Goal: Information Seeking & Learning: Learn about a topic

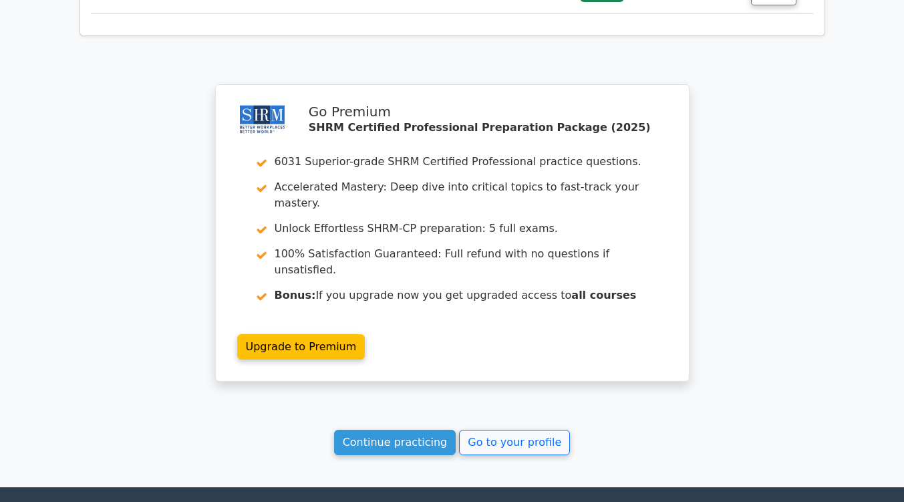
scroll to position [2173, 0]
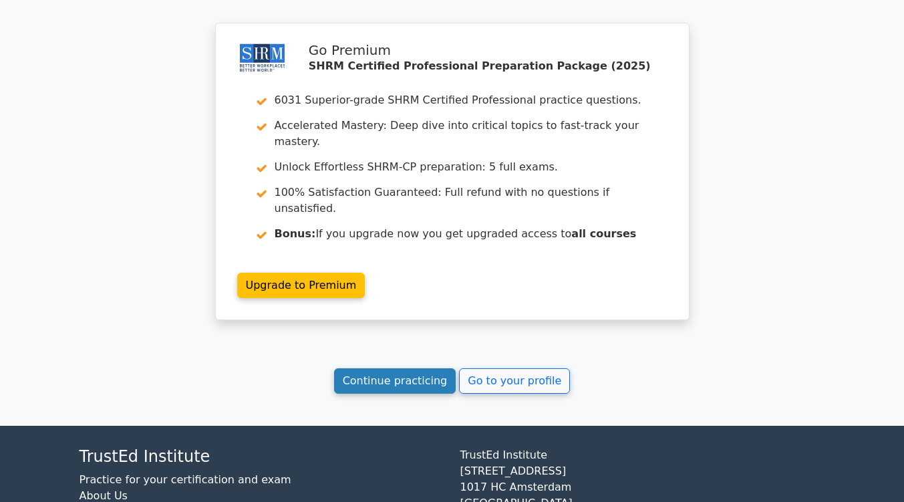
click at [404, 368] on link "Continue practicing" at bounding box center [395, 380] width 122 height 25
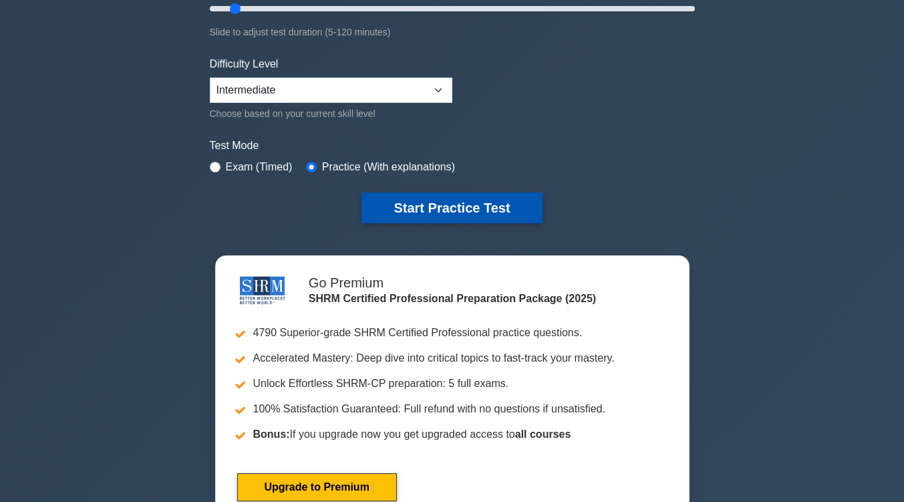
click at [464, 192] on button "Start Practice Test" at bounding box center [451, 207] width 180 height 31
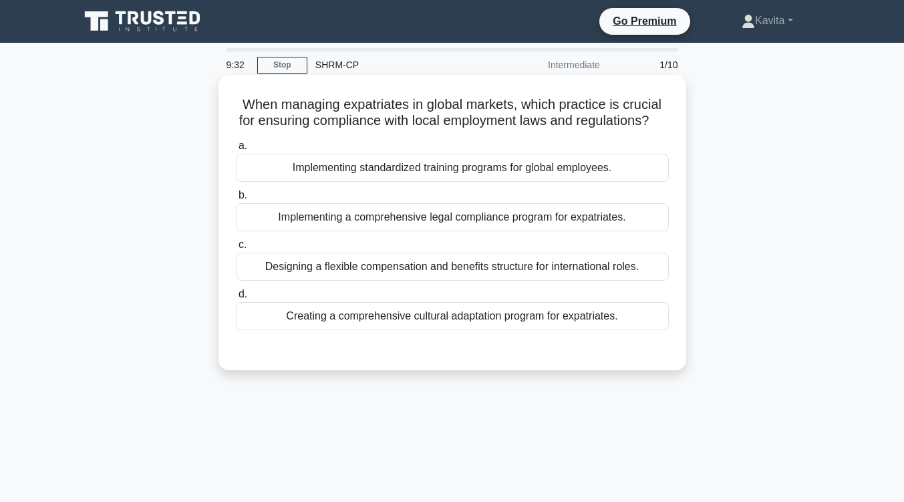
click at [468, 231] on div "Implementing a comprehensive legal compliance program for expatriates." at bounding box center [452, 217] width 433 height 28
click at [236, 200] on input "b. Implementing a comprehensive legal compliance program for expatriates." at bounding box center [236, 195] width 0 height 9
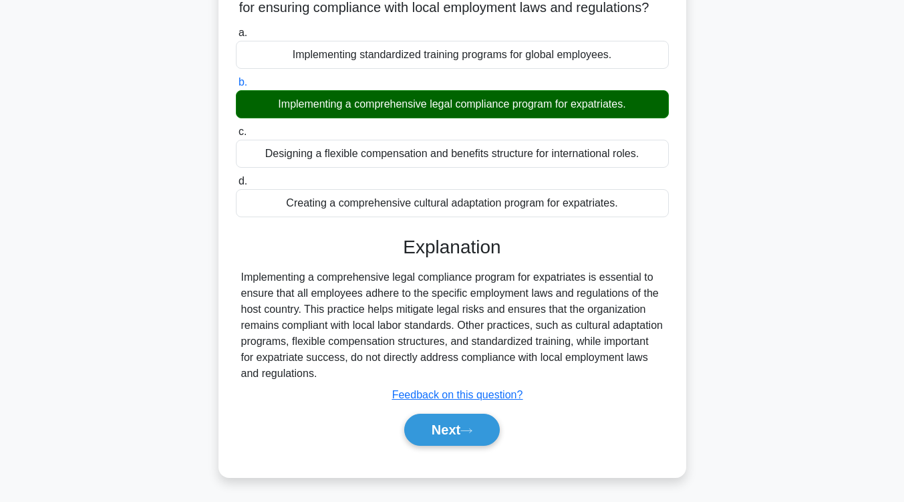
scroll to position [220, 0]
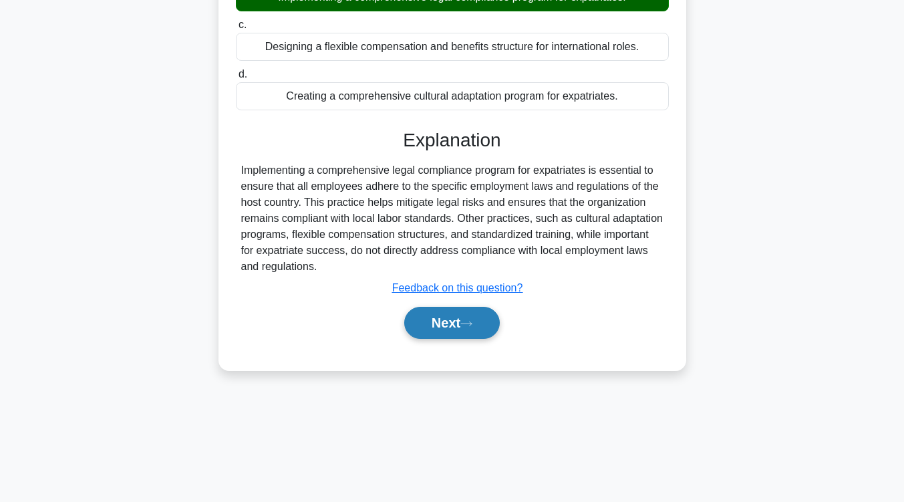
click at [436, 333] on button "Next" at bounding box center [452, 323] width 96 height 32
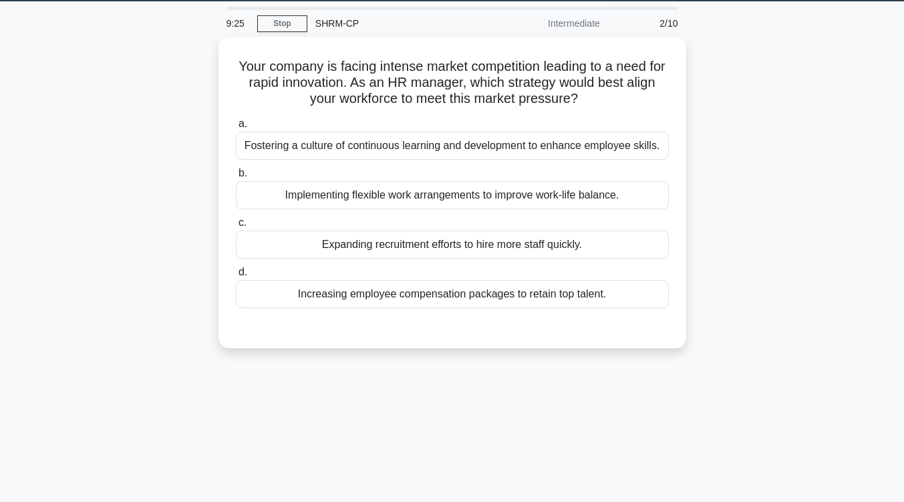
scroll to position [39, 0]
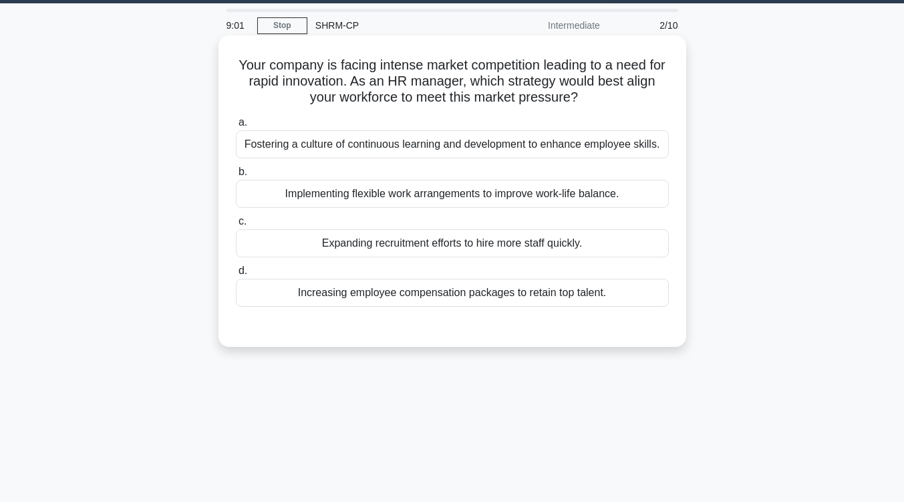
click at [491, 140] on div "Fostering a culture of continuous learning and development to enhance employee …" at bounding box center [452, 144] width 433 height 28
click at [236, 127] on input "a. Fostering a culture of continuous learning and development to enhance employ…" at bounding box center [236, 122] width 0 height 9
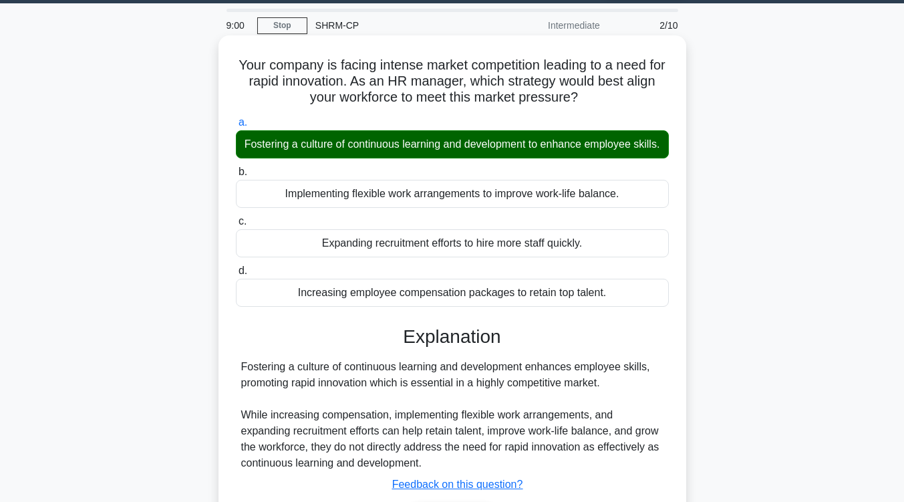
scroll to position [220, 0]
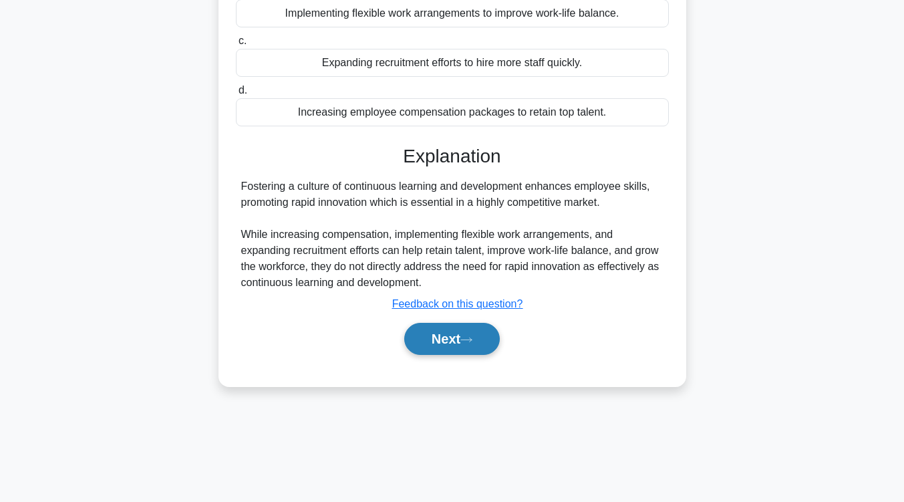
click at [442, 355] on button "Next" at bounding box center [452, 339] width 96 height 32
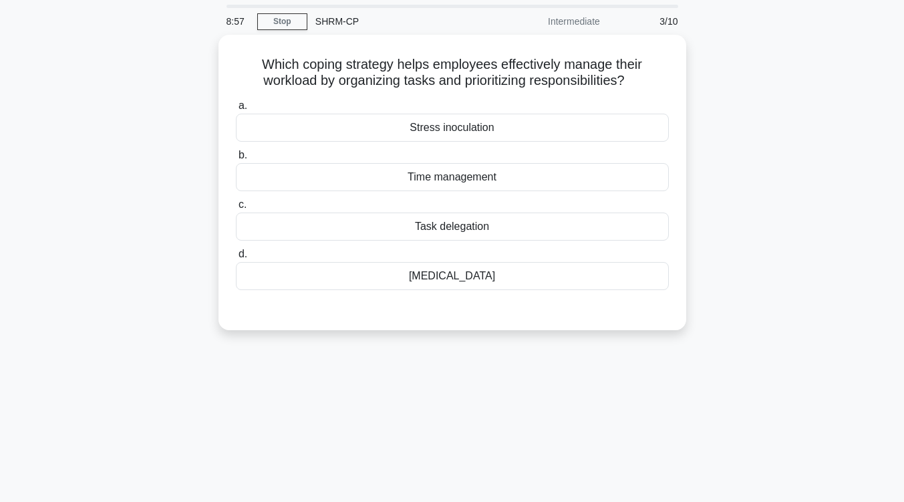
scroll to position [36, 0]
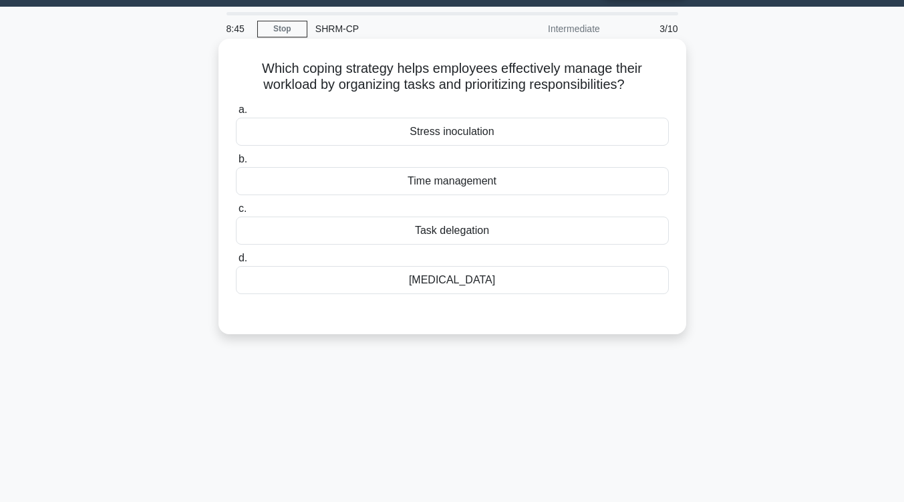
click at [482, 281] on div "Cognitive restructuring" at bounding box center [452, 280] width 433 height 28
click at [236, 263] on input "d. Cognitive restructuring" at bounding box center [236, 258] width 0 height 9
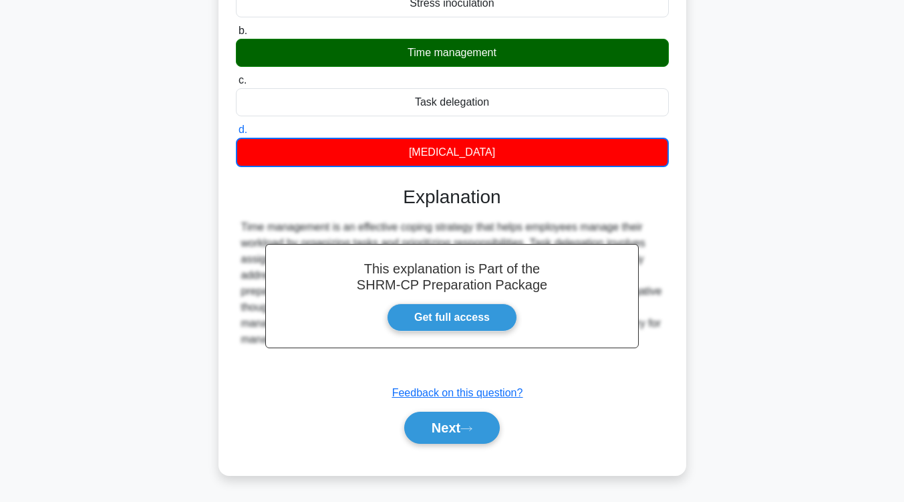
scroll to position [166, 0]
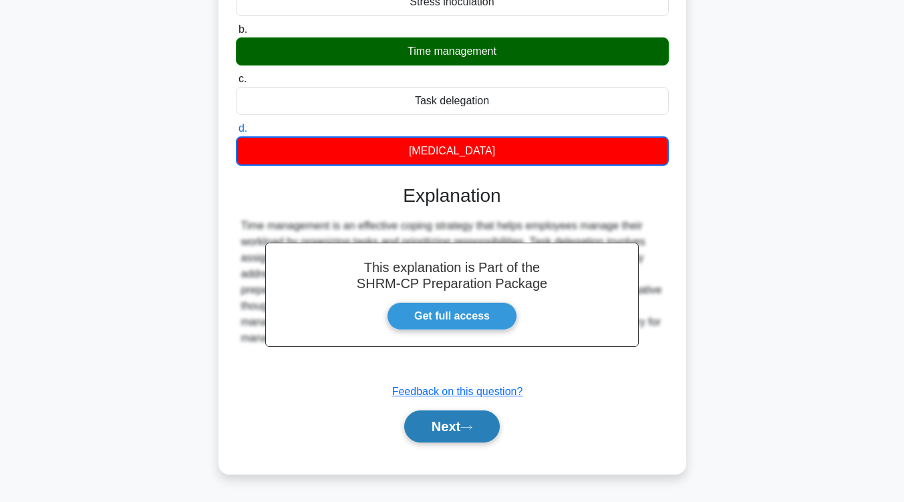
click at [452, 426] on button "Next" at bounding box center [452, 426] width 96 height 32
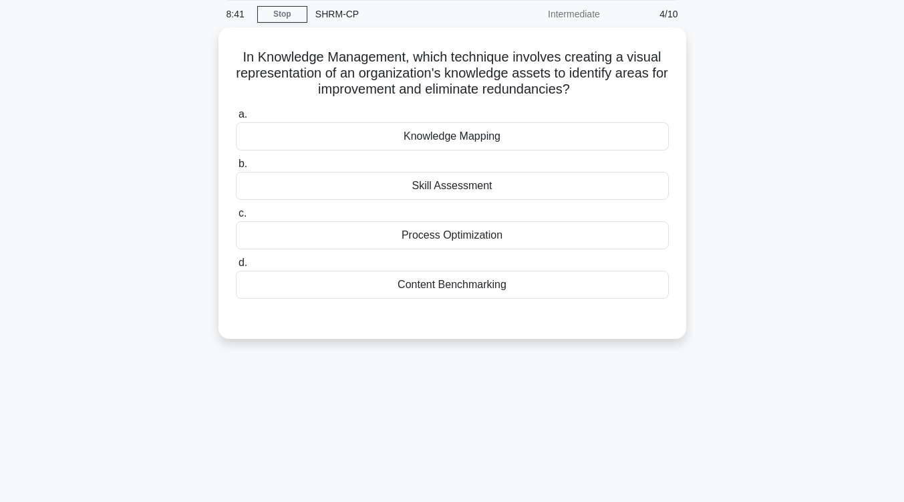
scroll to position [45, 0]
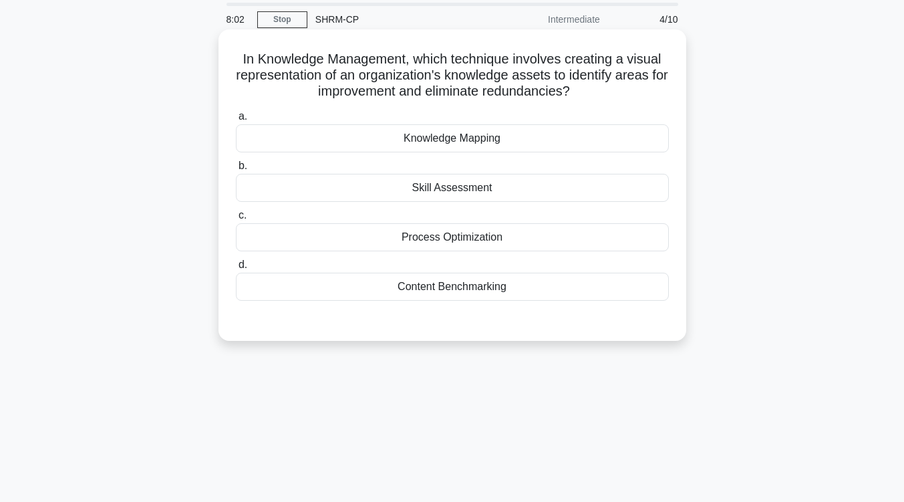
click at [448, 139] on div "Knowledge Mapping" at bounding box center [452, 138] width 433 height 28
click at [236, 121] on input "a. Knowledge Mapping" at bounding box center [236, 116] width 0 height 9
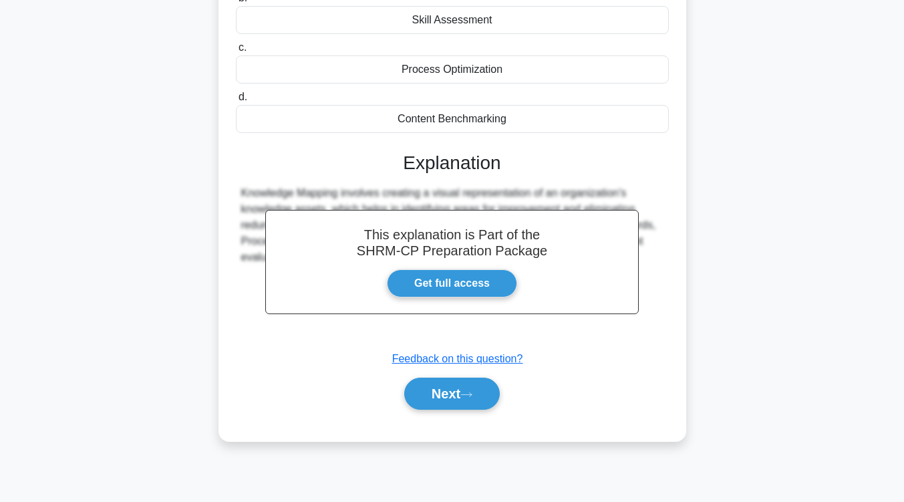
scroll to position [215, 0]
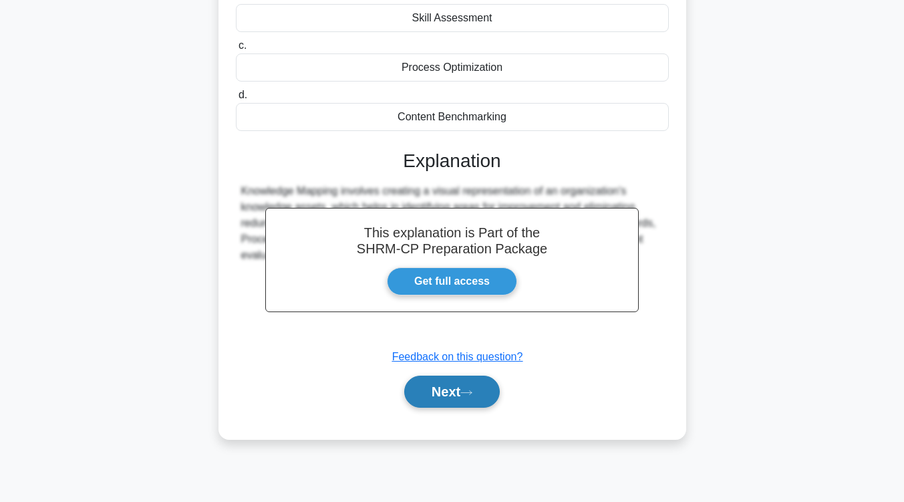
click at [451, 387] on button "Next" at bounding box center [452, 391] width 96 height 32
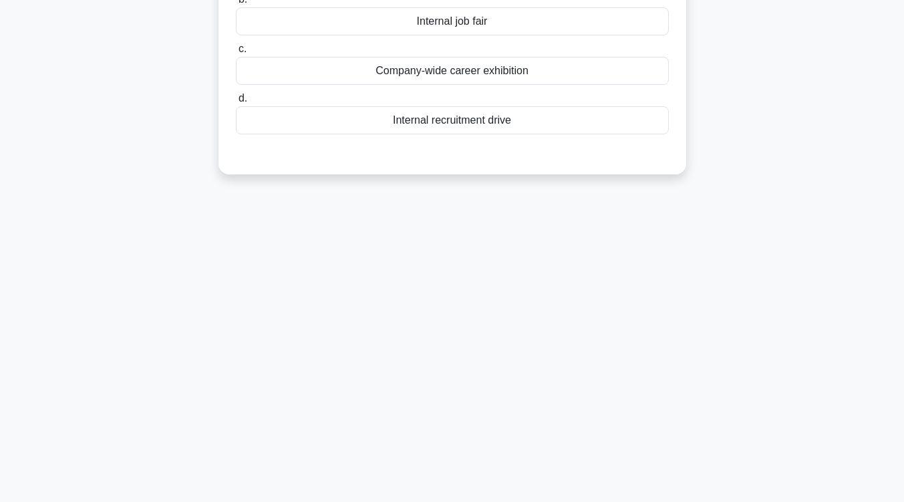
scroll to position [37, 0]
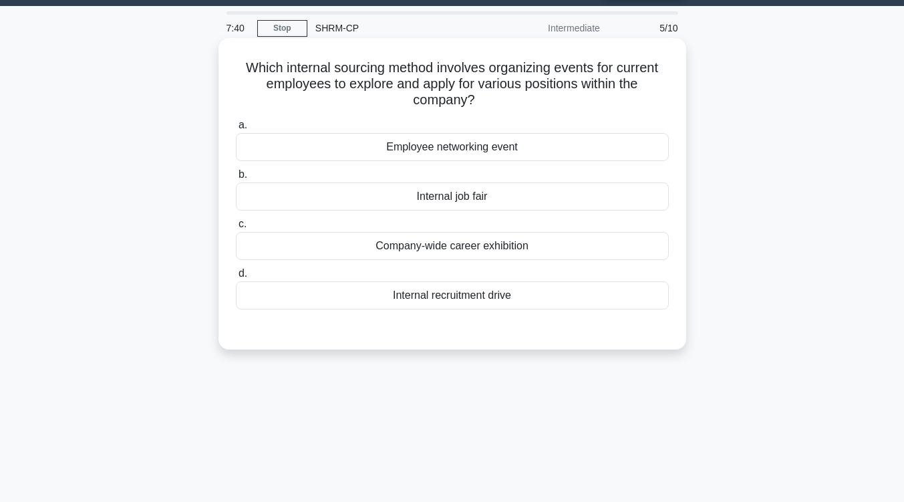
click at [466, 298] on div "Internal recruitment drive" at bounding box center [452, 295] width 433 height 28
click at [236, 278] on input "d. Internal recruitment drive" at bounding box center [236, 273] width 0 height 9
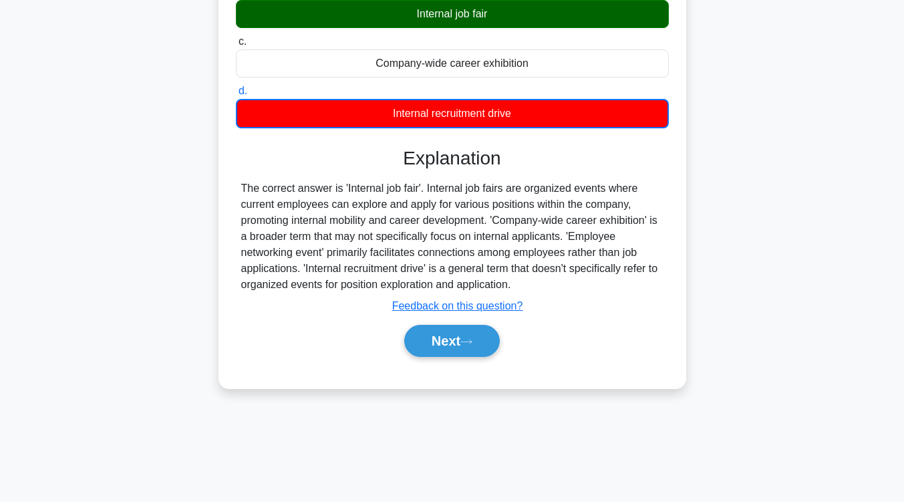
scroll to position [220, 0]
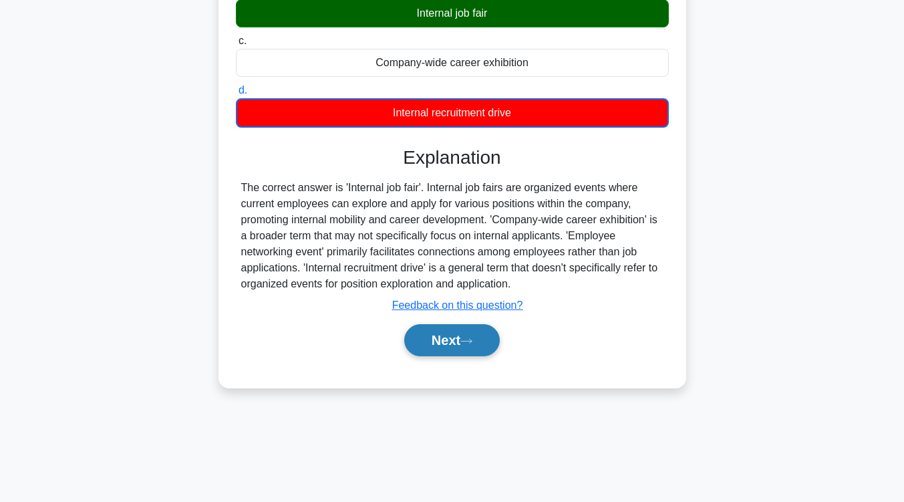
click at [454, 353] on button "Next" at bounding box center [452, 340] width 96 height 32
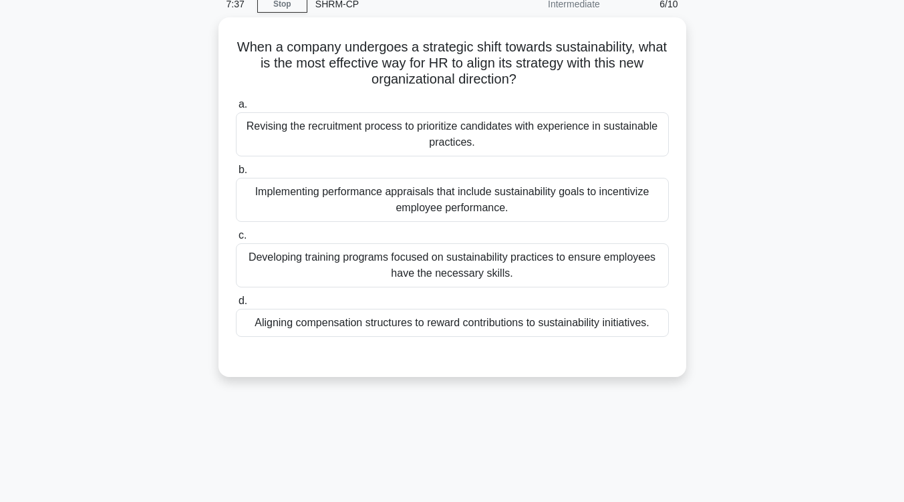
scroll to position [55, 0]
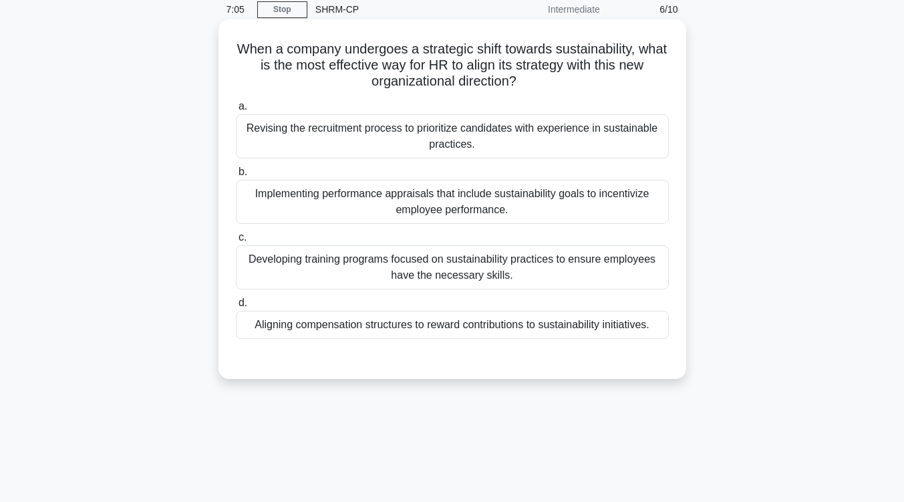
click at [454, 280] on div "Developing training programs focused on sustainability practices to ensure empl…" at bounding box center [452, 267] width 433 height 44
click at [236, 242] on input "c. Developing training programs focused on sustainability practices to ensure e…" at bounding box center [236, 237] width 0 height 9
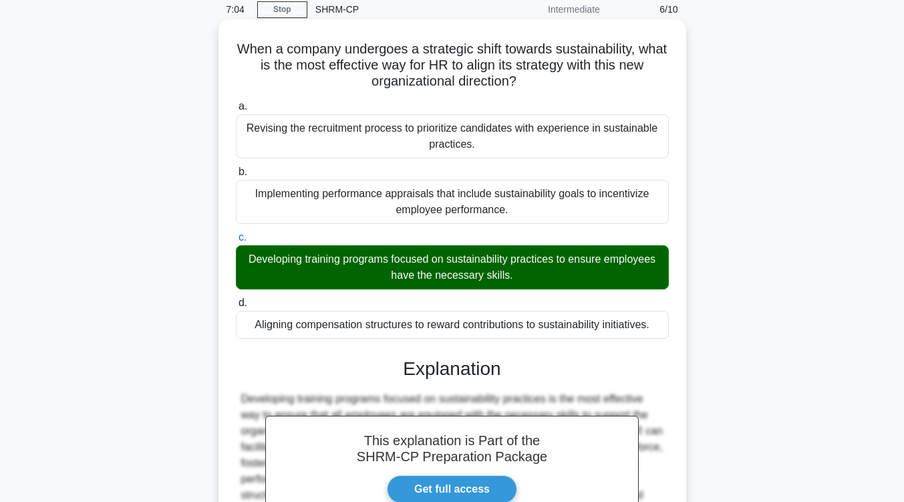
scroll to position [226, 0]
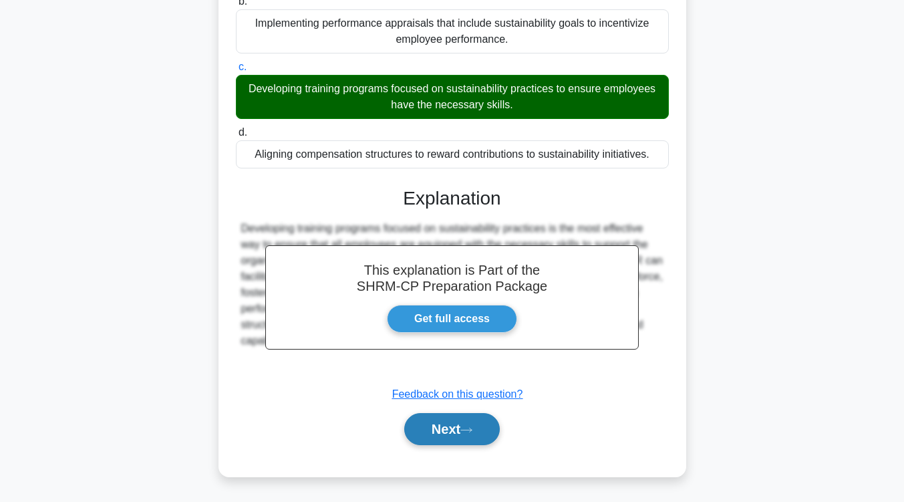
click at [444, 432] on button "Next" at bounding box center [452, 429] width 96 height 32
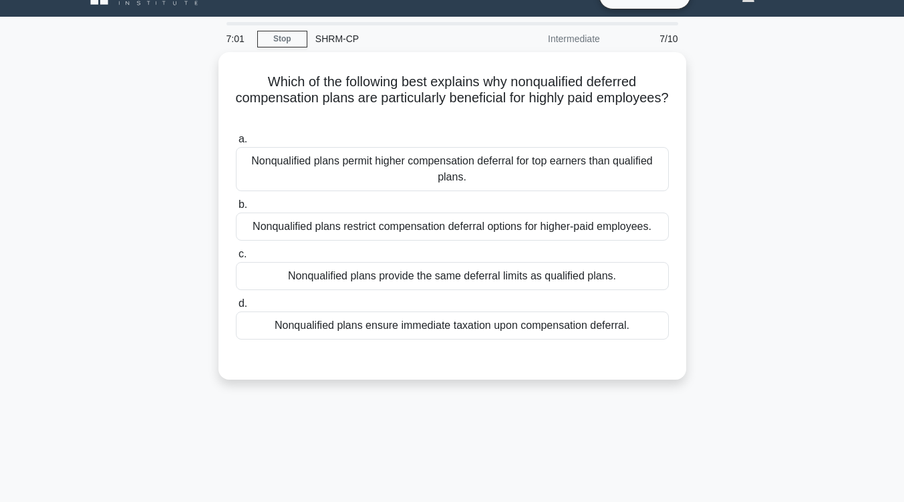
scroll to position [25, 0]
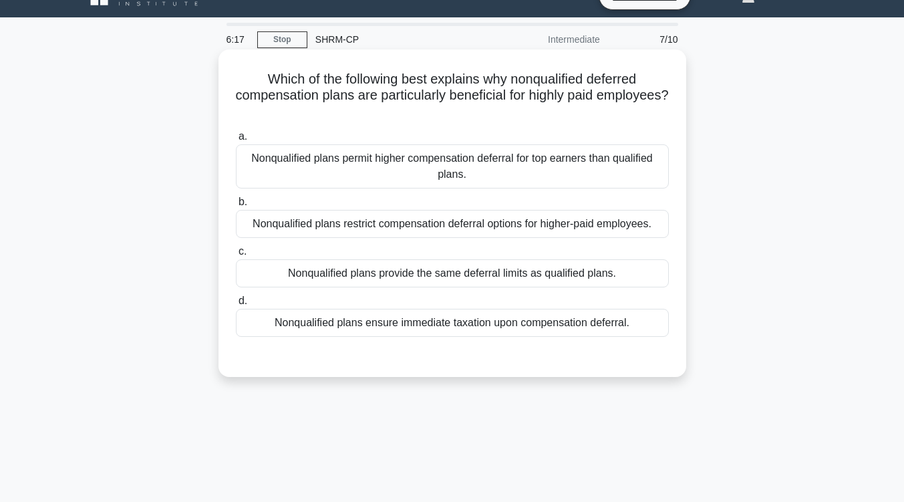
click at [476, 180] on div "Nonqualified plans permit higher compensation deferral for top earners than qua…" at bounding box center [452, 166] width 433 height 44
click at [236, 141] on input "a. Nonqualified plans permit higher compensation deferral for top earners than …" at bounding box center [236, 136] width 0 height 9
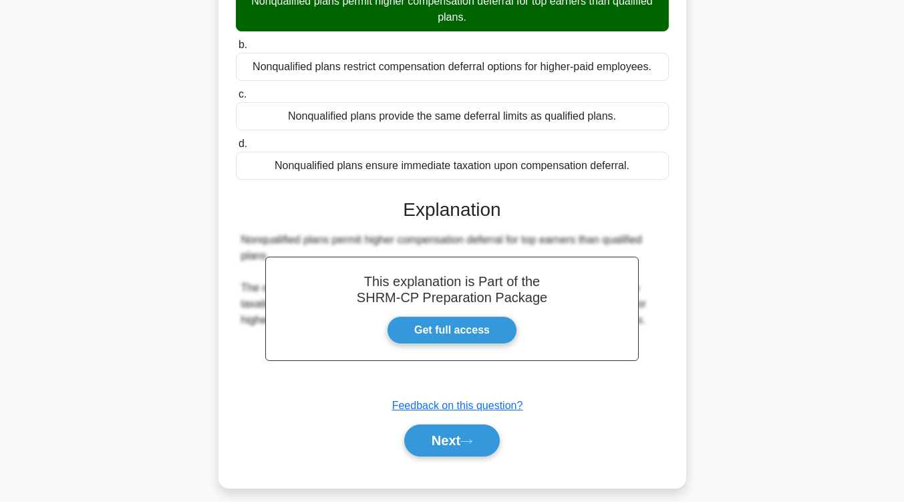
scroll to position [218, 0]
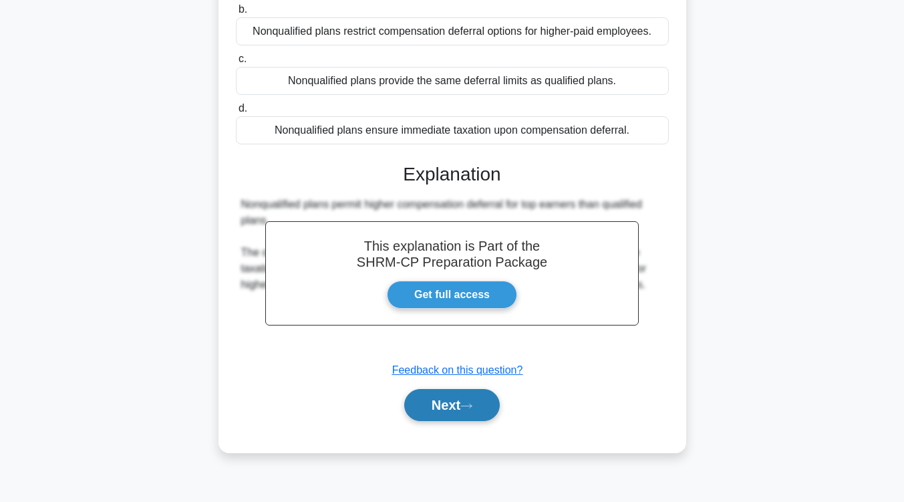
click at [446, 406] on button "Next" at bounding box center [452, 405] width 96 height 32
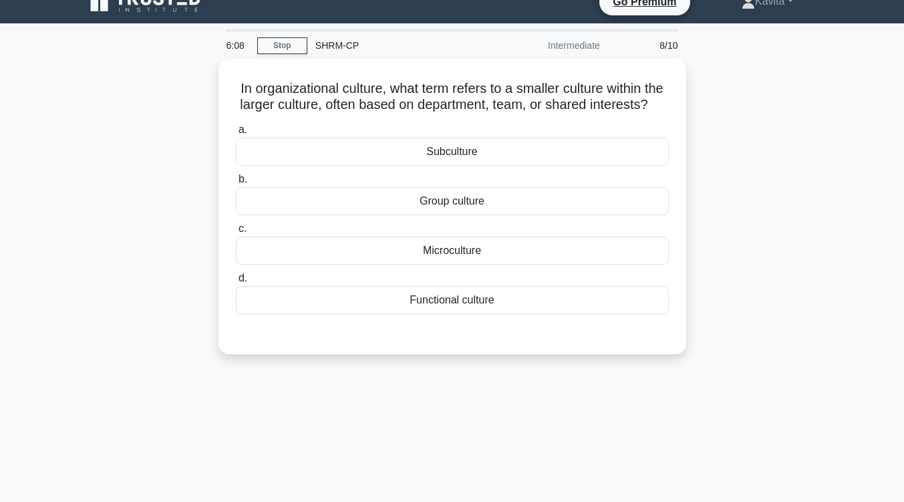
scroll to position [0, 0]
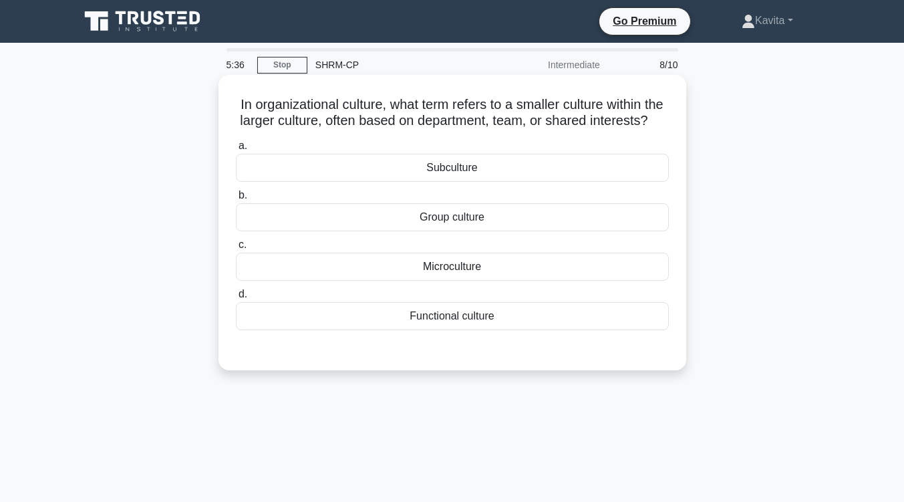
click at [461, 330] on div "Functional culture" at bounding box center [452, 316] width 433 height 28
click at [236, 299] on input "d. Functional culture" at bounding box center [236, 294] width 0 height 9
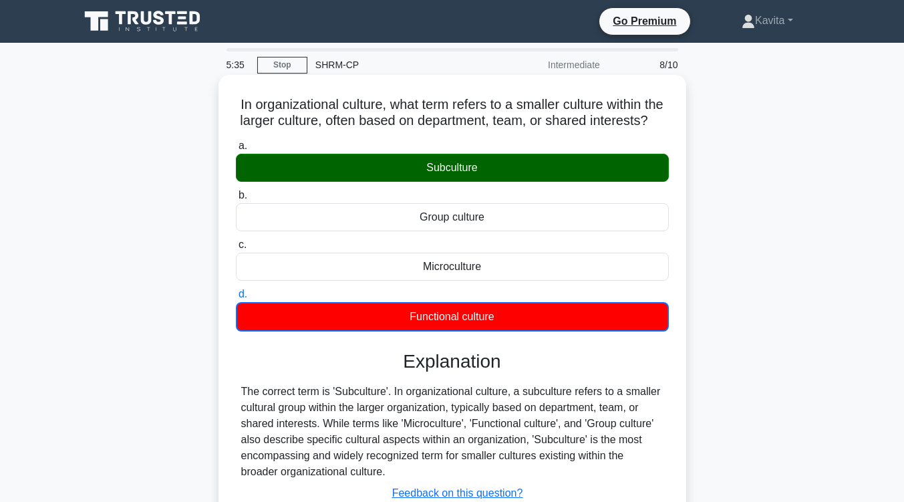
scroll to position [220, 0]
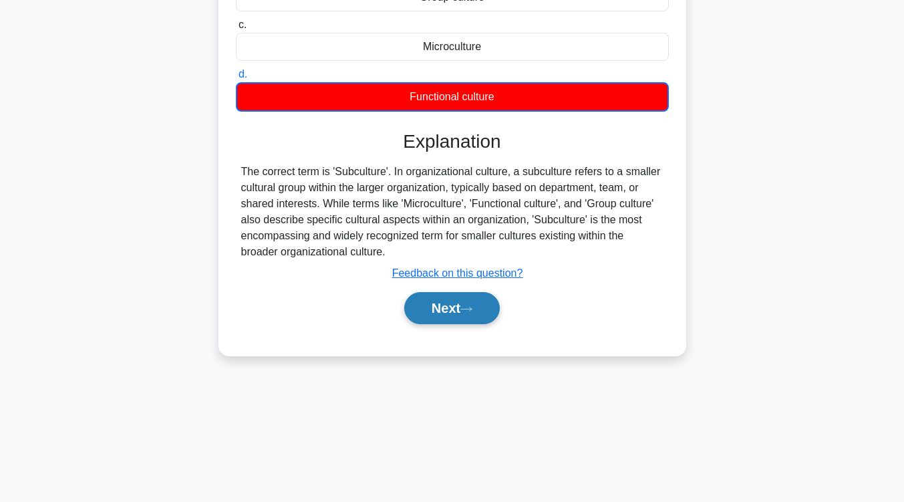
click at [460, 324] on button "Next" at bounding box center [452, 308] width 96 height 32
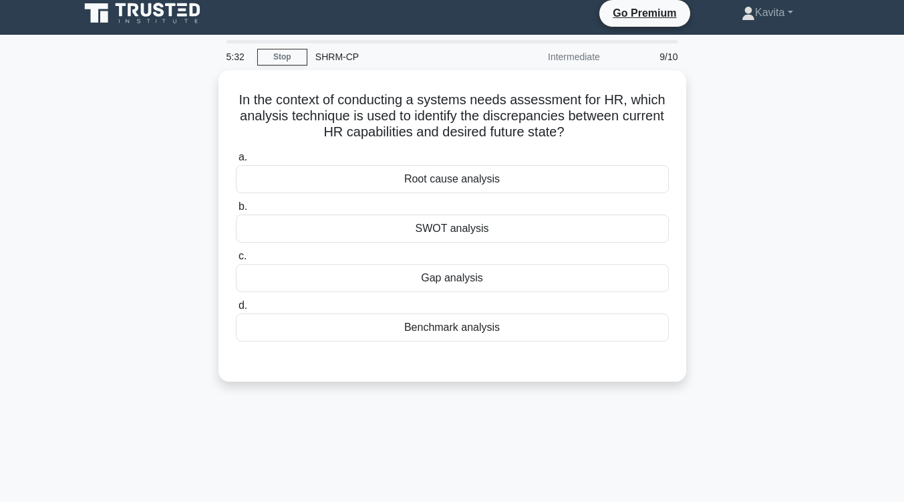
scroll to position [2, 0]
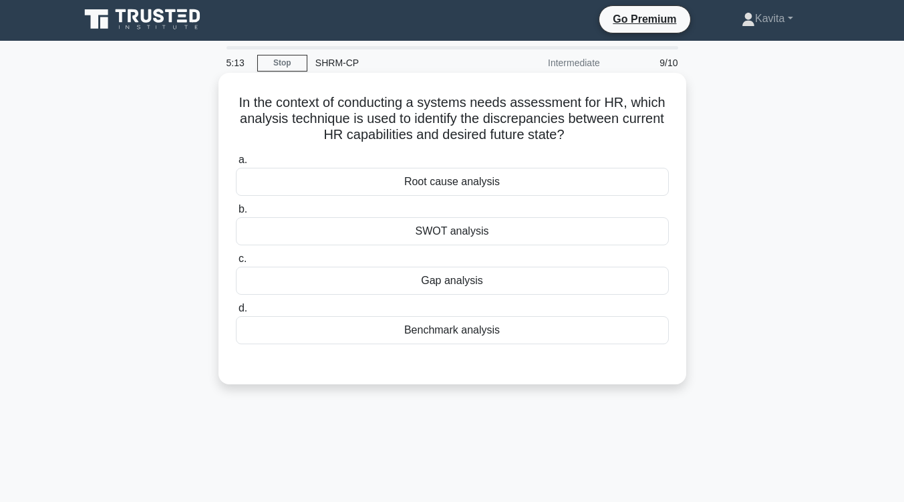
click at [462, 282] on div "Gap analysis" at bounding box center [452, 281] width 433 height 28
click at [236, 263] on input "c. Gap analysis" at bounding box center [236, 259] width 0 height 9
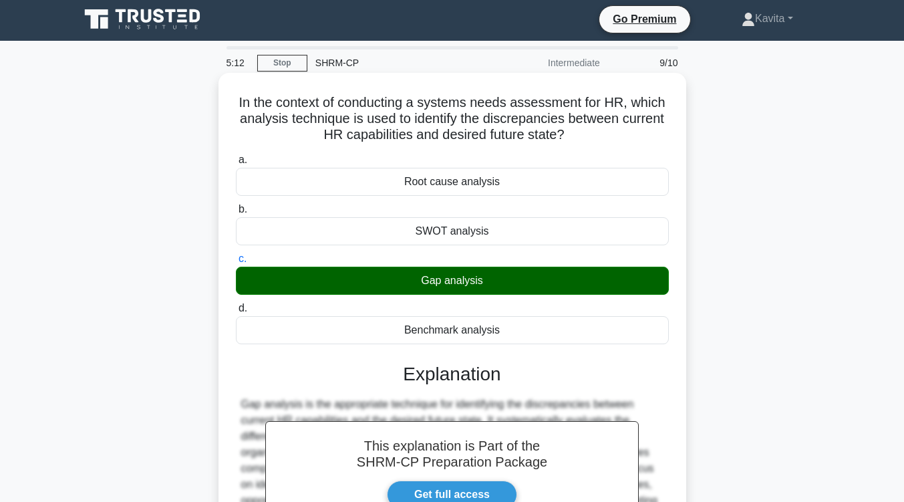
scroll to position [220, 0]
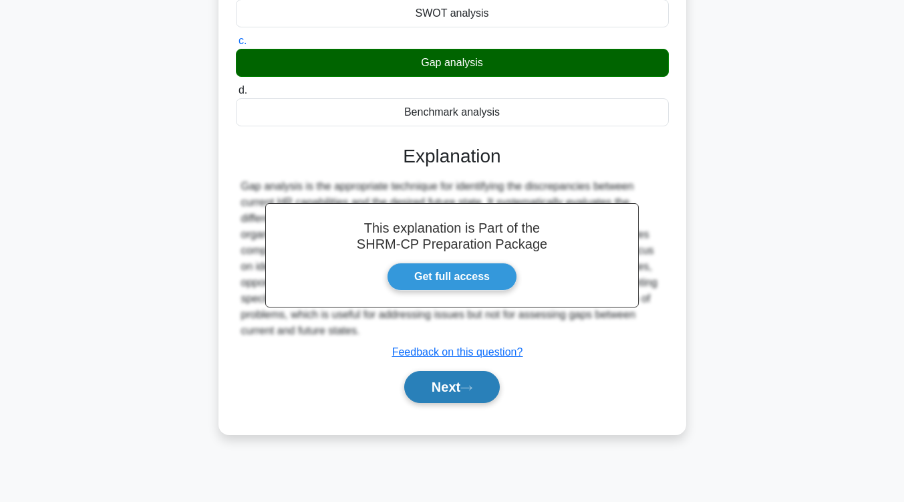
click at [448, 387] on button "Next" at bounding box center [452, 387] width 96 height 32
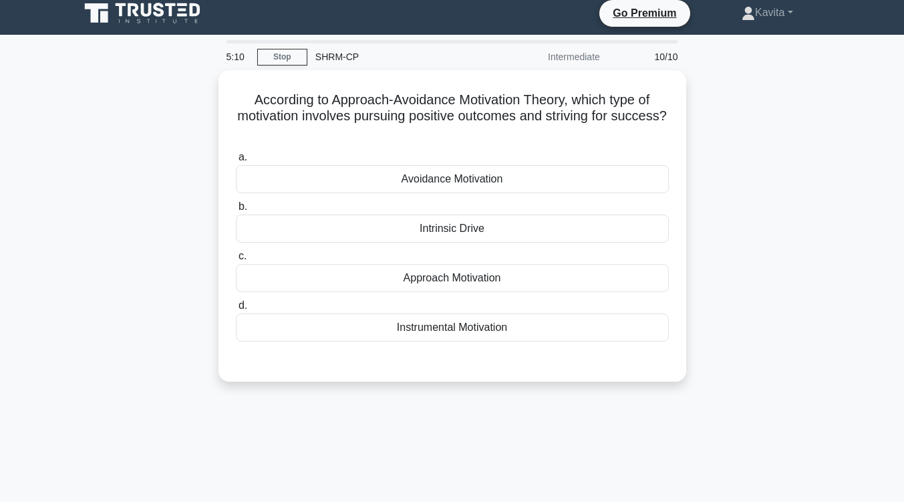
scroll to position [0, 0]
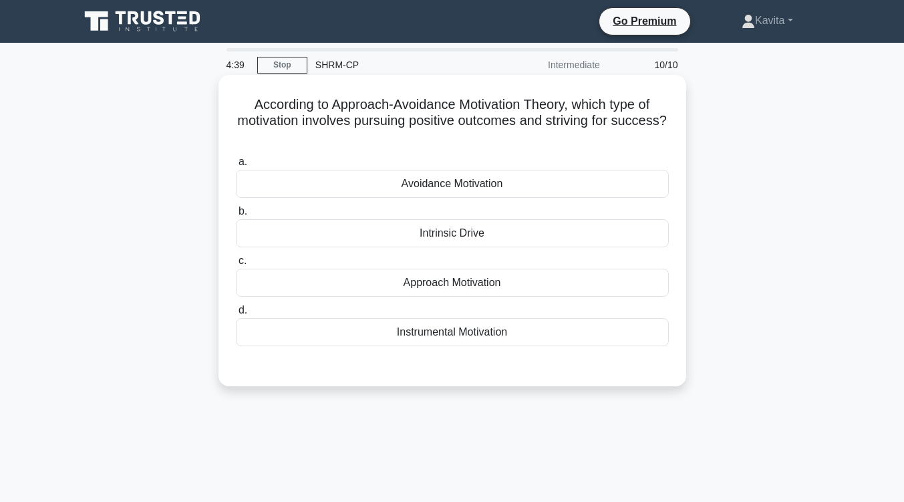
click at [524, 224] on div "Intrinsic Drive" at bounding box center [452, 233] width 433 height 28
click at [236, 216] on input "b. Intrinsic Drive" at bounding box center [236, 211] width 0 height 9
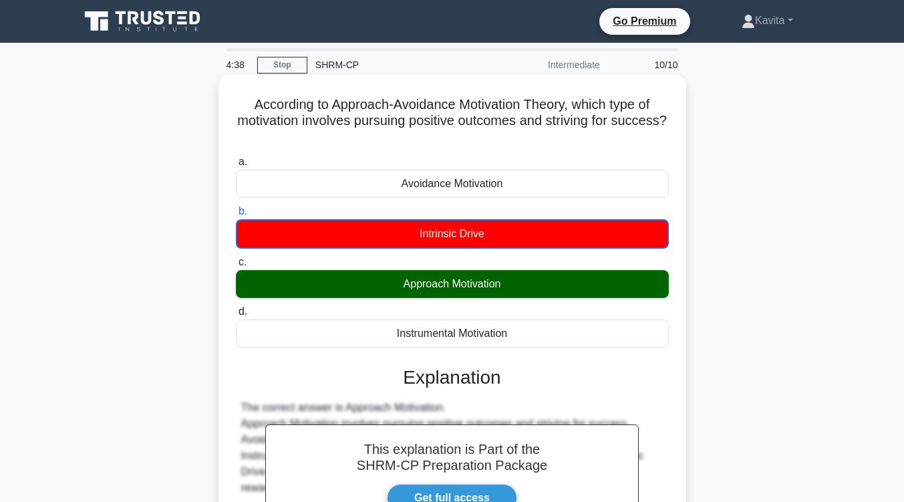
scroll to position [166, 0]
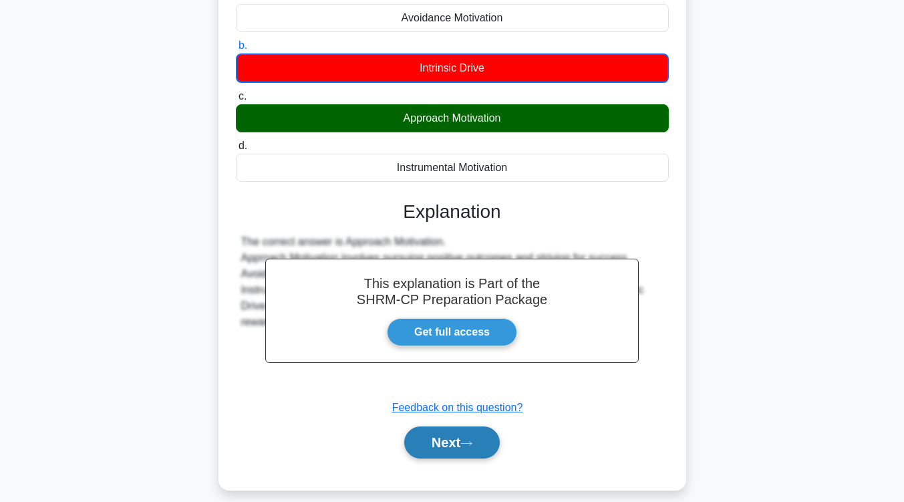
click at [455, 456] on button "Next" at bounding box center [452, 442] width 96 height 32
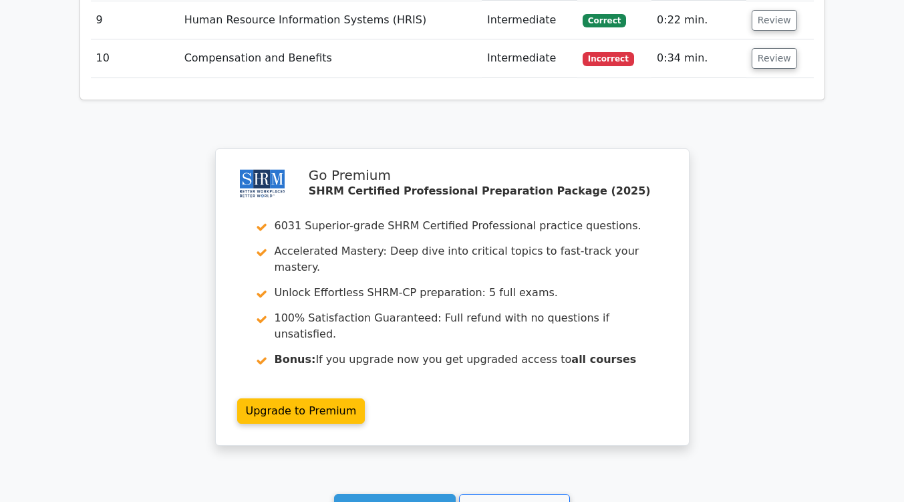
scroll to position [1945, 0]
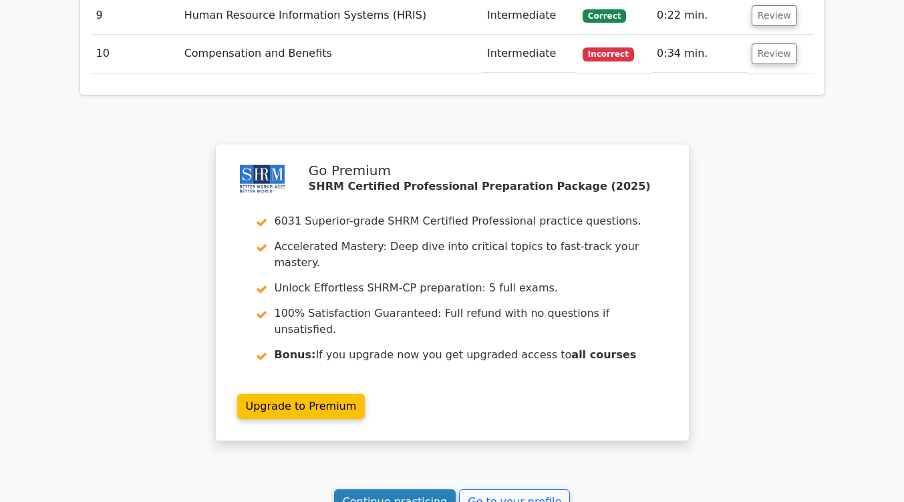
click at [424, 489] on link "Continue practicing" at bounding box center [395, 501] width 122 height 25
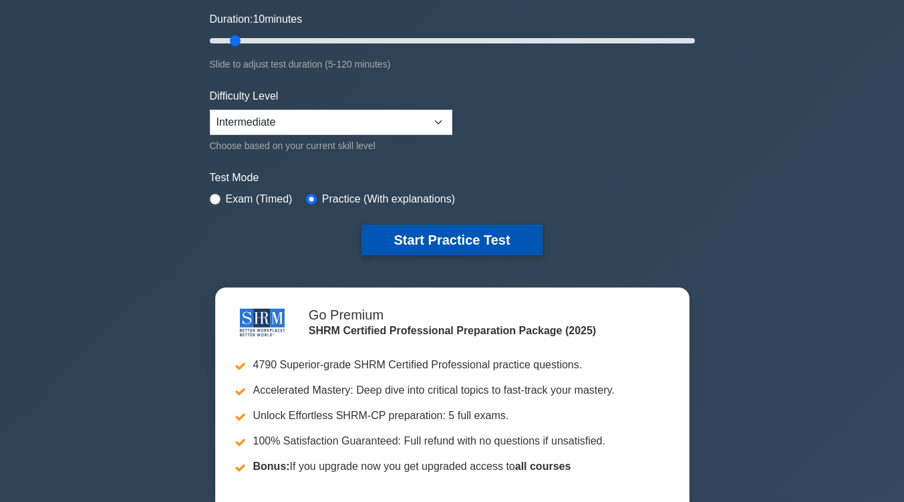
click at [469, 237] on button "Start Practice Test" at bounding box center [451, 239] width 180 height 31
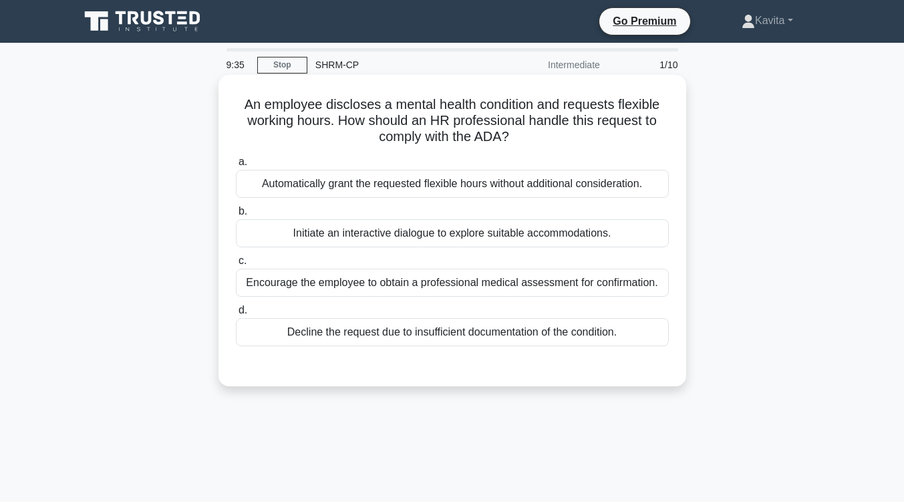
click at [463, 285] on div "Encourage the employee to obtain a professional medical assessment for confirma…" at bounding box center [452, 283] width 433 height 28
click at [236, 265] on input "c. Encourage the employee to obtain a professional medical assessment for confi…" at bounding box center [236, 261] width 0 height 9
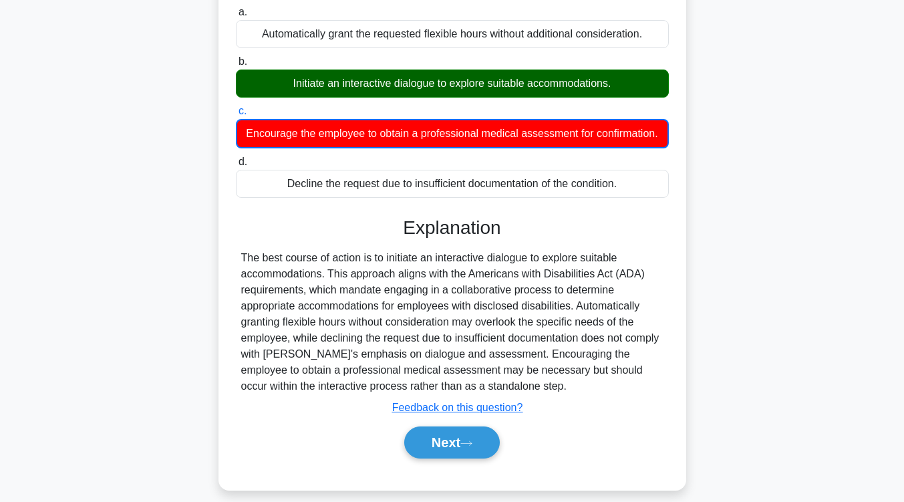
scroll to position [220, 0]
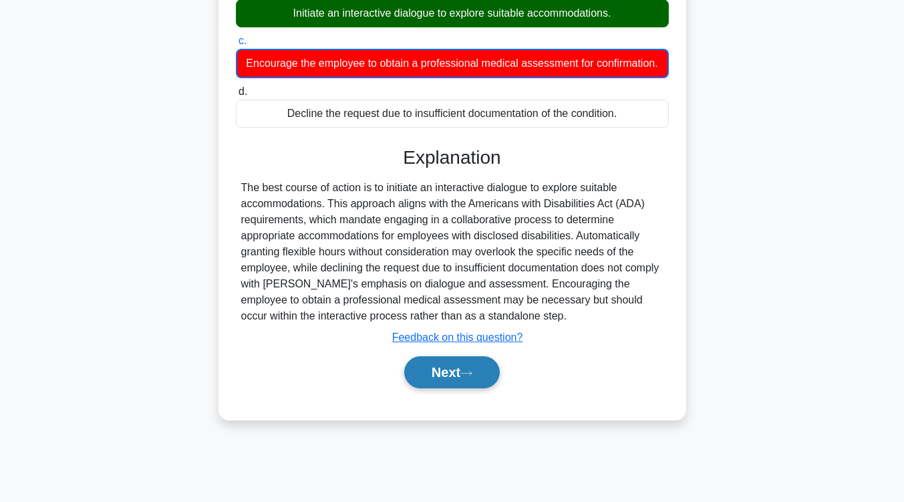
click at [457, 379] on button "Next" at bounding box center [452, 372] width 96 height 32
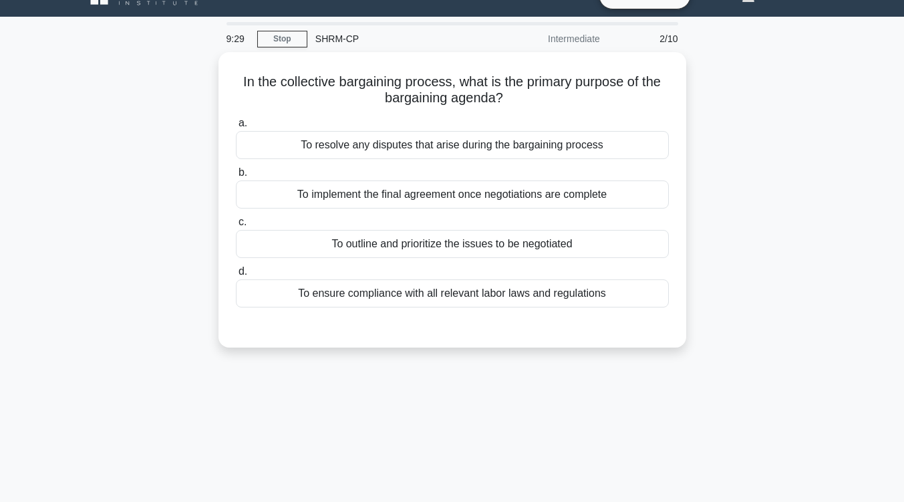
scroll to position [0, 0]
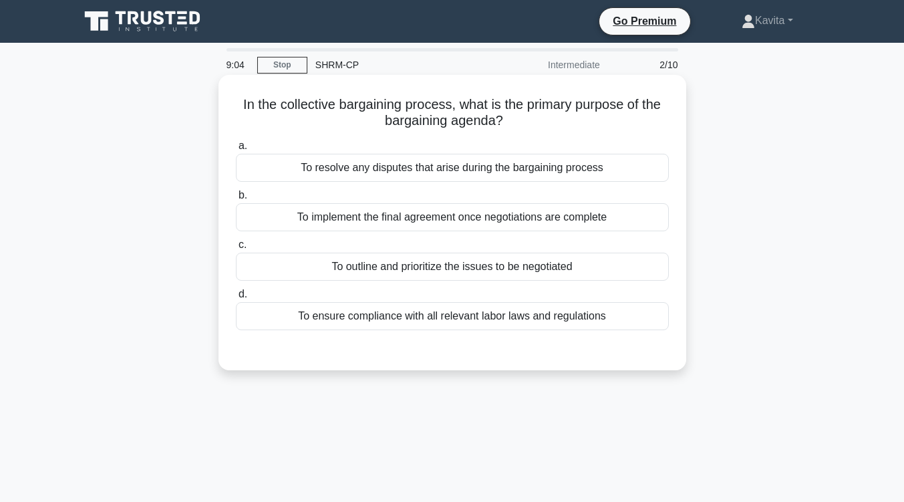
click at [484, 320] on div "To ensure compliance with all relevant labor laws and regulations" at bounding box center [452, 316] width 433 height 28
click at [236, 299] on input "d. To ensure compliance with all relevant labor laws and regulations" at bounding box center [236, 294] width 0 height 9
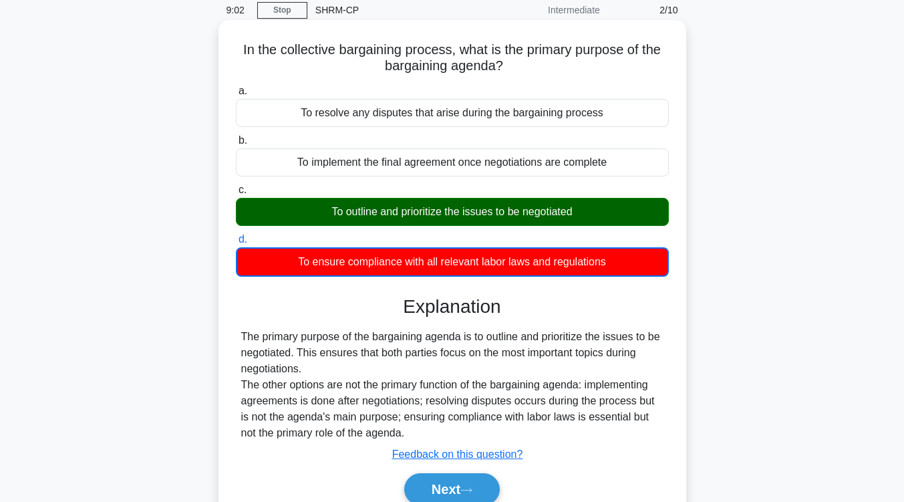
scroll to position [109, 0]
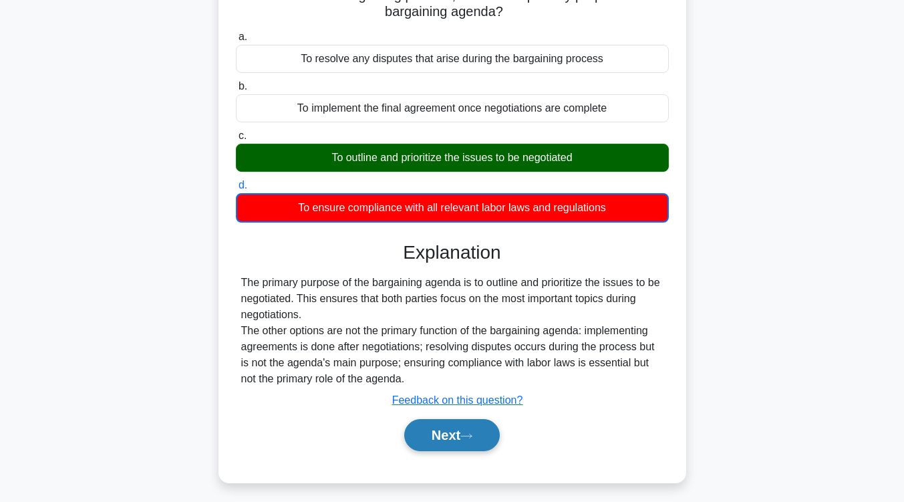
click at [453, 439] on button "Next" at bounding box center [452, 435] width 96 height 32
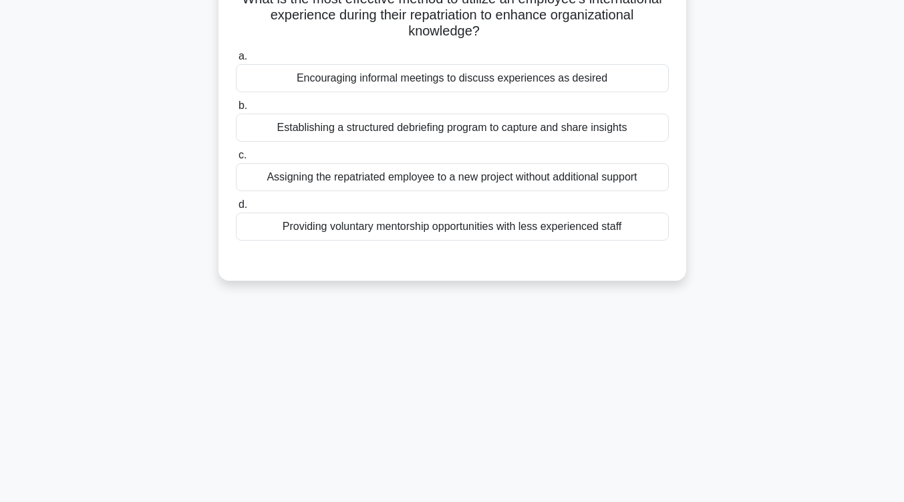
scroll to position [0, 0]
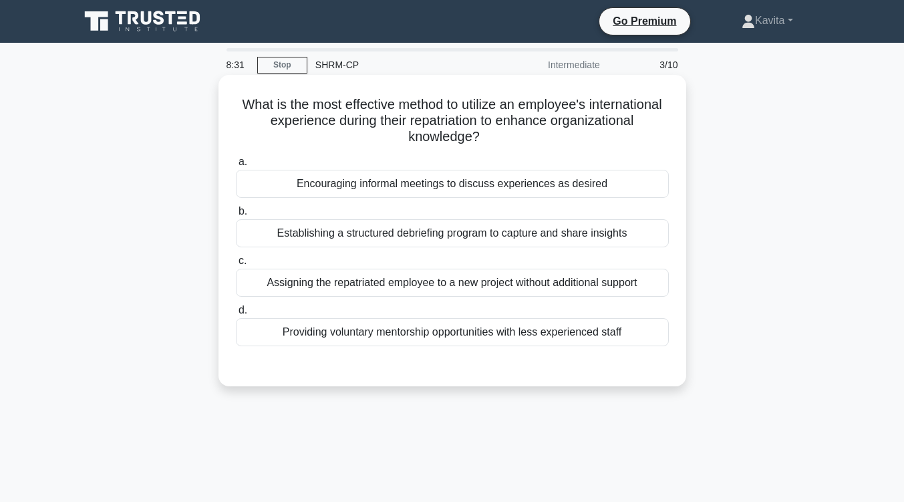
click at [512, 238] on div "Establishing a structured debriefing program to capture and share insights" at bounding box center [452, 233] width 433 height 28
click at [236, 216] on input "b. Establishing a structured debriefing program to capture and share insights" at bounding box center [236, 211] width 0 height 9
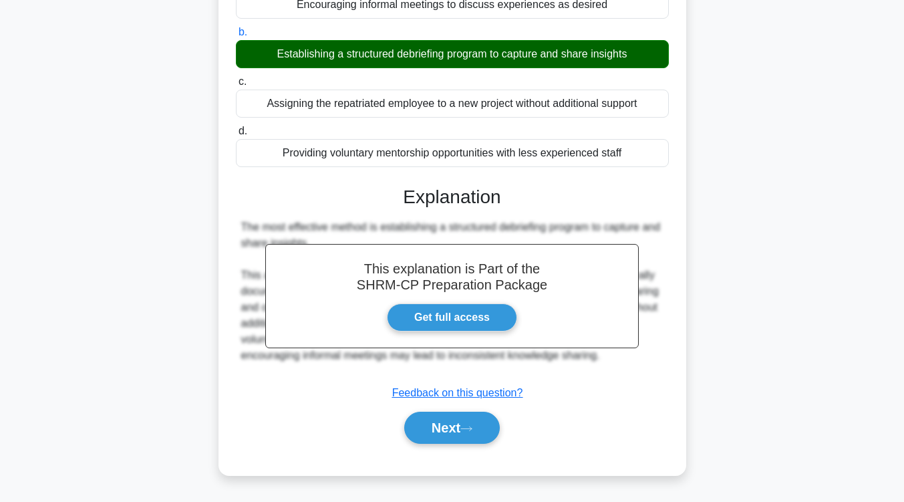
scroll to position [180, 0]
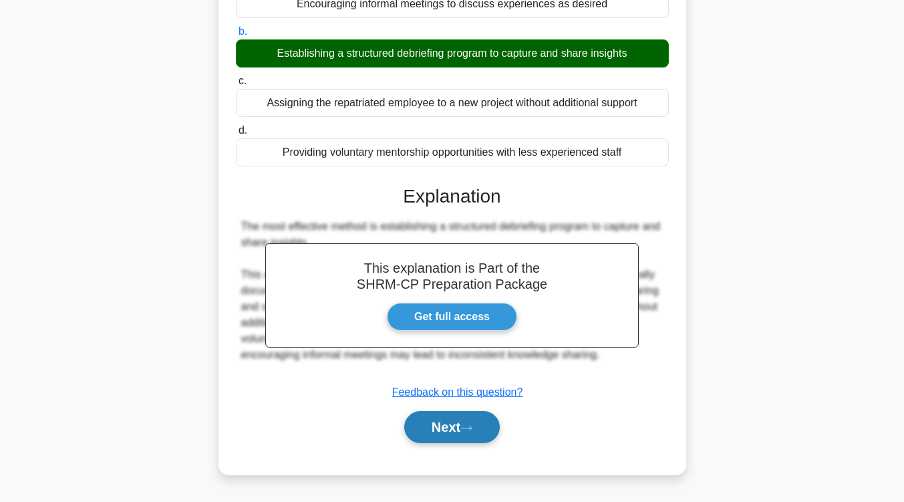
click at [452, 430] on button "Next" at bounding box center [452, 427] width 96 height 32
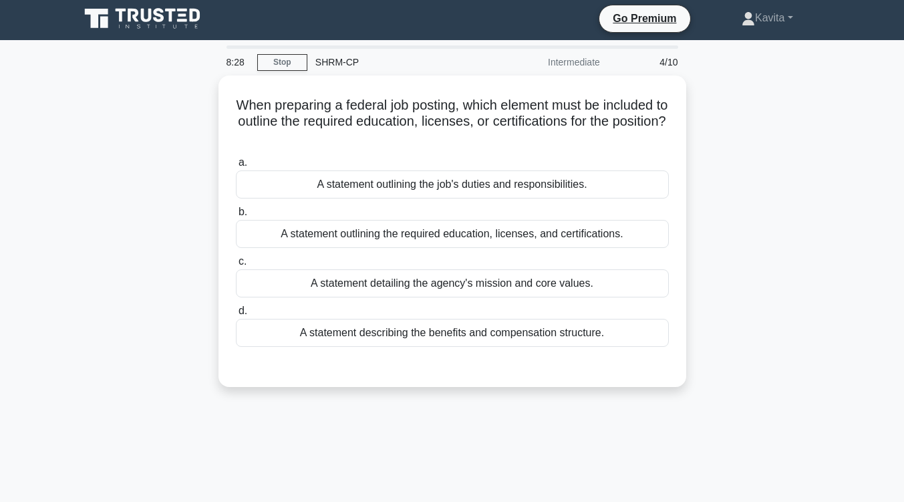
scroll to position [0, 0]
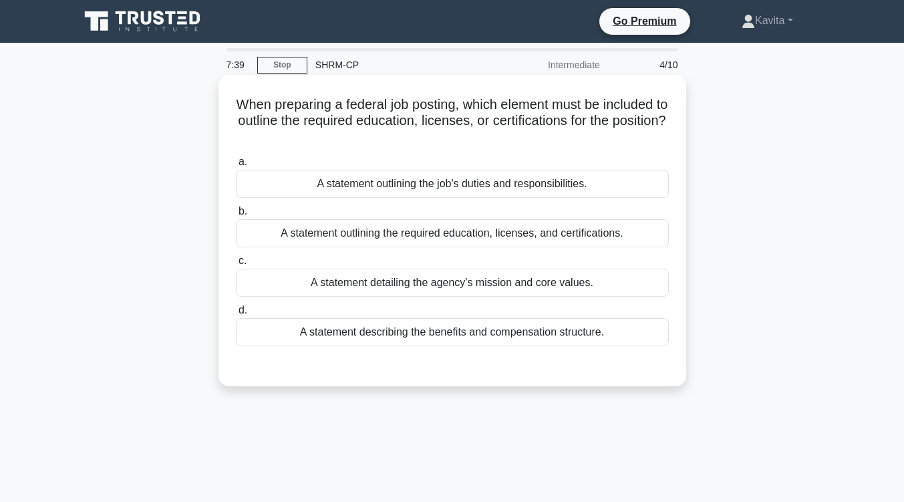
click at [500, 288] on div "A statement detailing the agency's mission and core values." at bounding box center [452, 283] width 433 height 28
click at [236, 265] on input "c. A statement detailing the agency's mission and core values." at bounding box center [236, 261] width 0 height 9
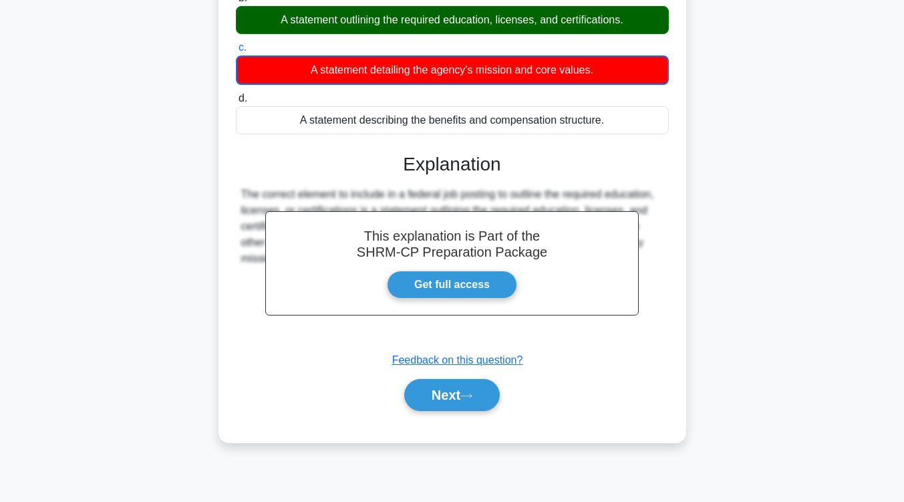
scroll to position [220, 0]
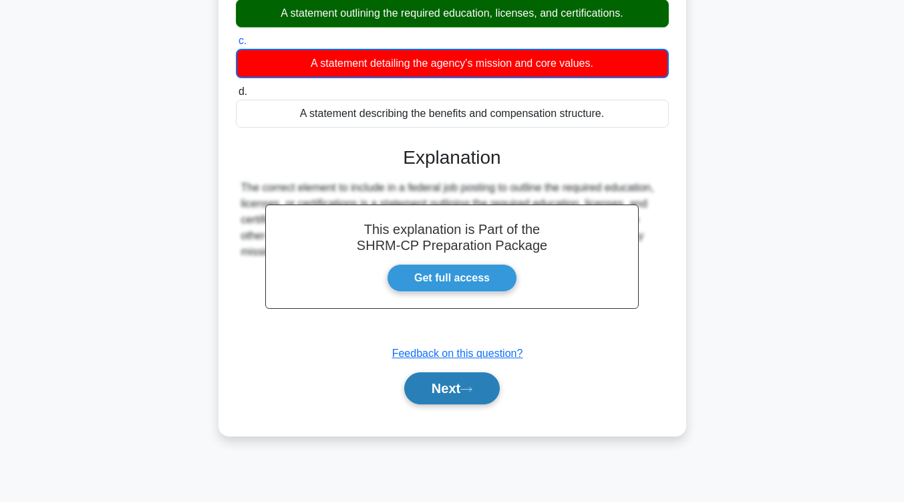
click at [447, 392] on button "Next" at bounding box center [452, 388] width 96 height 32
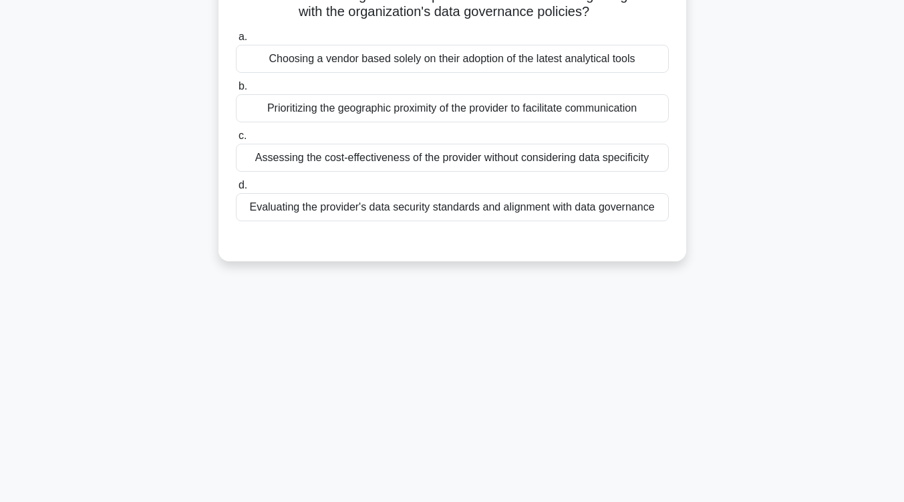
scroll to position [9, 0]
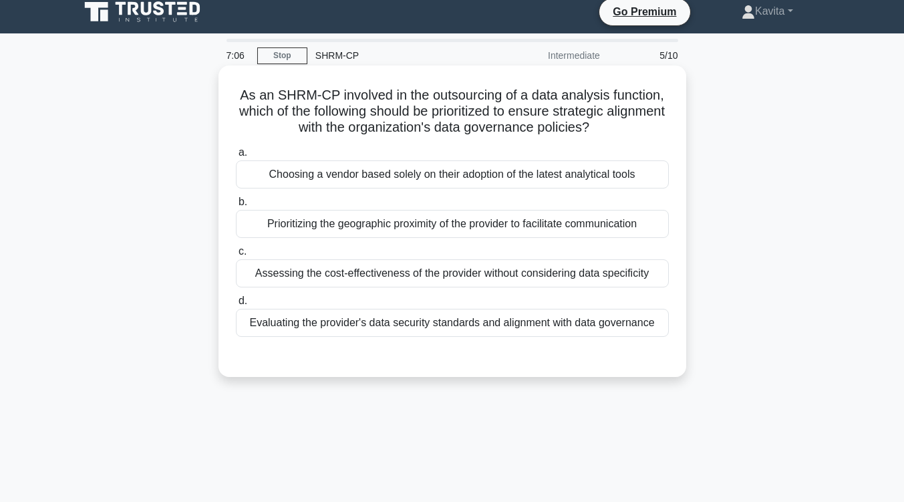
click at [524, 323] on div "Evaluating the provider's data security standards and alignment with data gover…" at bounding box center [452, 323] width 433 height 28
click at [236, 305] on input "d. Evaluating the provider's data security standards and alignment with data go…" at bounding box center [236, 301] width 0 height 9
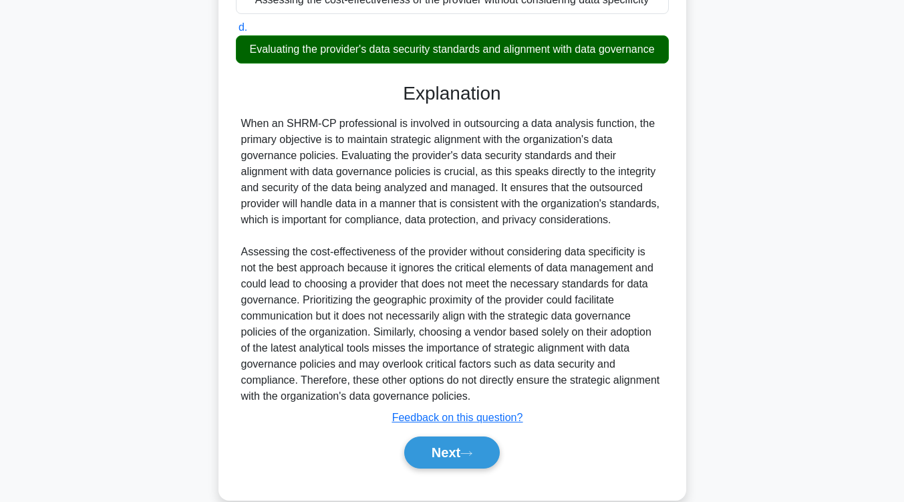
scroll to position [288, 0]
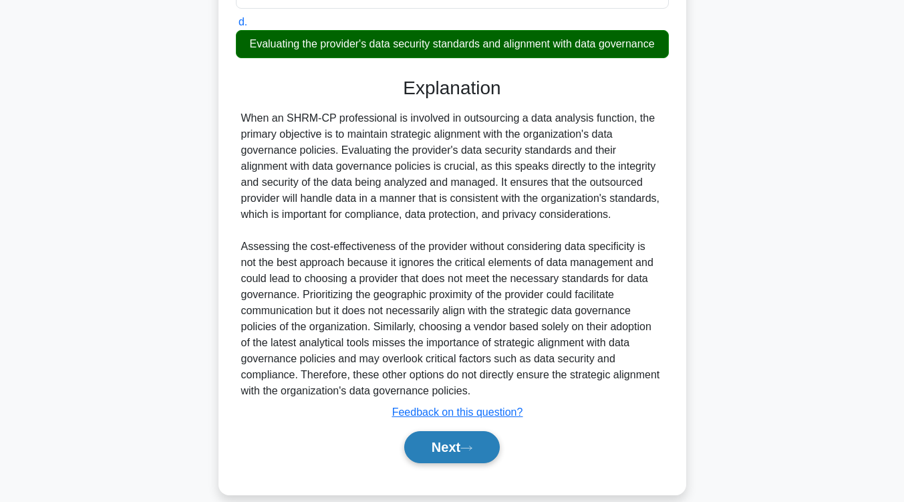
click at [474, 444] on button "Next" at bounding box center [452, 447] width 96 height 32
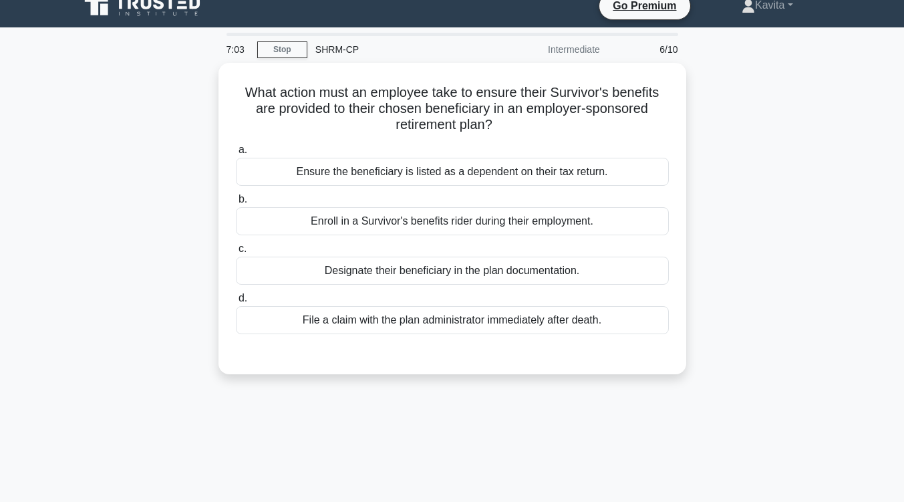
scroll to position [13, 0]
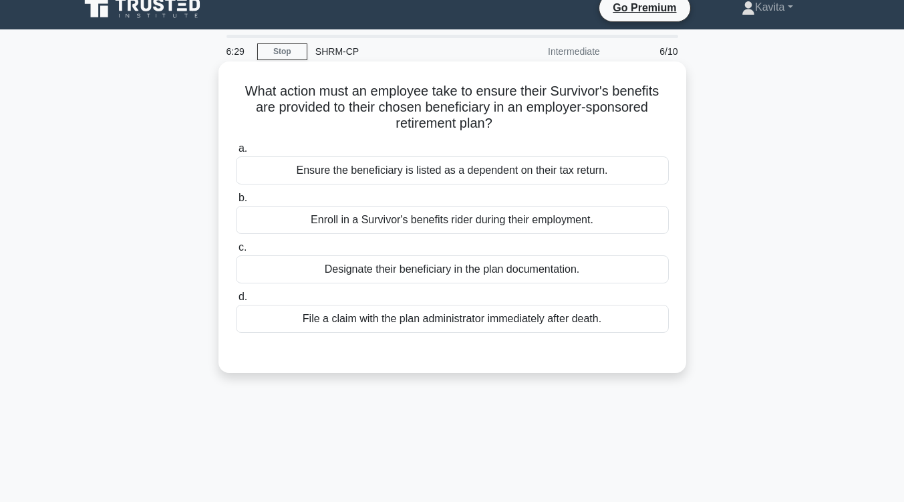
click at [482, 168] on div "Ensure the beneficiary is listed as a dependent on their tax return." at bounding box center [452, 170] width 433 height 28
click at [236, 153] on input "a. Ensure the beneficiary is listed as a dependent on their tax return." at bounding box center [236, 148] width 0 height 9
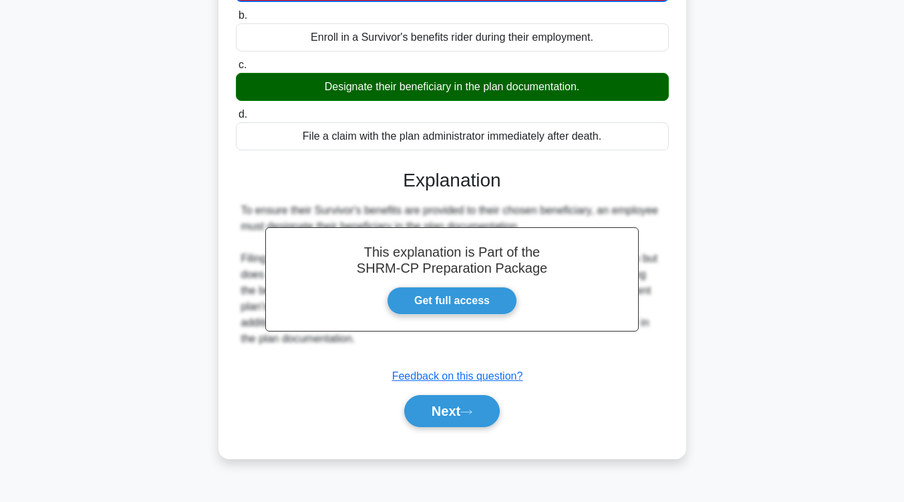
scroll to position [198, 0]
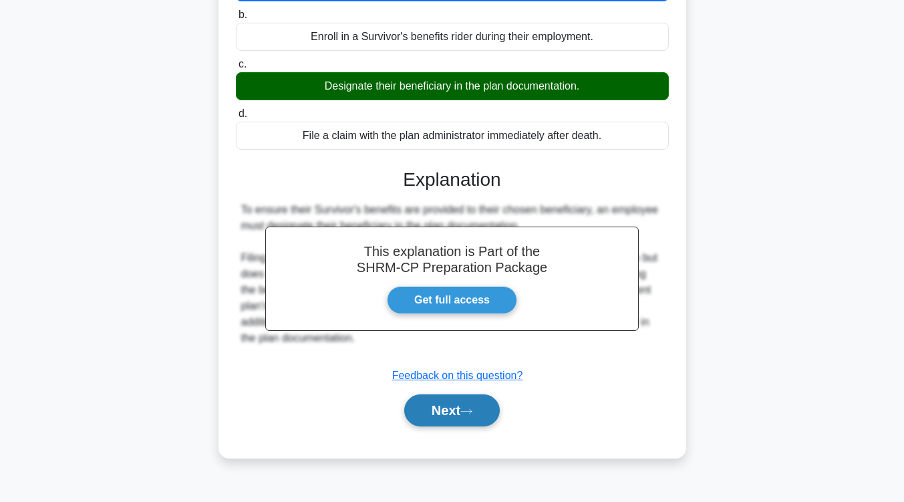
click at [463, 415] on button "Next" at bounding box center [452, 410] width 96 height 32
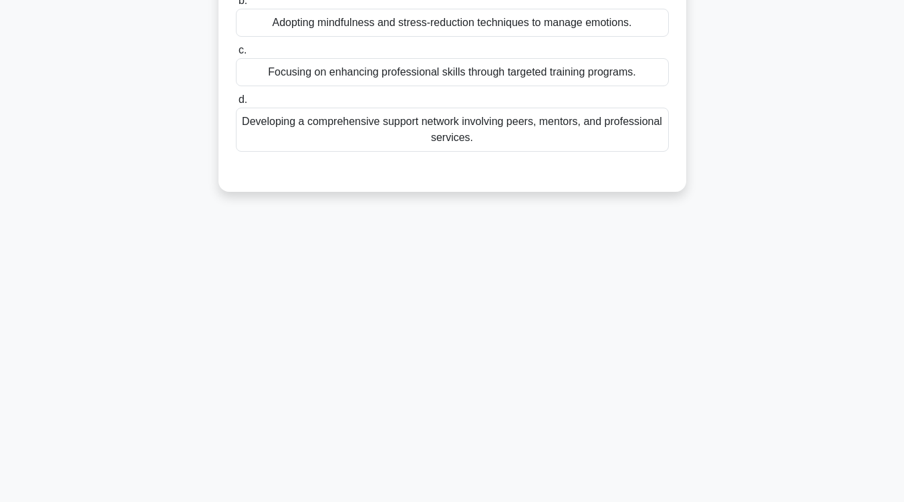
scroll to position [0, 0]
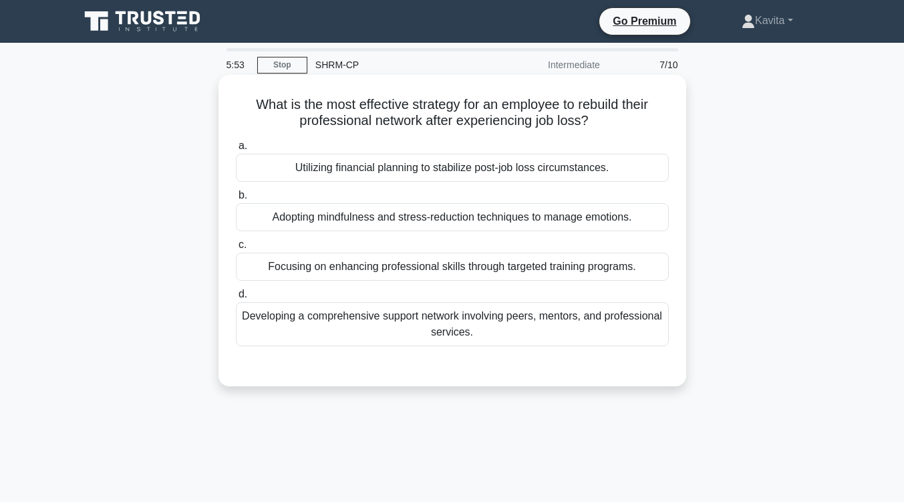
click at [479, 325] on div "Developing a comprehensive support network involving peers, mentors, and profes…" at bounding box center [452, 324] width 433 height 44
click at [236, 299] on input "d. Developing a comprehensive support network involving peers, mentors, and pro…" at bounding box center [236, 294] width 0 height 9
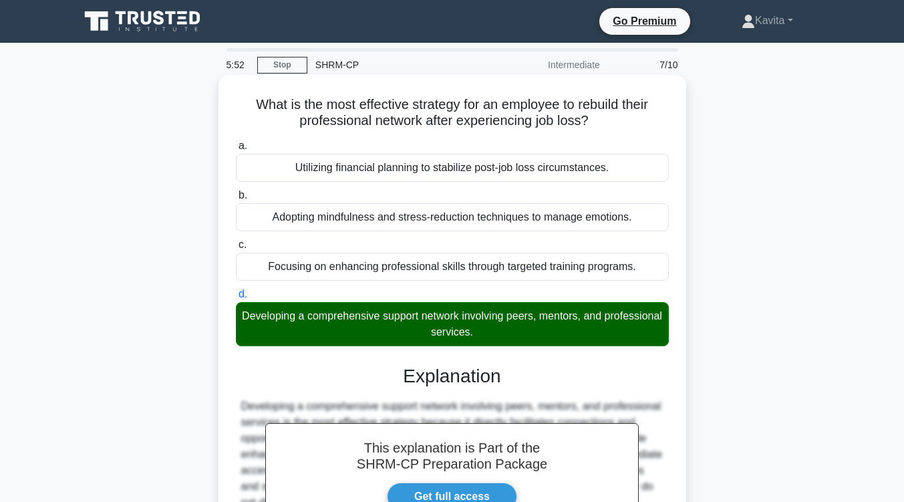
scroll to position [220, 0]
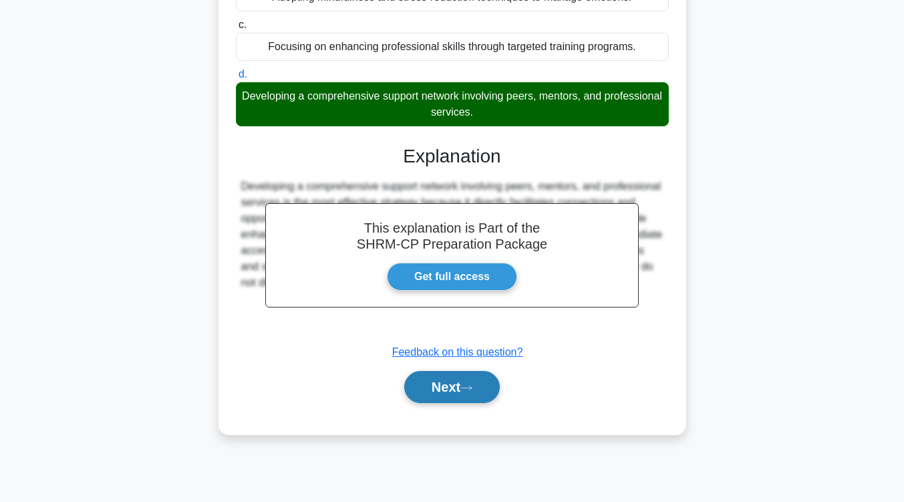
click at [467, 384] on button "Next" at bounding box center [452, 387] width 96 height 32
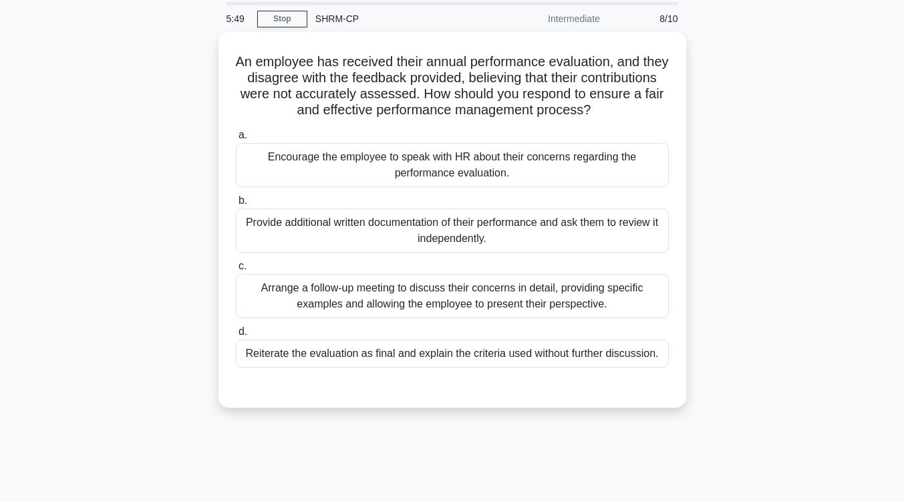
scroll to position [0, 0]
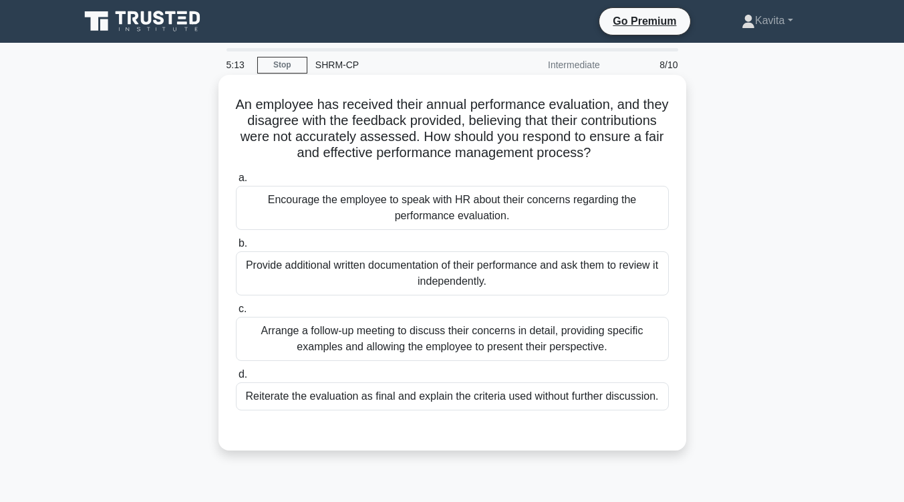
click at [460, 343] on div "Arrange a follow-up meeting to discuss their concerns in detail, providing spec…" at bounding box center [452, 339] width 433 height 44
click at [236, 313] on input "c. Arrange a follow-up meeting to discuss their concerns in detail, providing s…" at bounding box center [236, 309] width 0 height 9
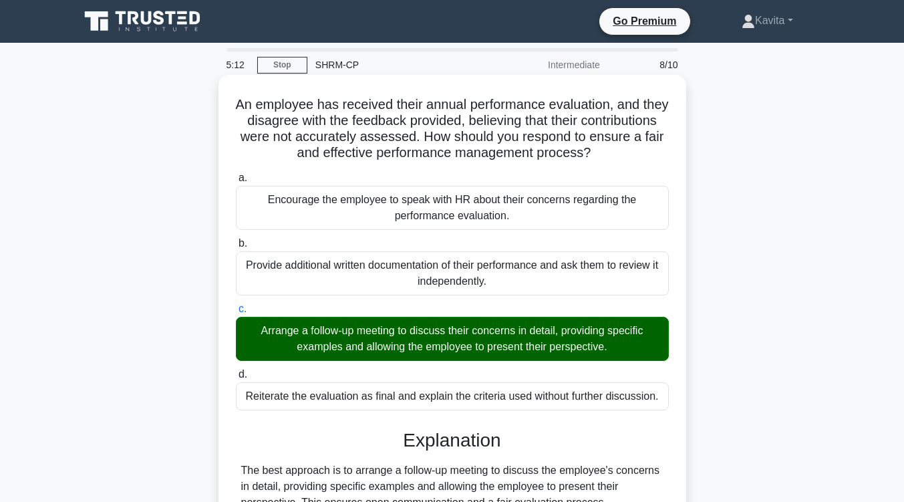
scroll to position [226, 0]
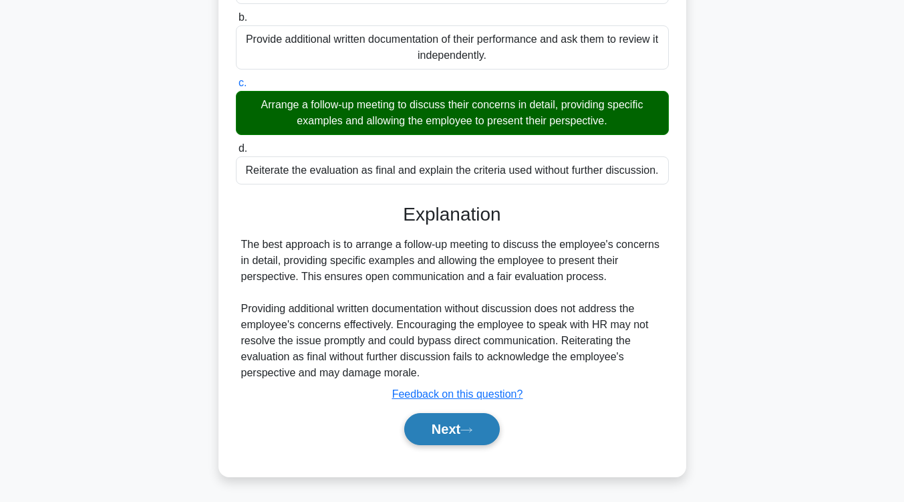
click at [463, 428] on button "Next" at bounding box center [452, 429] width 96 height 32
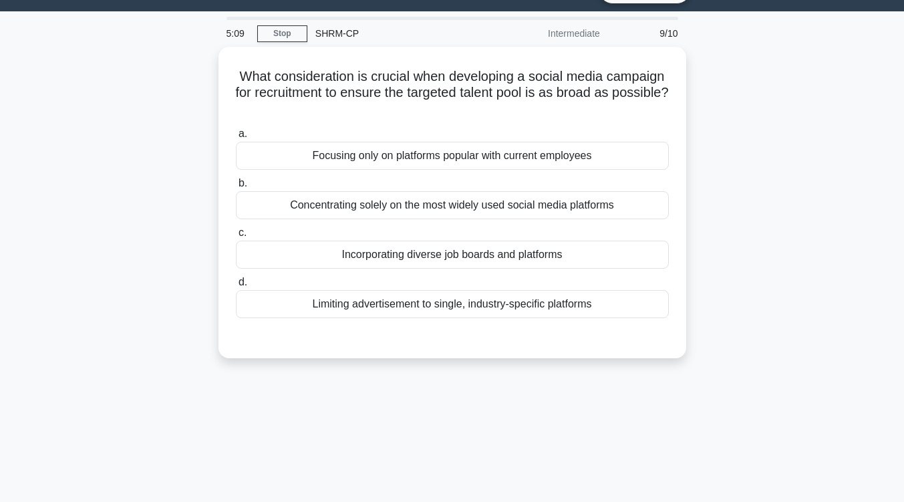
scroll to position [6, 0]
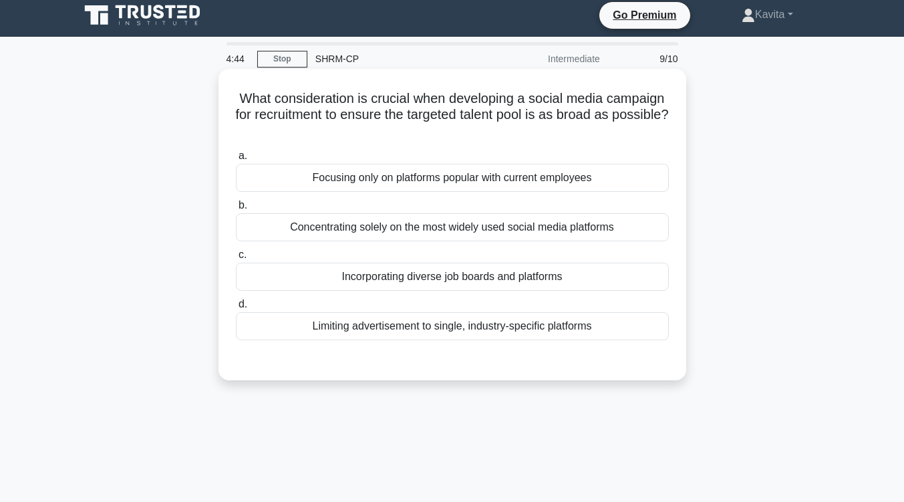
click at [464, 278] on div "Incorporating diverse job boards and platforms" at bounding box center [452, 277] width 433 height 28
click at [236, 259] on input "c. Incorporating diverse job boards and platforms" at bounding box center [236, 255] width 0 height 9
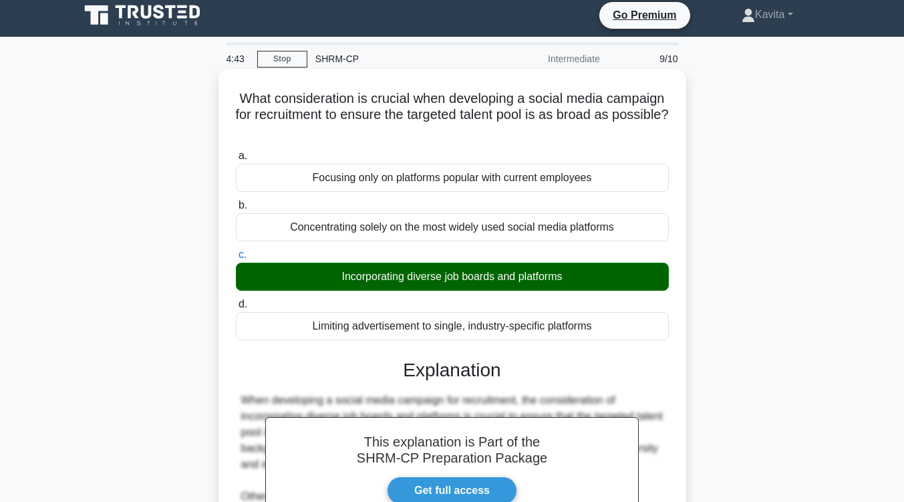
scroll to position [243, 0]
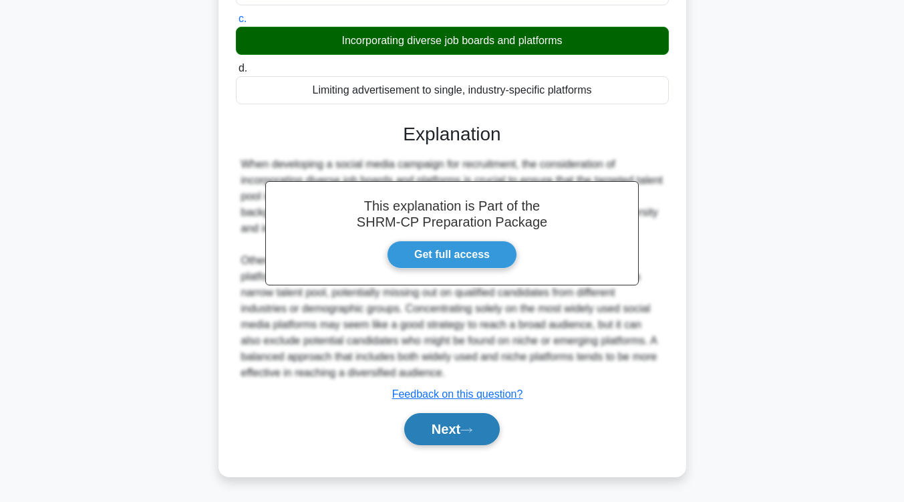
click at [452, 429] on button "Next" at bounding box center [452, 429] width 96 height 32
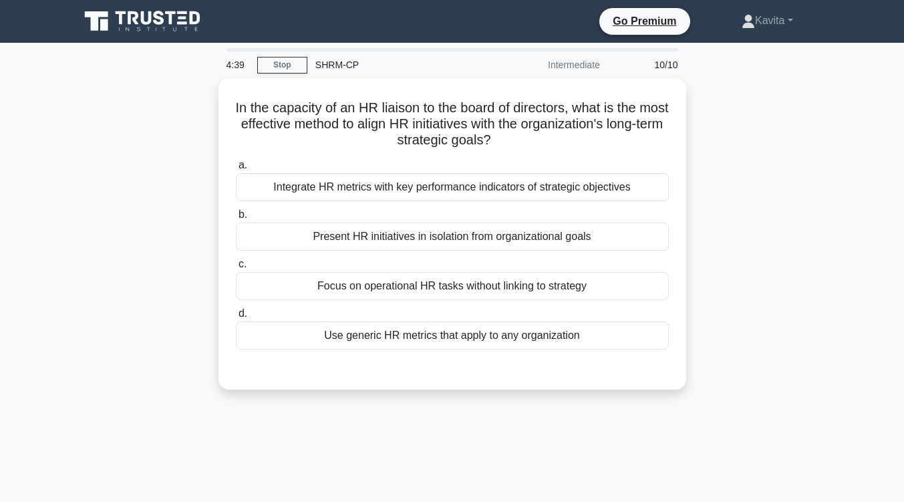
scroll to position [1, 0]
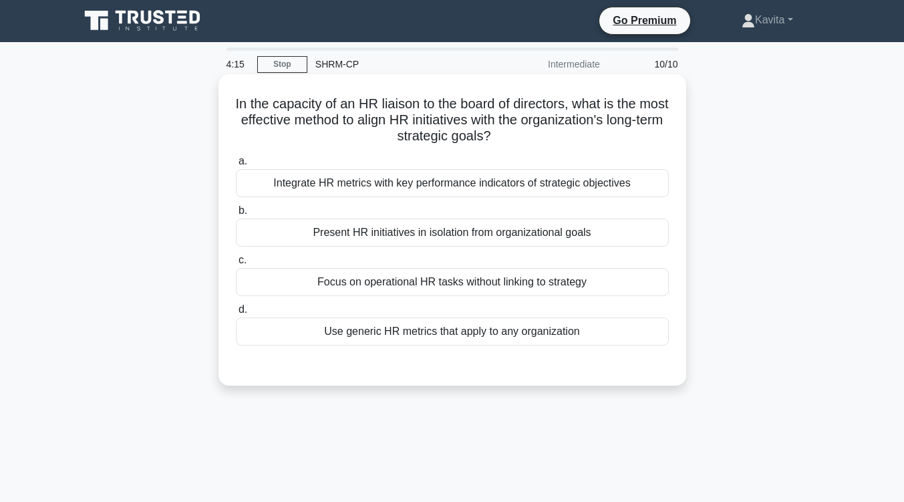
click at [460, 187] on div "Integrate HR metrics with key performance indicators of strategic objectives" at bounding box center [452, 183] width 433 height 28
click at [236, 166] on input "a. Integrate HR metrics with key performance indicators of strategic objectives" at bounding box center [236, 161] width 0 height 9
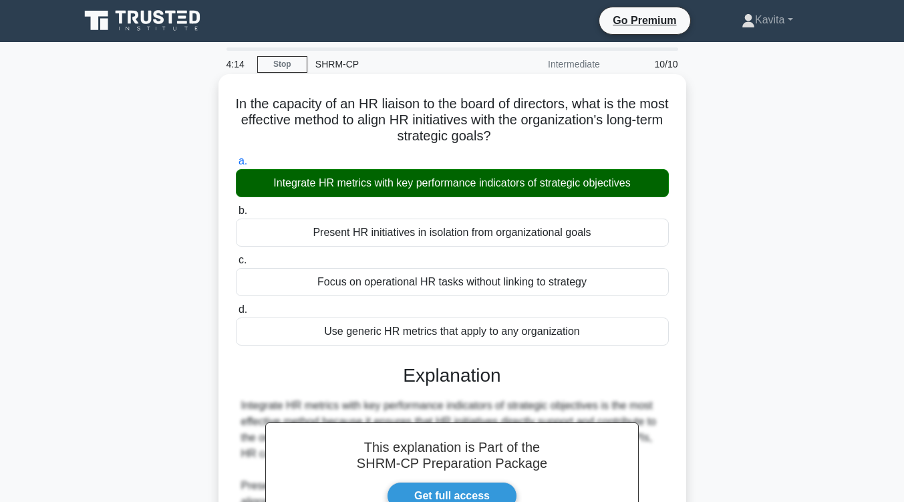
scroll to position [220, 0]
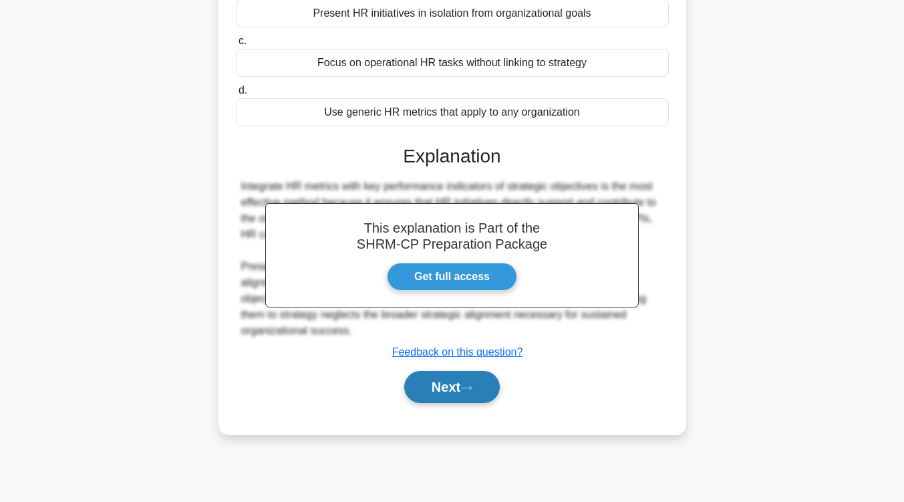
click at [458, 385] on button "Next" at bounding box center [452, 387] width 96 height 32
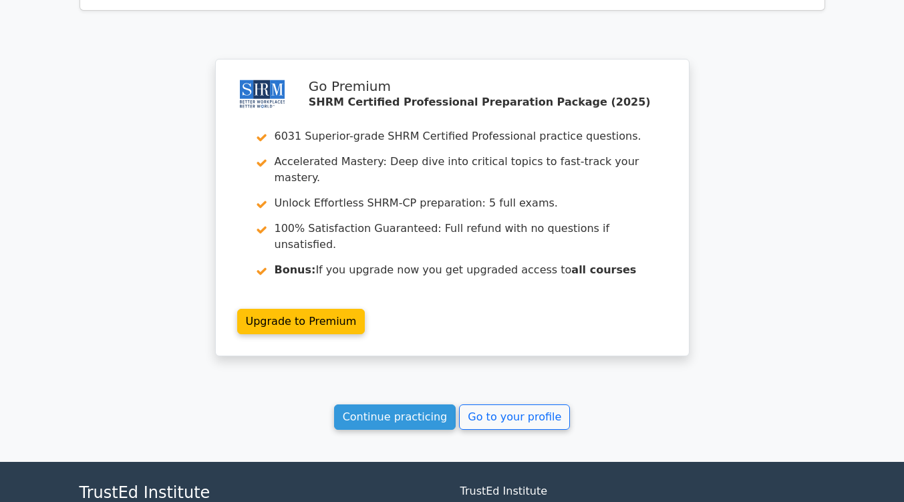
scroll to position [2179, 0]
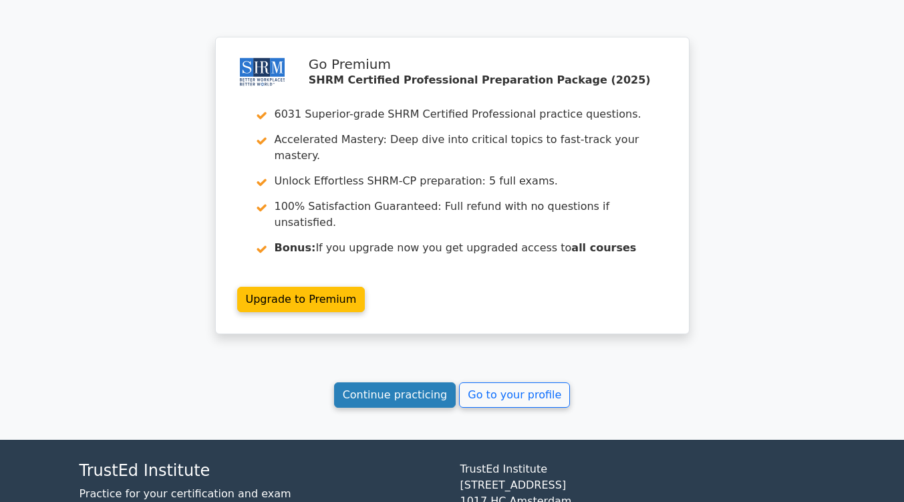
click at [402, 382] on link "Continue practicing" at bounding box center [395, 394] width 122 height 25
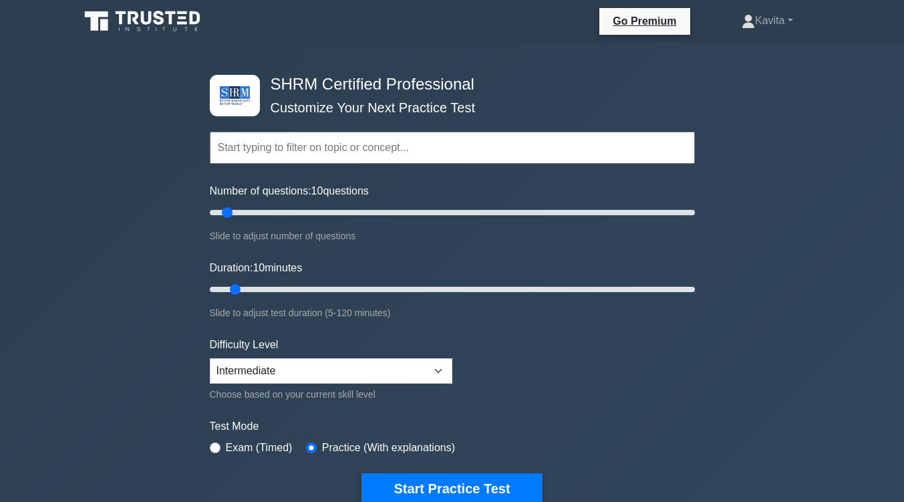
scroll to position [345, 0]
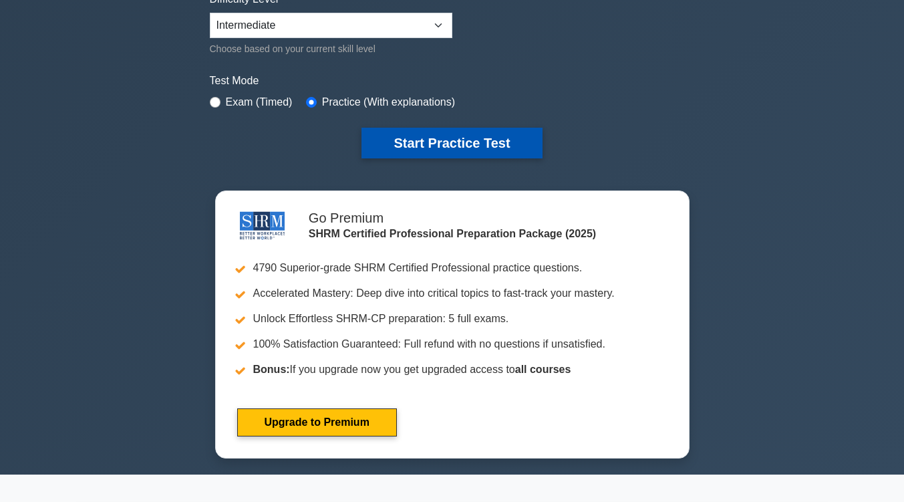
click at [445, 145] on button "Start Practice Test" at bounding box center [451, 143] width 180 height 31
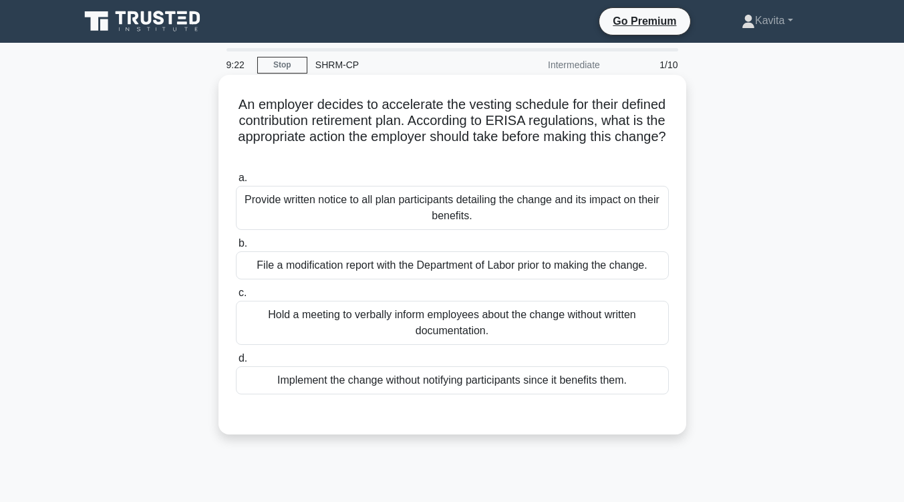
click at [530, 211] on div "Provide written notice to all plan participants detailing the change and its im…" at bounding box center [452, 208] width 433 height 44
click at [236, 182] on input "a. Provide written notice to all plan participants detailing the change and its…" at bounding box center [236, 178] width 0 height 9
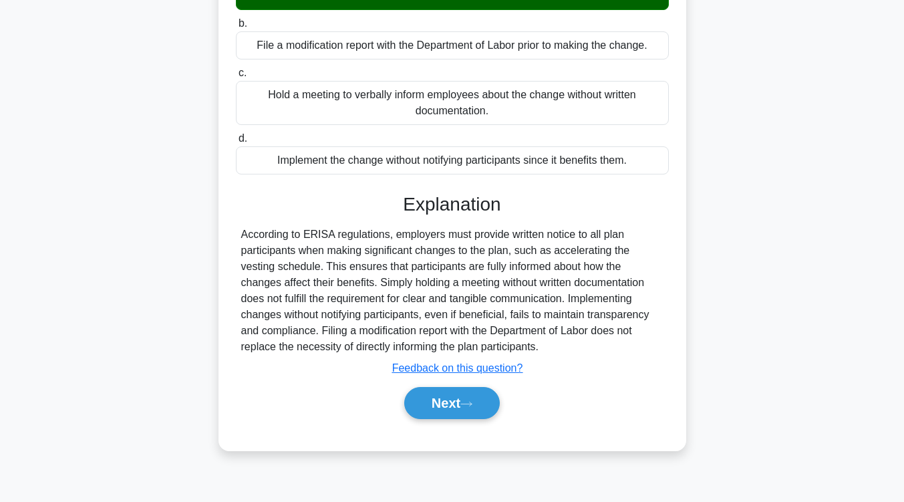
scroll to position [216, 0]
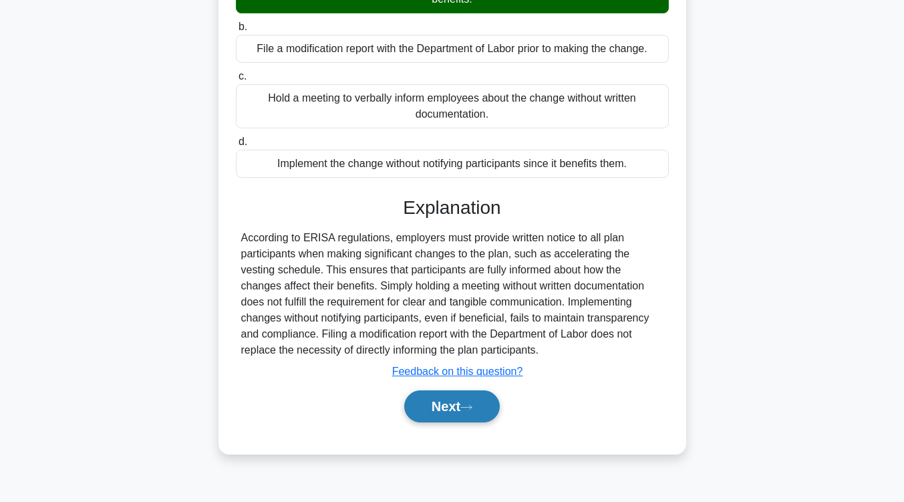
click at [441, 418] on button "Next" at bounding box center [452, 406] width 96 height 32
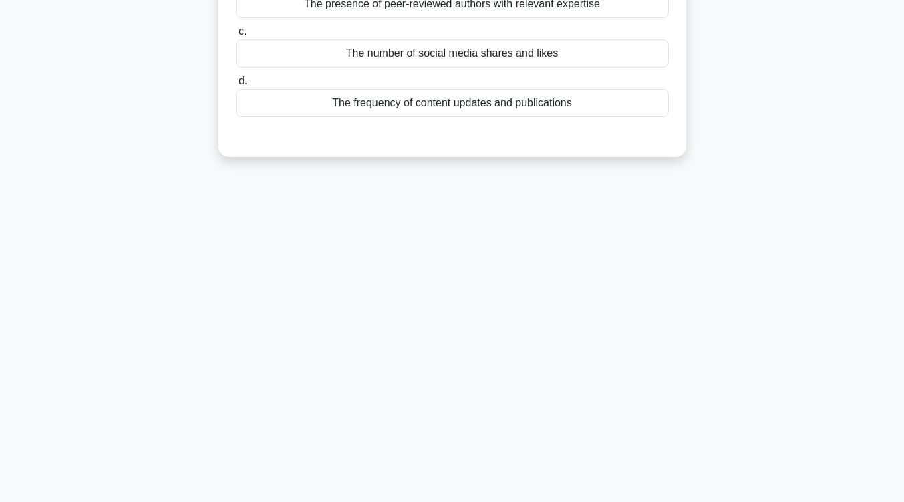
scroll to position [0, 0]
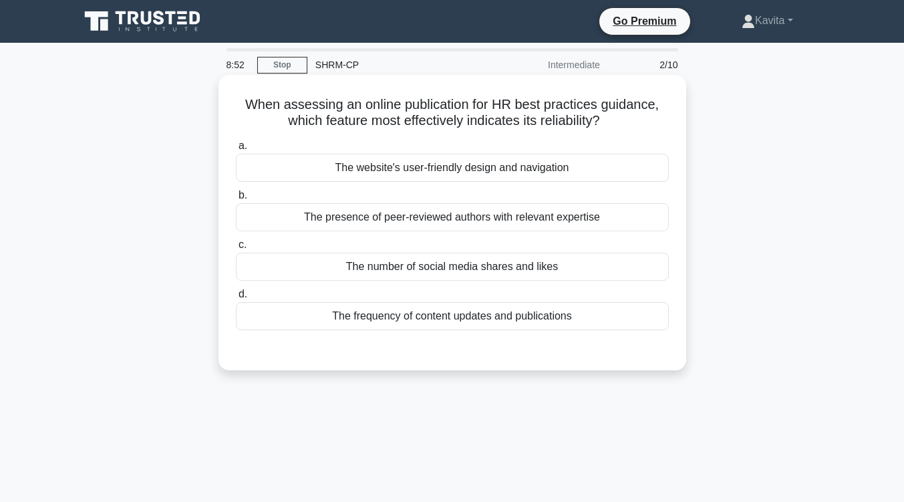
click at [496, 216] on div "The presence of peer-reviewed authors with relevant expertise" at bounding box center [452, 217] width 433 height 28
click at [236, 200] on input "b. The presence of peer-reviewed authors with relevant expertise" at bounding box center [236, 195] width 0 height 9
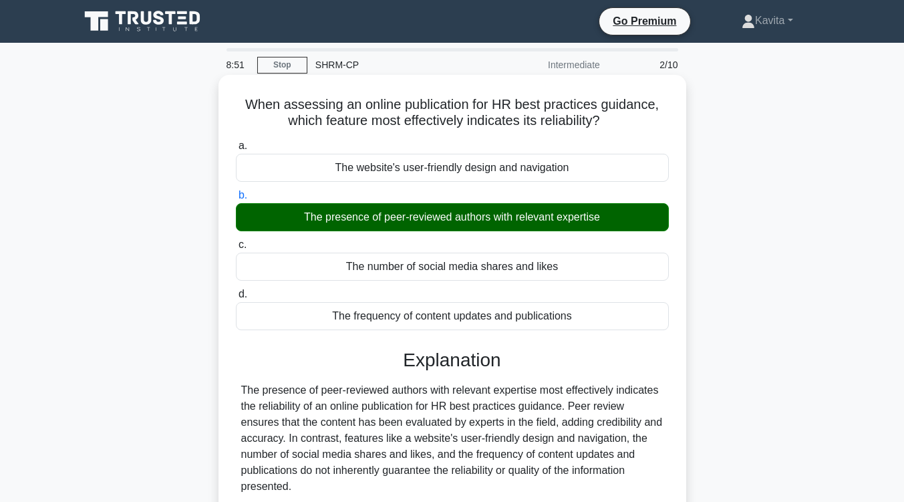
scroll to position [135, 0]
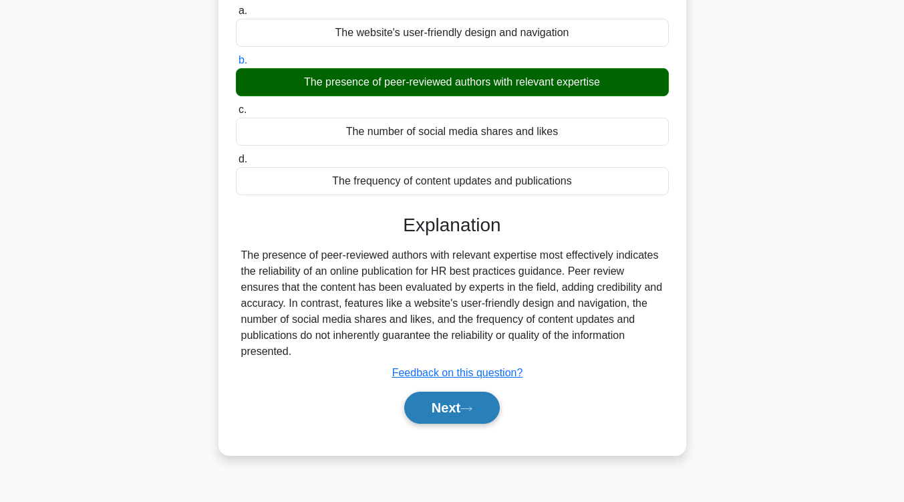
click at [454, 407] on button "Next" at bounding box center [452, 408] width 96 height 32
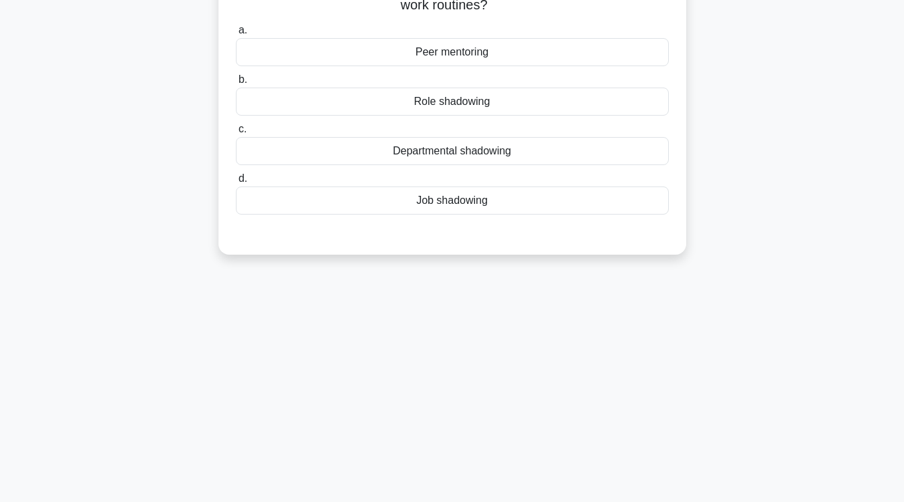
scroll to position [0, 0]
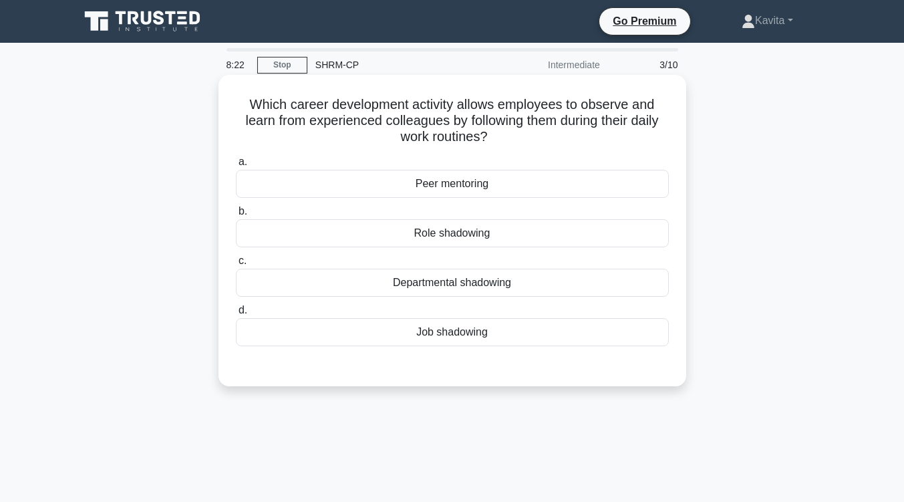
click at [454, 231] on div "Role shadowing" at bounding box center [452, 233] width 433 height 28
click at [236, 216] on input "b. Role shadowing" at bounding box center [236, 211] width 0 height 9
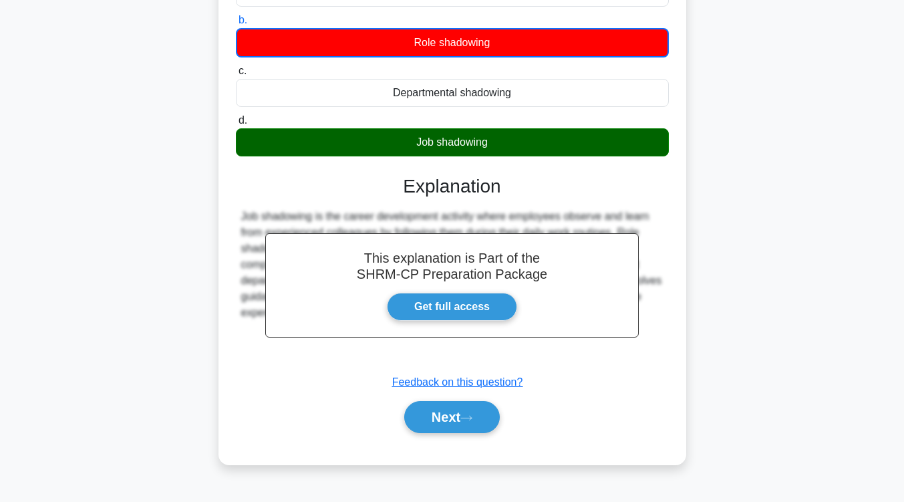
scroll to position [193, 0]
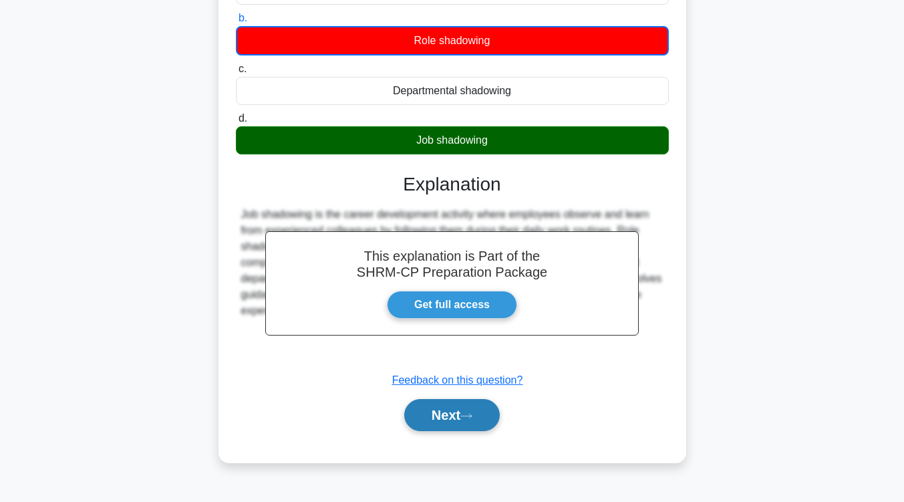
click at [454, 422] on button "Next" at bounding box center [452, 415] width 96 height 32
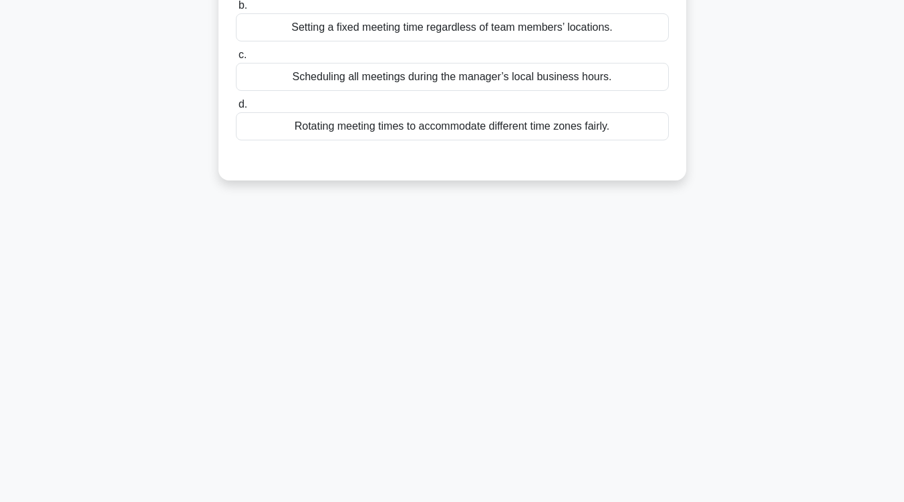
scroll to position [0, 0]
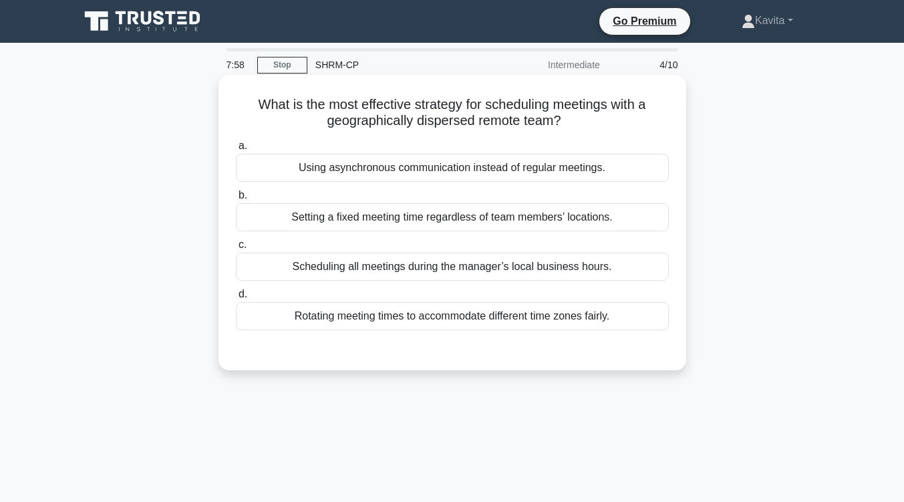
click at [510, 317] on div "Rotating meeting times to accommodate different time zones fairly." at bounding box center [452, 316] width 433 height 28
click at [236, 299] on input "d. Rotating meeting times to accommodate different time zones fairly." at bounding box center [236, 294] width 0 height 9
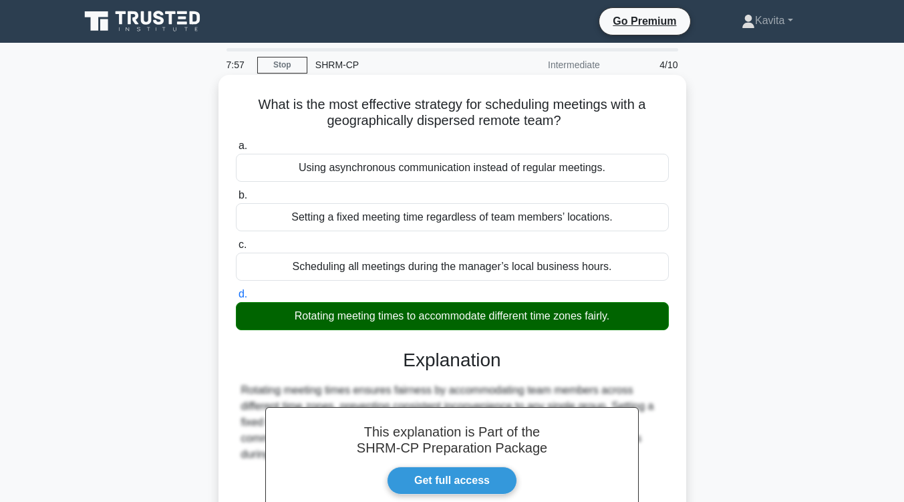
scroll to position [220, 0]
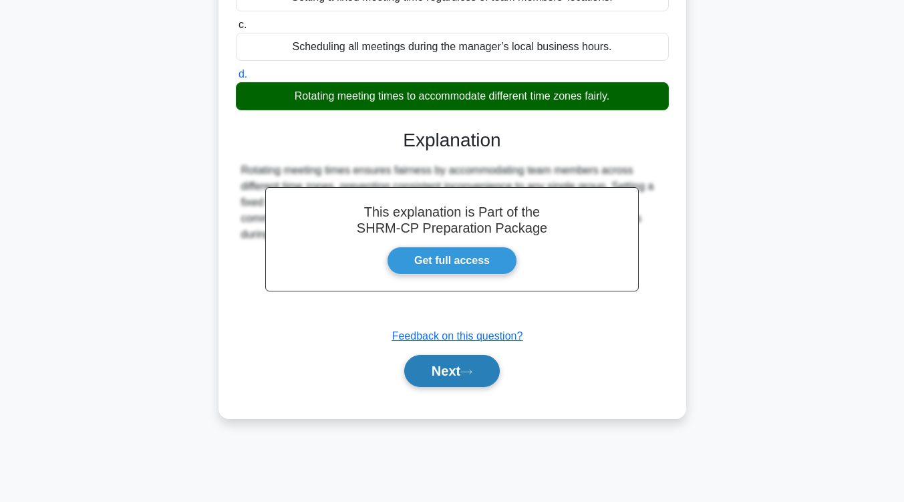
click at [461, 379] on button "Next" at bounding box center [452, 371] width 96 height 32
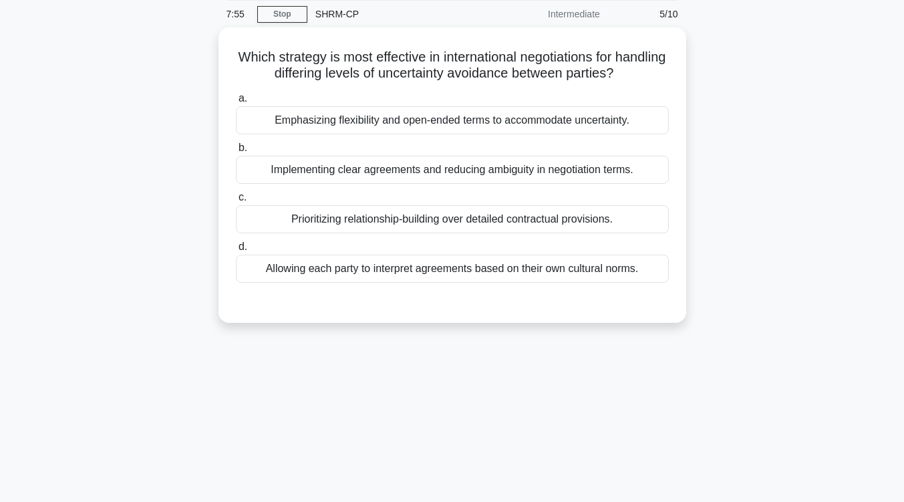
scroll to position [14, 0]
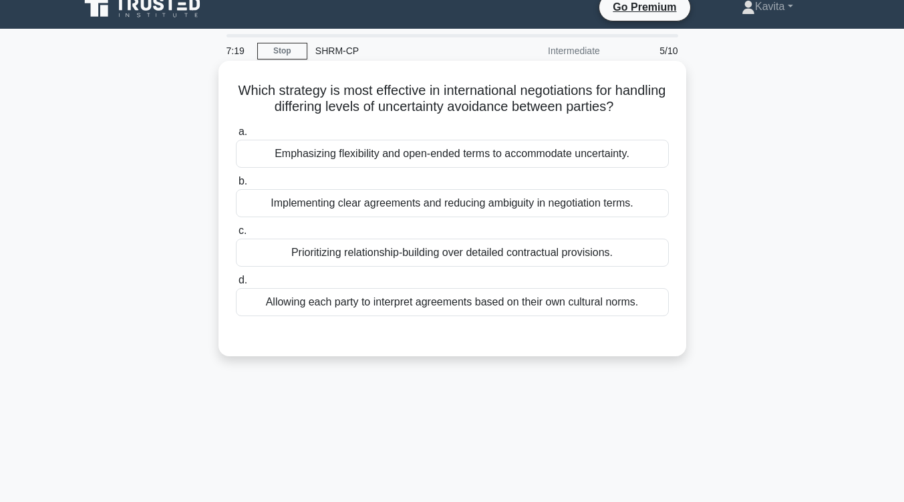
click at [573, 150] on div "Emphasizing flexibility and open-ended terms to accommodate uncertainty." at bounding box center [452, 154] width 433 height 28
click at [236, 136] on input "a. Emphasizing flexibility and open-ended terms to accommodate uncertainty." at bounding box center [236, 132] width 0 height 9
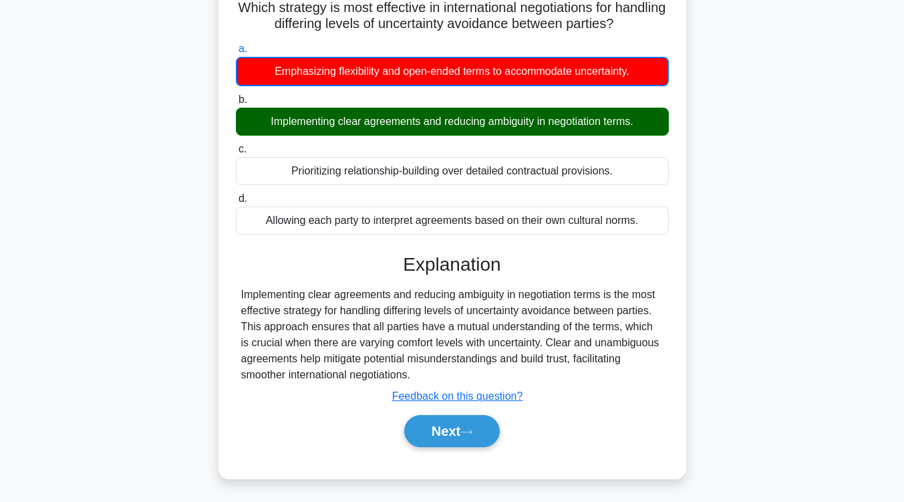
scroll to position [100, 0]
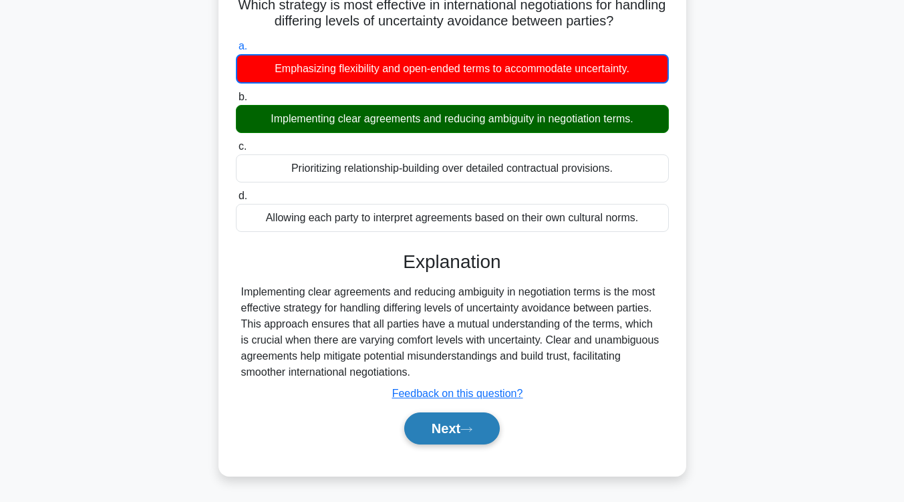
click at [462, 433] on button "Next" at bounding box center [452, 428] width 96 height 32
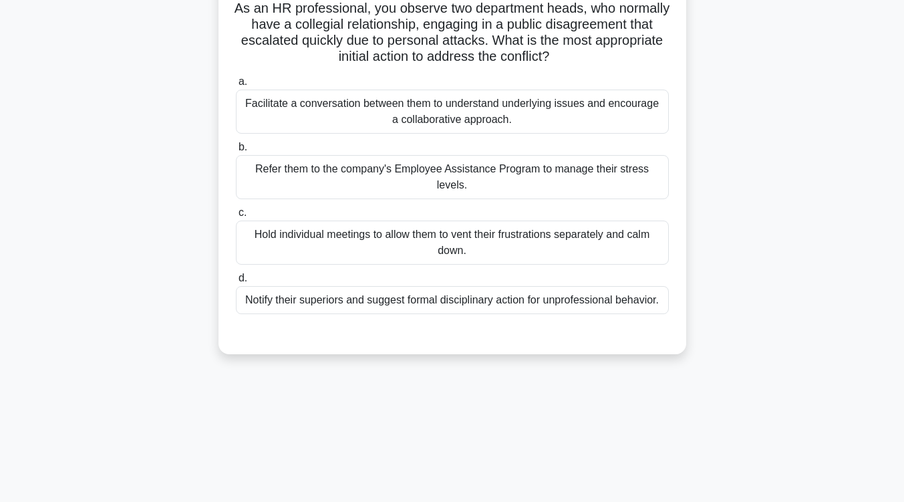
scroll to position [49, 0]
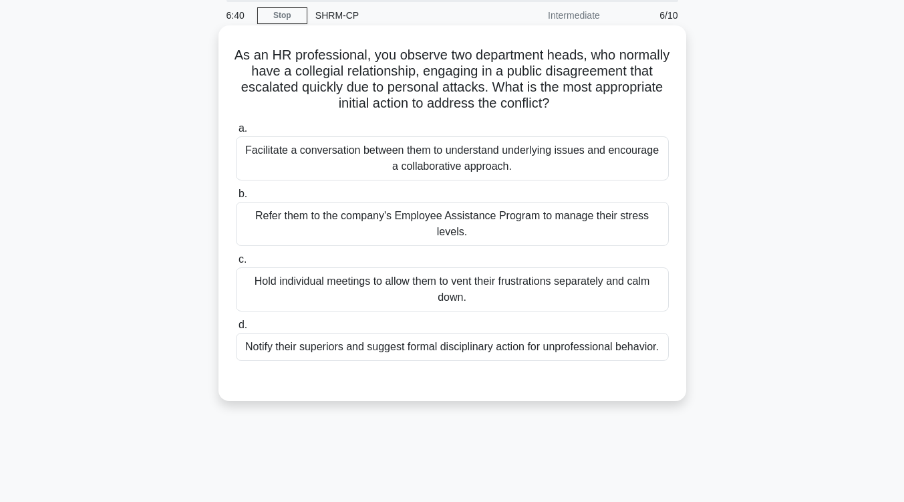
click at [479, 174] on div "Facilitate a conversation between them to understand underlying issues and enco…" at bounding box center [452, 158] width 433 height 44
click at [236, 133] on input "a. Facilitate a conversation between them to understand underlying issues and e…" at bounding box center [236, 128] width 0 height 9
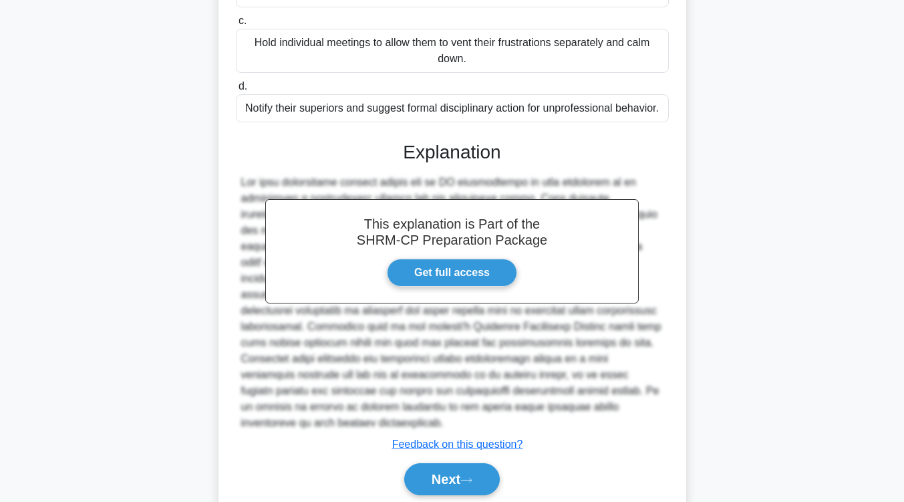
scroll to position [289, 0]
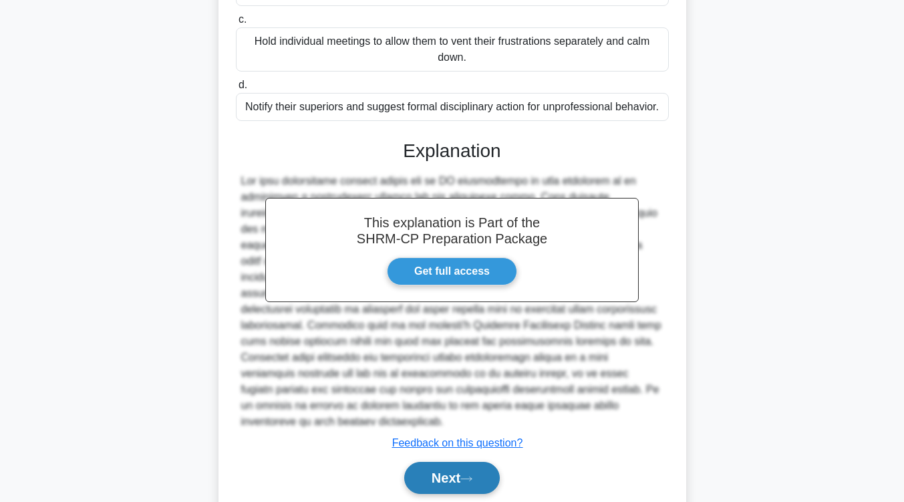
click at [476, 462] on button "Next" at bounding box center [452, 478] width 96 height 32
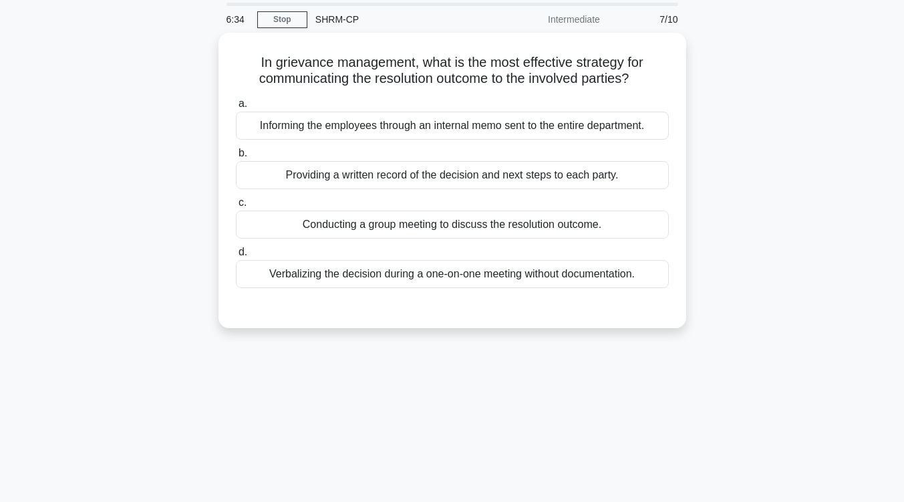
scroll to position [0, 0]
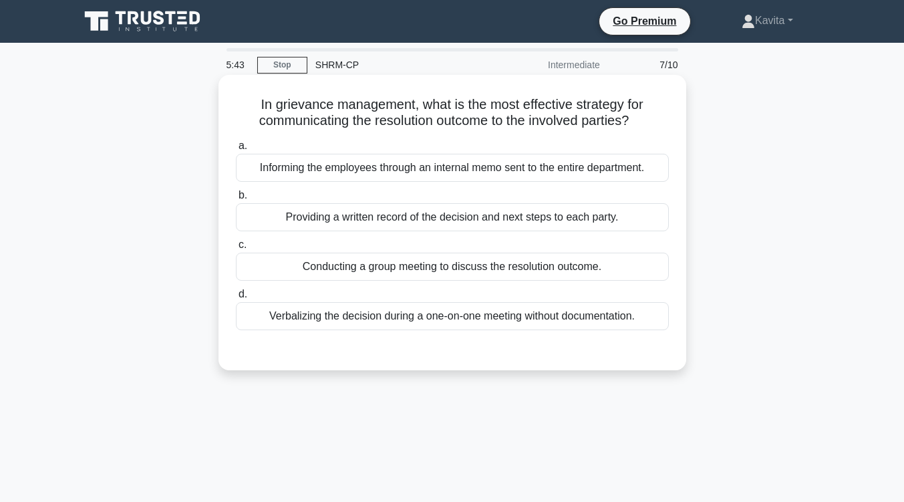
click at [486, 172] on div "Informing the employees through an internal memo sent to the entire department." at bounding box center [452, 168] width 433 height 28
click at [236, 150] on input "a. Informing the employees through an internal memo sent to the entire departme…" at bounding box center [236, 146] width 0 height 9
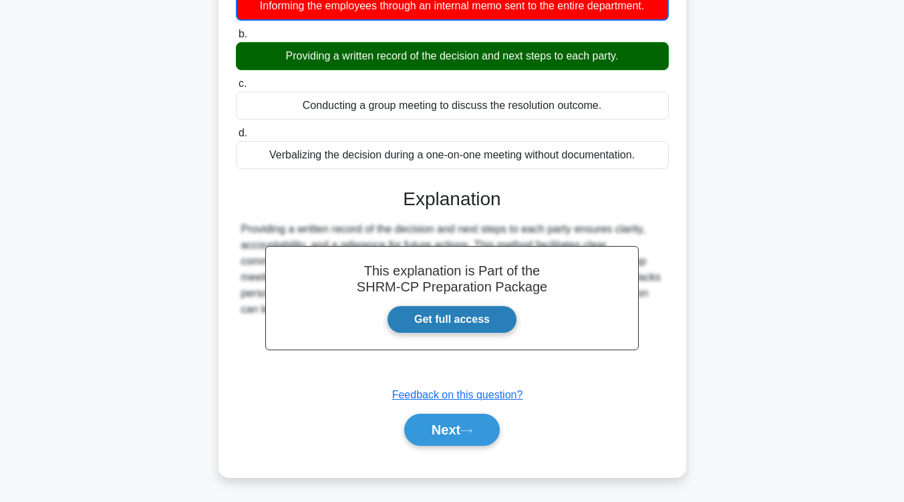
scroll to position [163, 0]
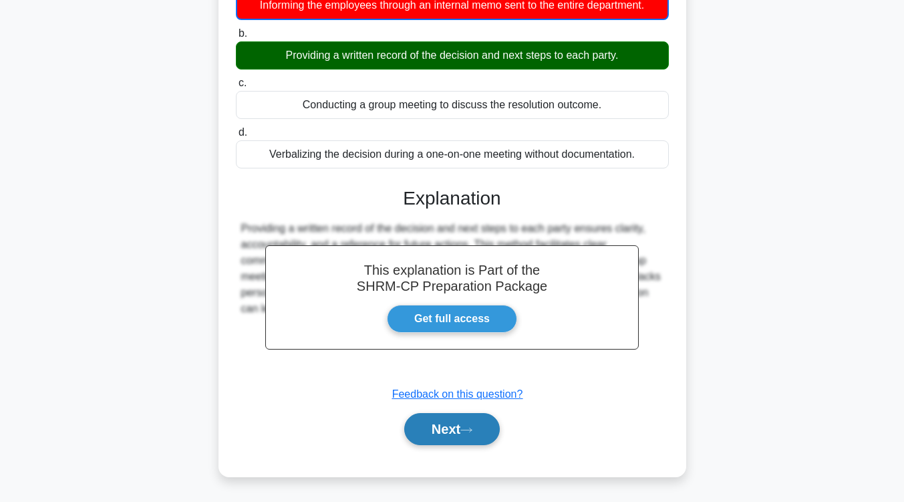
click at [466, 433] on icon at bounding box center [466, 429] width 12 height 7
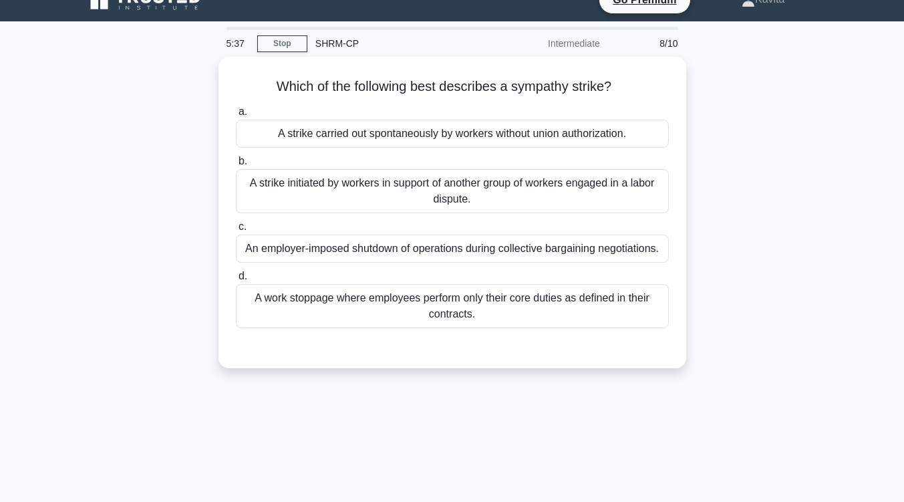
scroll to position [21, 0]
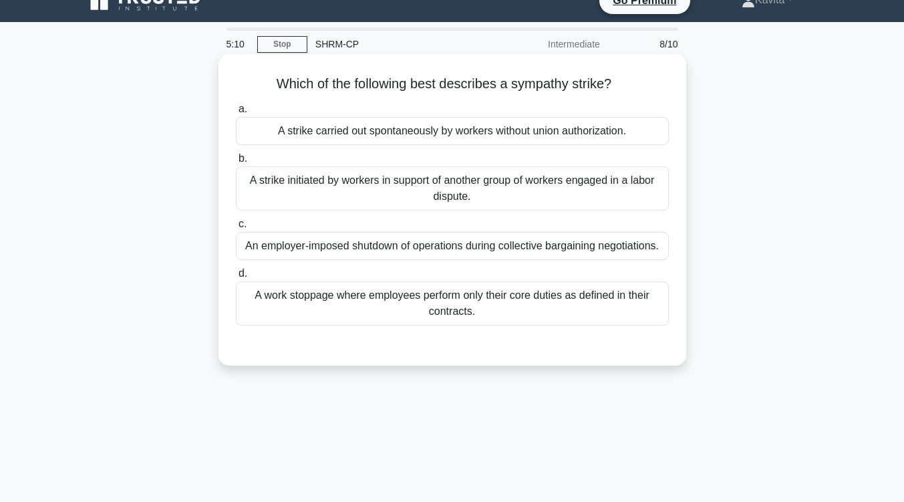
click at [480, 185] on div "A strike initiated by workers in support of another group of workers engaged in…" at bounding box center [452, 188] width 433 height 44
click at [236, 163] on input "b. A strike initiated by workers in support of another group of workers engaged…" at bounding box center [236, 158] width 0 height 9
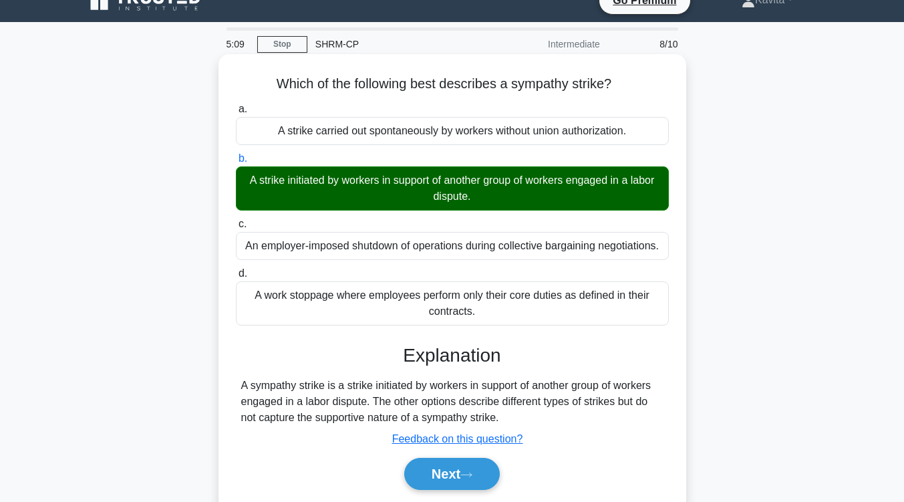
scroll to position [220, 0]
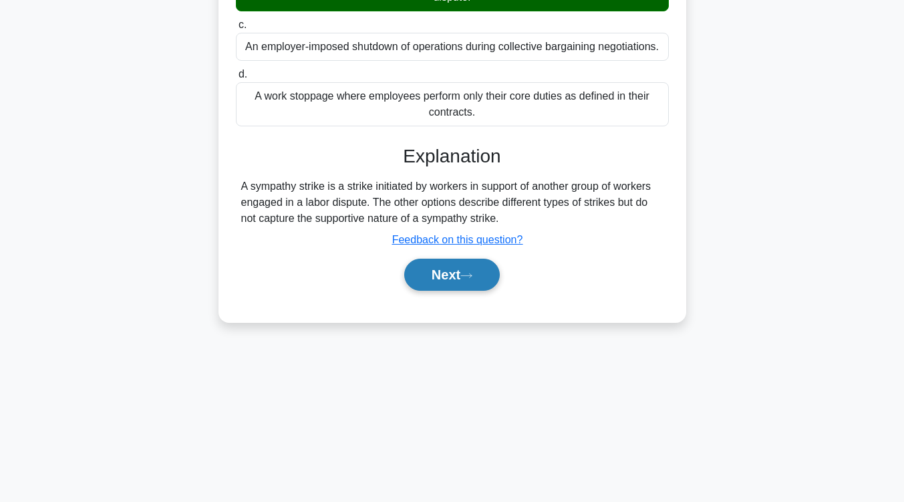
click at [448, 268] on button "Next" at bounding box center [452, 275] width 96 height 32
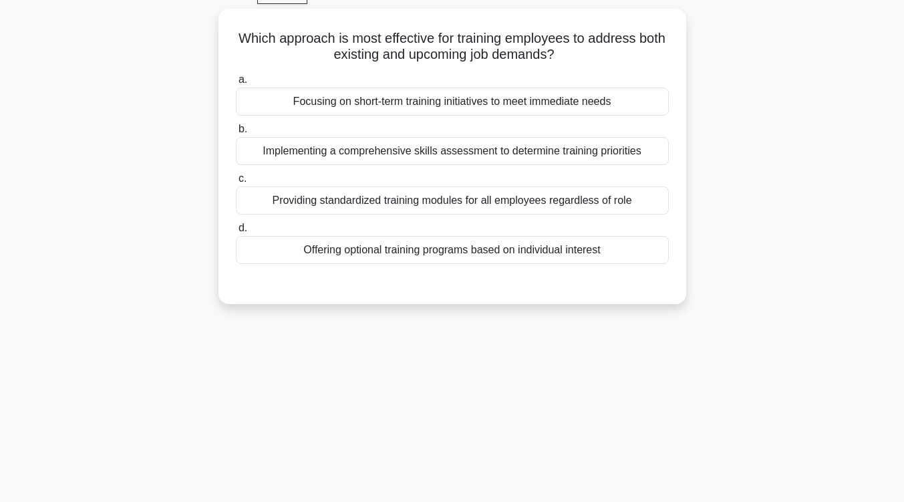
scroll to position [49, 0]
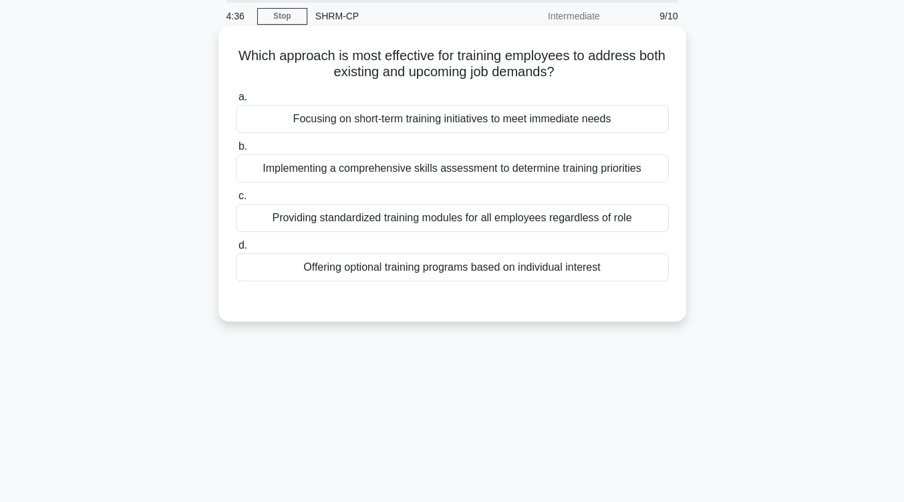
click at [501, 176] on div "Implementing a comprehensive skills assessment to determine training priorities" at bounding box center [452, 168] width 433 height 28
click at [236, 151] on input "b. Implementing a comprehensive skills assessment to determine training priorit…" at bounding box center [236, 146] width 0 height 9
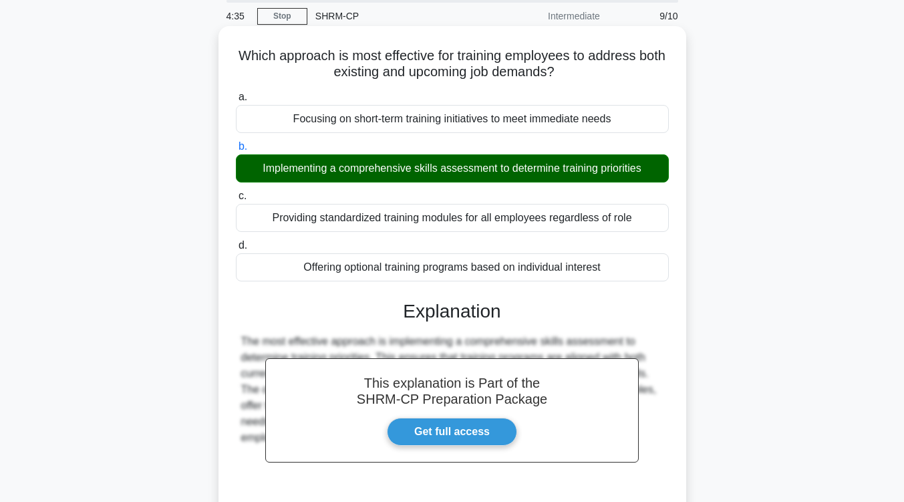
scroll to position [220, 0]
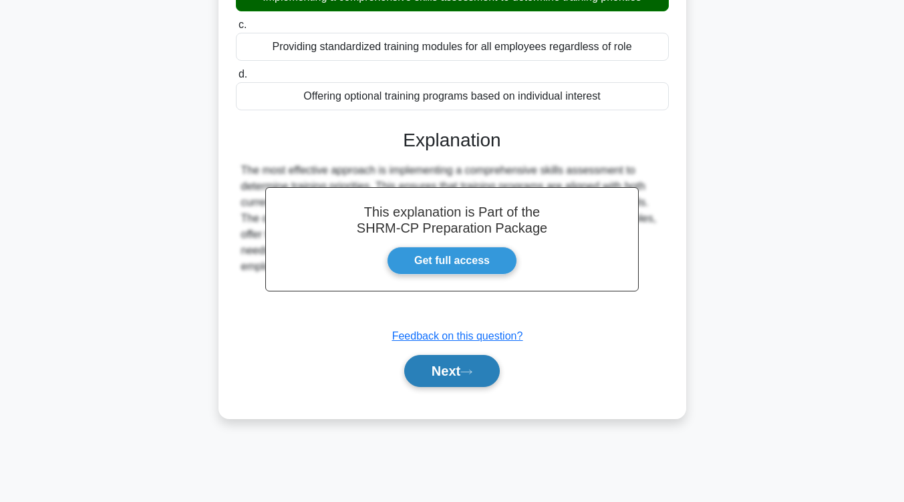
click at [462, 383] on button "Next" at bounding box center [452, 371] width 96 height 32
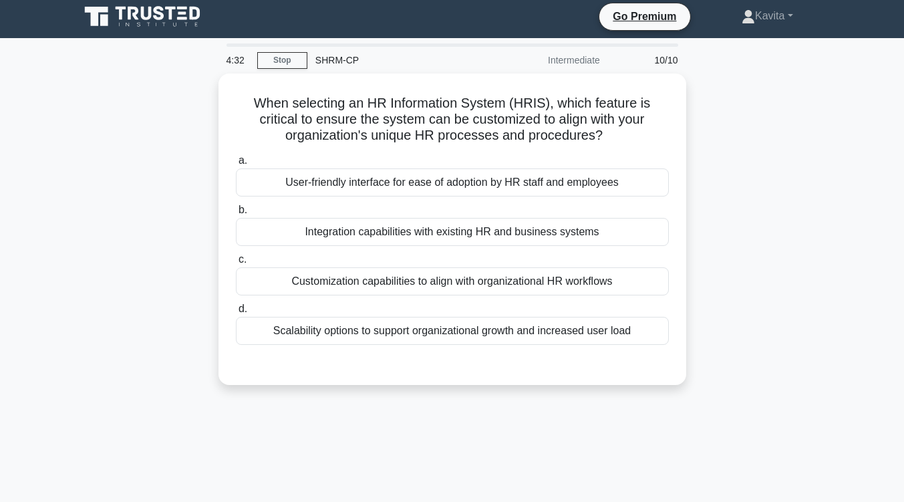
scroll to position [0, 0]
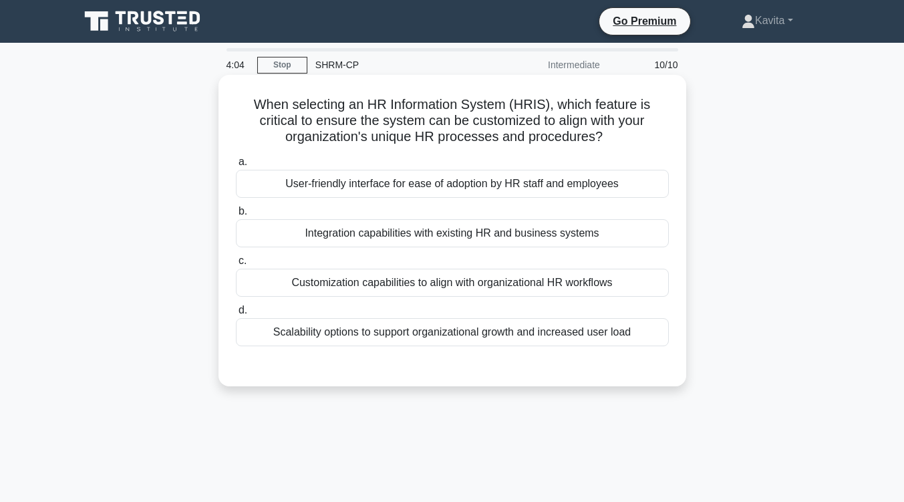
click at [453, 236] on div "Integration capabilities with existing HR and business systems" at bounding box center [452, 233] width 433 height 28
click at [236, 216] on input "b. Integration capabilities with existing HR and business systems" at bounding box center [236, 211] width 0 height 9
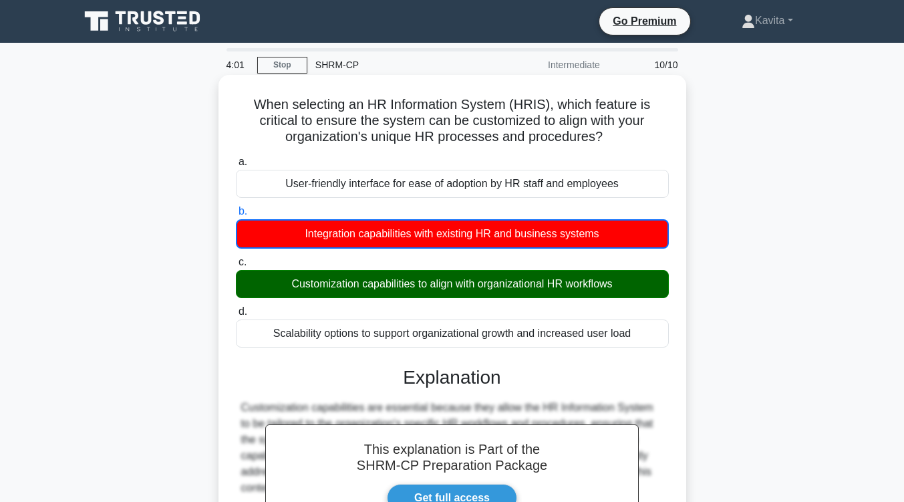
scroll to position [220, 0]
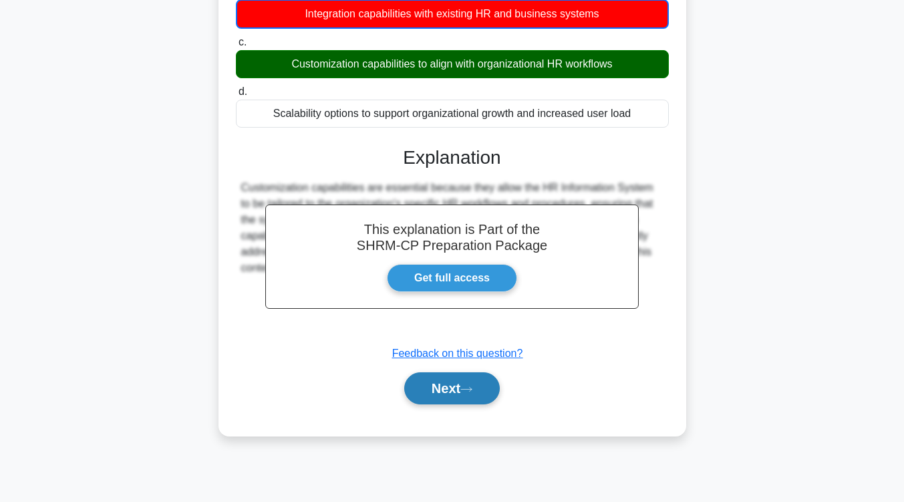
click at [444, 385] on button "Next" at bounding box center [452, 388] width 96 height 32
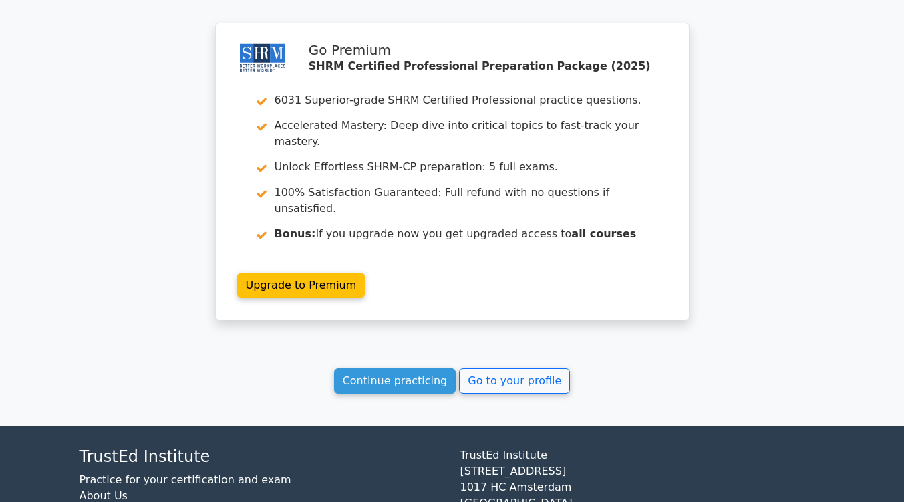
scroll to position [2086, 0]
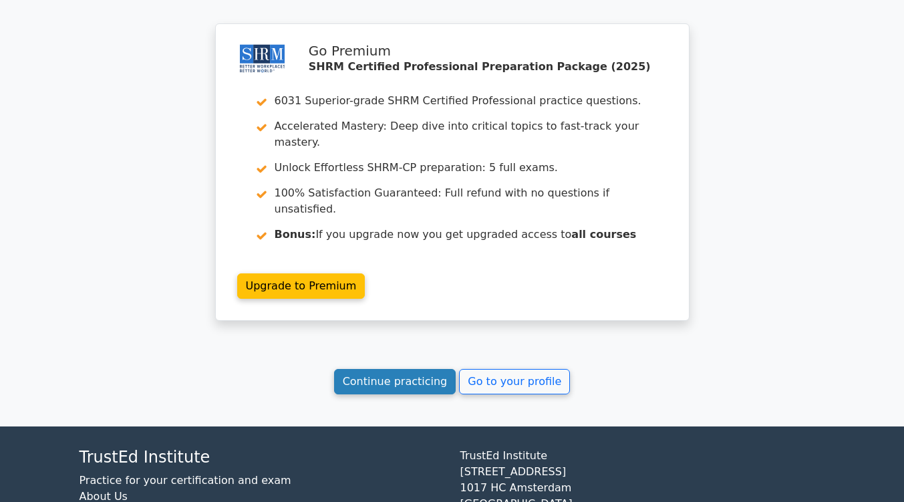
click at [381, 369] on link "Continue practicing" at bounding box center [395, 381] width 122 height 25
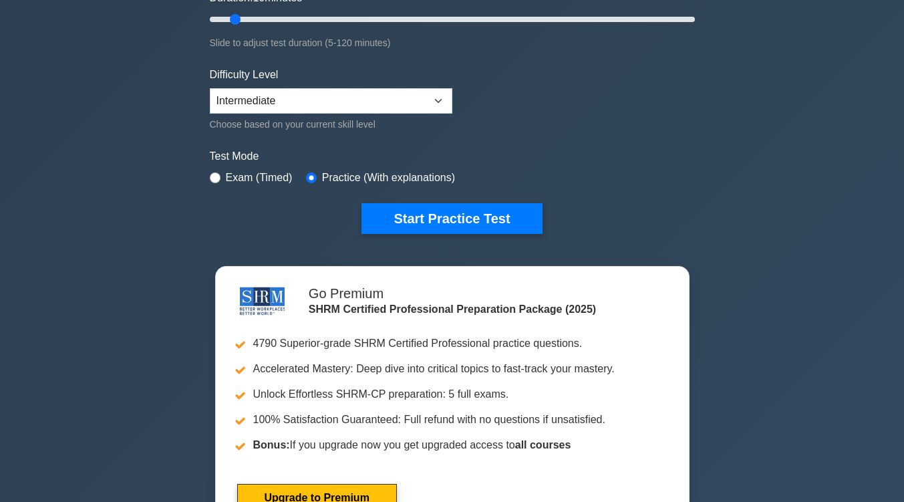
scroll to position [271, 0]
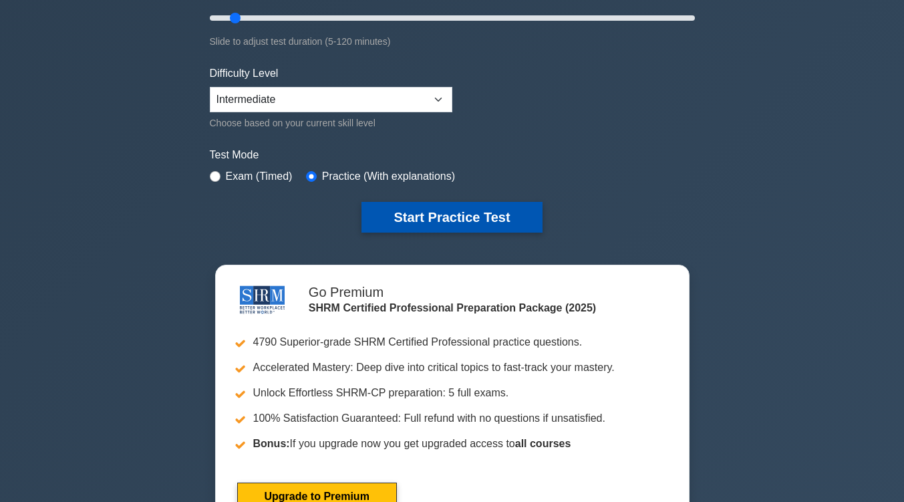
click at [468, 214] on button "Start Practice Test" at bounding box center [451, 217] width 180 height 31
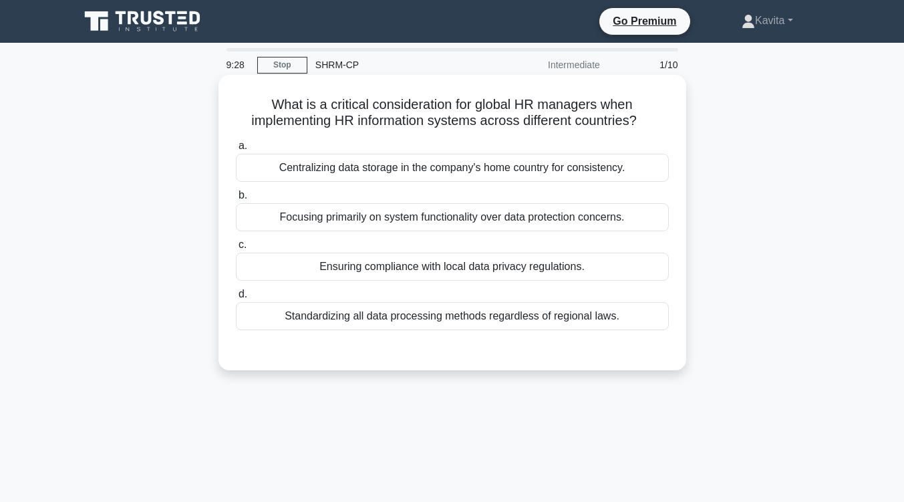
click at [460, 272] on div "Ensuring compliance with local data privacy regulations." at bounding box center [452, 267] width 433 height 28
click at [236, 249] on input "c. Ensuring compliance with local data privacy regulations." at bounding box center [236, 245] width 0 height 9
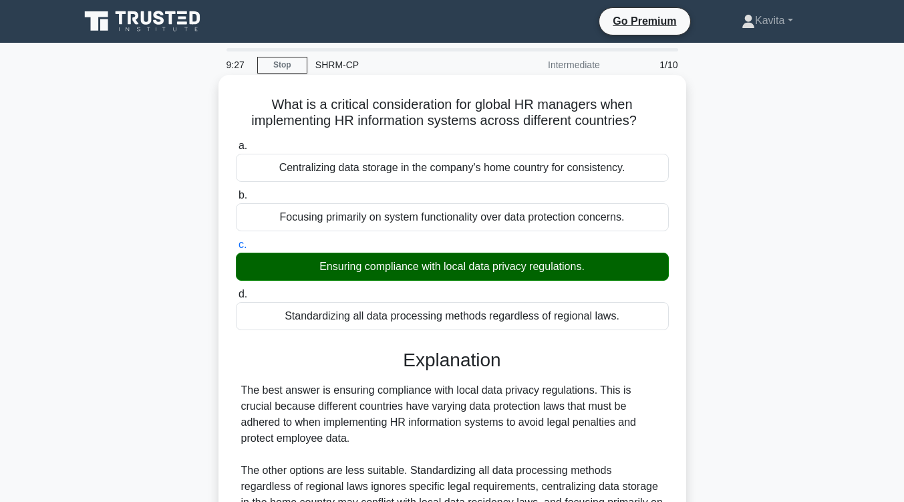
scroll to position [220, 0]
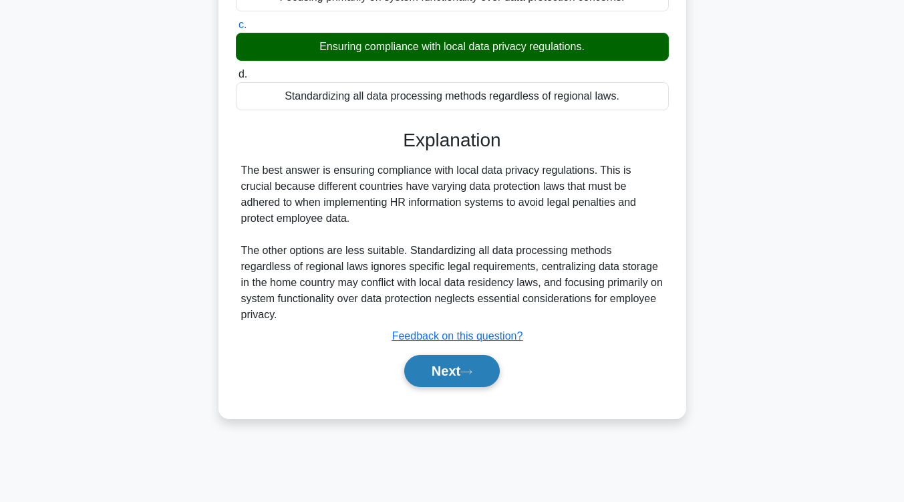
click at [432, 367] on button "Next" at bounding box center [452, 371] width 96 height 32
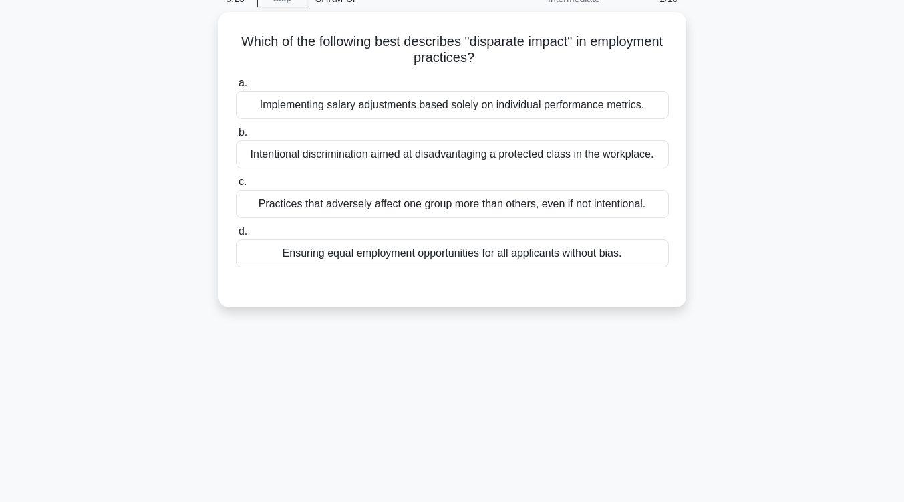
scroll to position [30, 0]
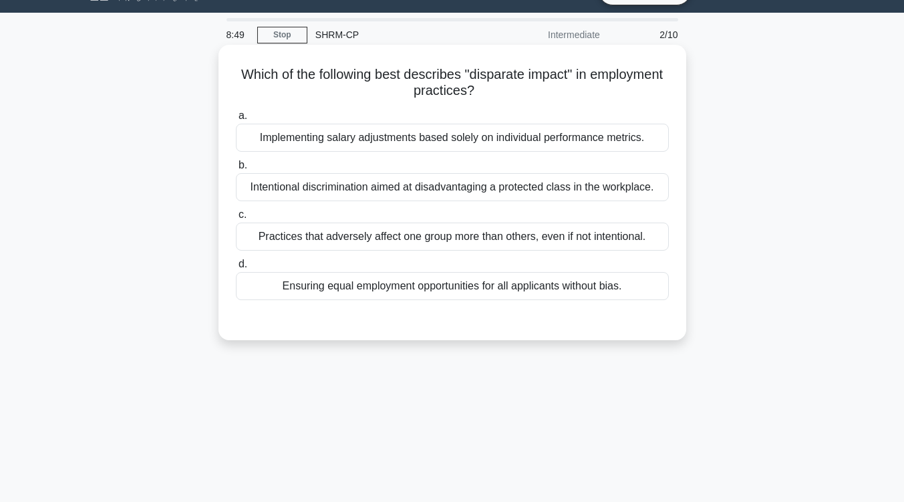
click at [381, 232] on div "Practices that adversely affect one group more than others, even if not intenti…" at bounding box center [452, 236] width 433 height 28
click at [236, 219] on input "c. Practices that adversely affect one group more than others, even if not inte…" at bounding box center [236, 214] width 0 height 9
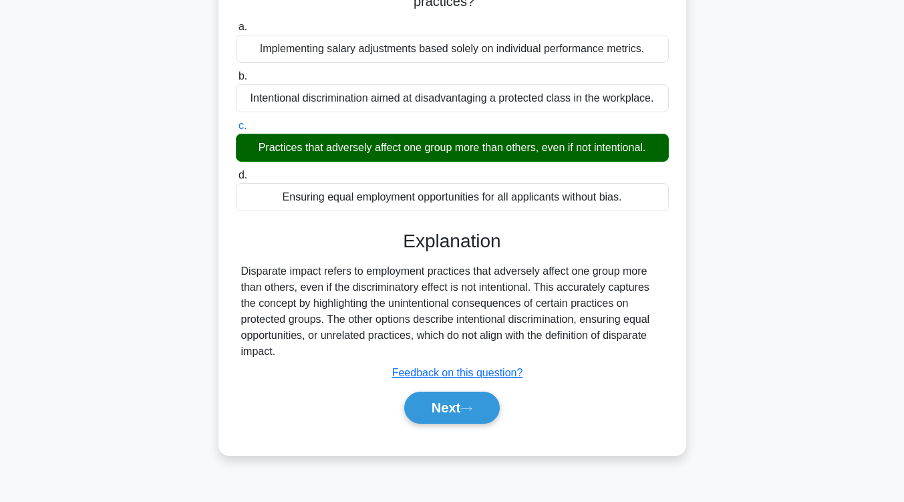
scroll to position [125, 0]
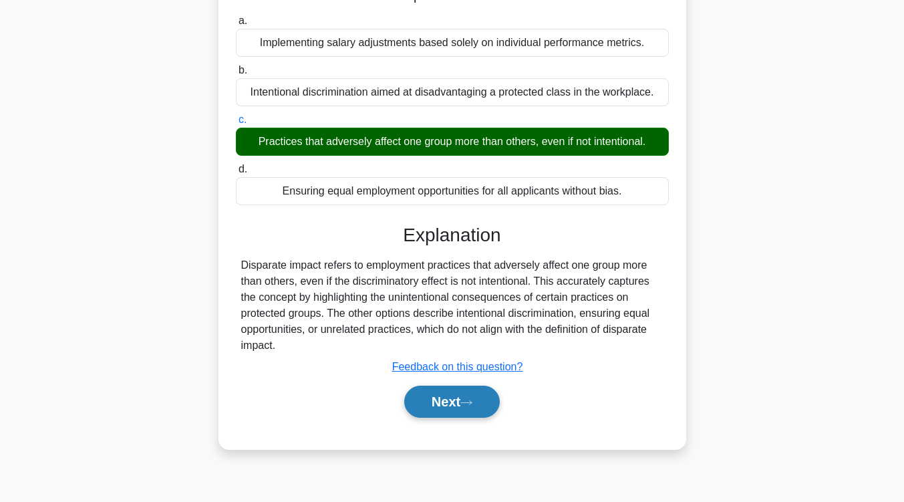
click at [445, 410] on button "Next" at bounding box center [452, 401] width 96 height 32
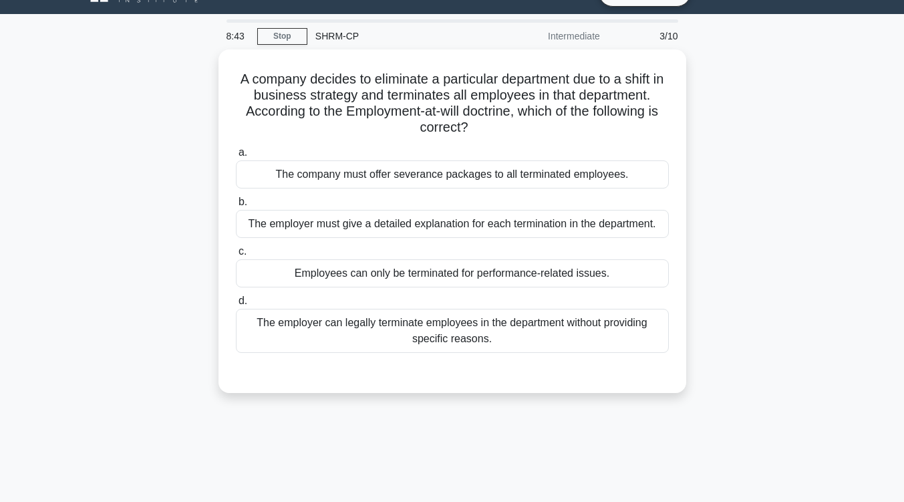
scroll to position [24, 0]
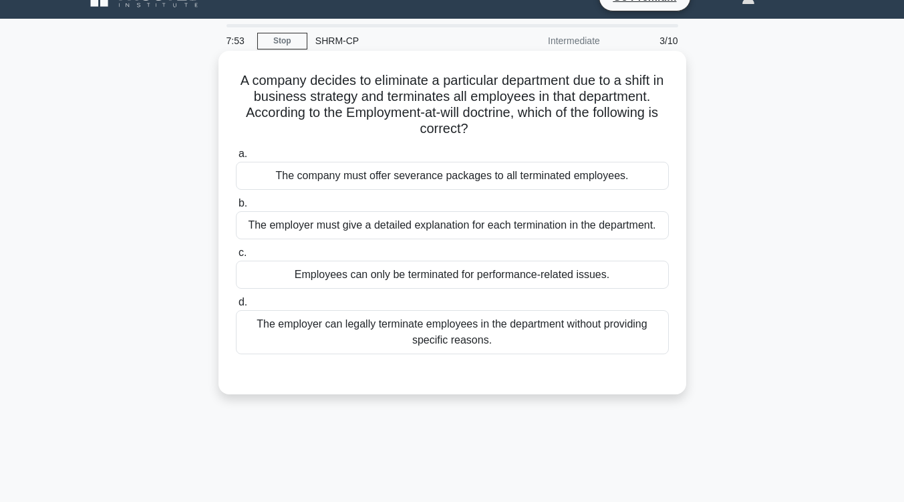
click at [473, 231] on div "The employer must give a detailed explanation for each termination in the depar…" at bounding box center [452, 225] width 433 height 28
click at [236, 208] on input "b. The employer must give a detailed explanation for each termination in the de…" at bounding box center [236, 203] width 0 height 9
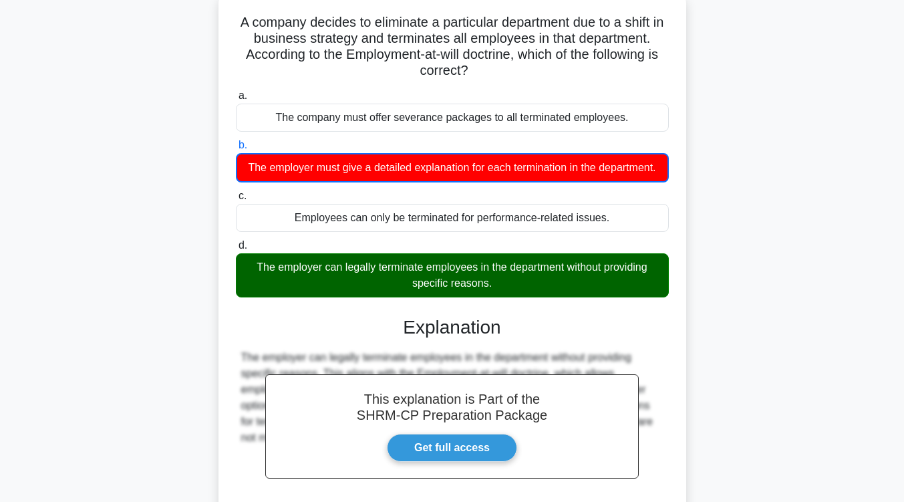
scroll to position [228, 0]
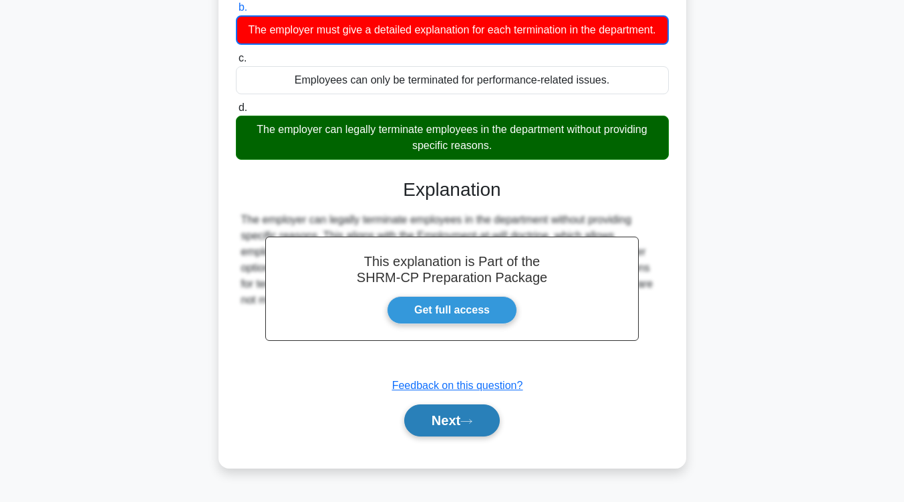
click at [459, 428] on button "Next" at bounding box center [452, 420] width 96 height 32
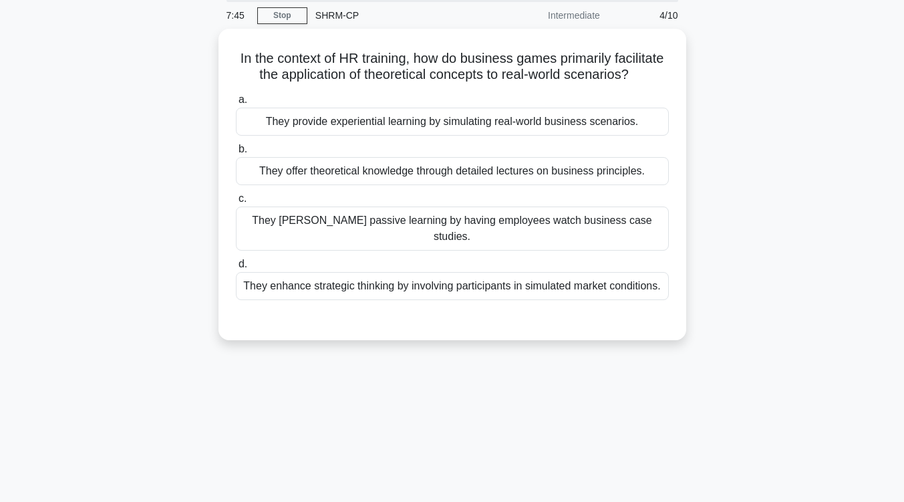
scroll to position [49, 0]
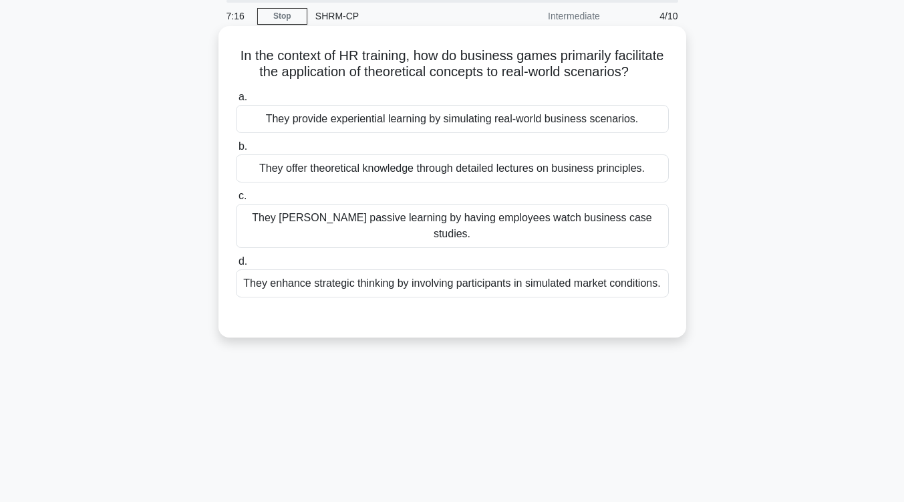
click at [529, 283] on div "They enhance strategic thinking by involving participants in simulated market c…" at bounding box center [452, 283] width 433 height 28
click at [236, 266] on input "d. They enhance strategic thinking by involving participants in simulated marke…" at bounding box center [236, 261] width 0 height 9
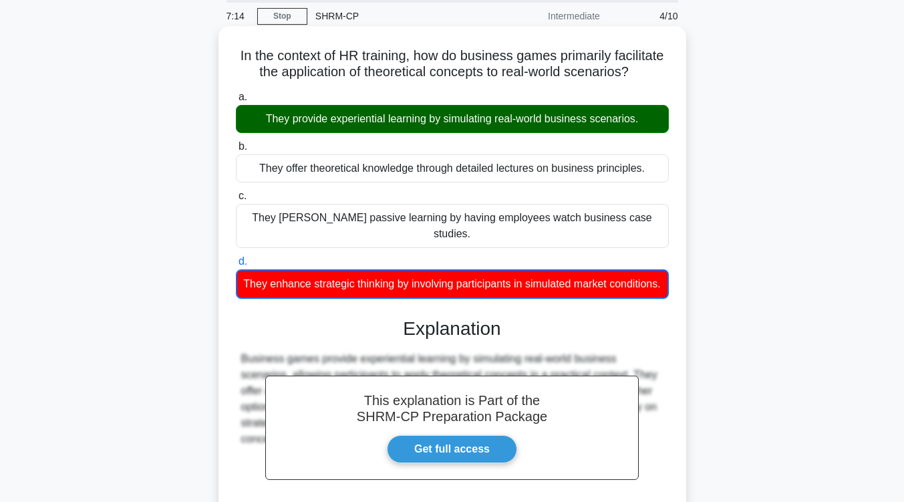
scroll to position [220, 0]
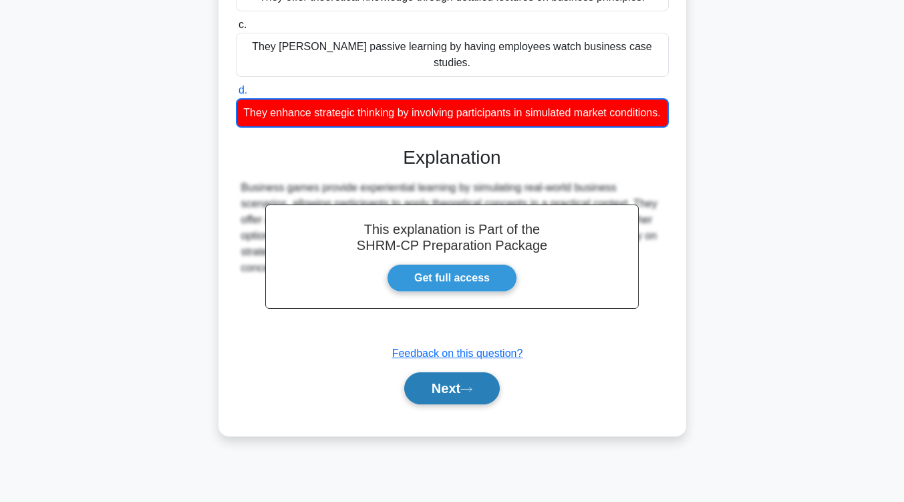
click at [462, 402] on button "Next" at bounding box center [452, 388] width 96 height 32
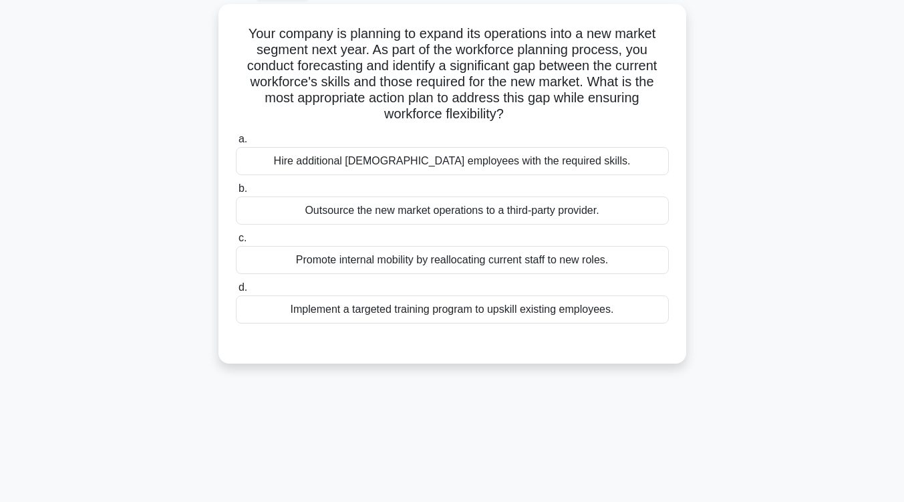
scroll to position [73, 0]
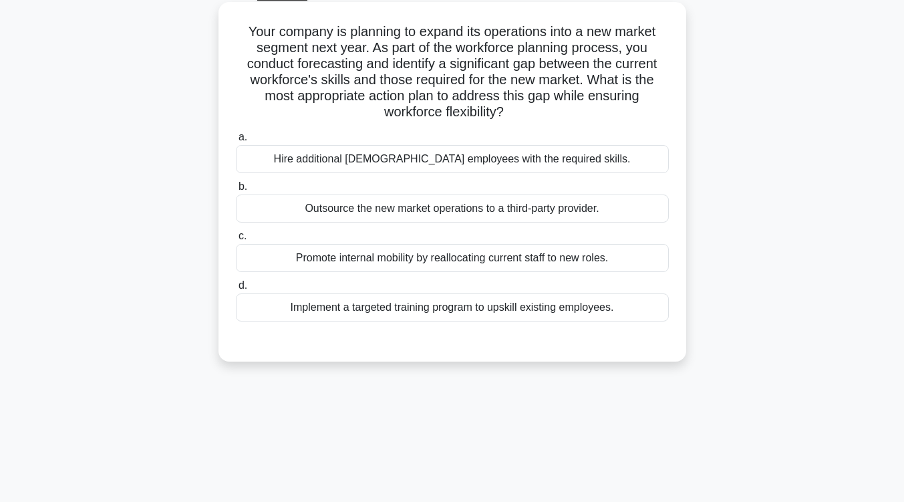
click at [535, 214] on div "Outsource the new market operations to a third-party provider." at bounding box center [452, 208] width 433 height 28
click at [236, 191] on input "b. Outsource the new market operations to a third-party provider." at bounding box center [236, 186] width 0 height 9
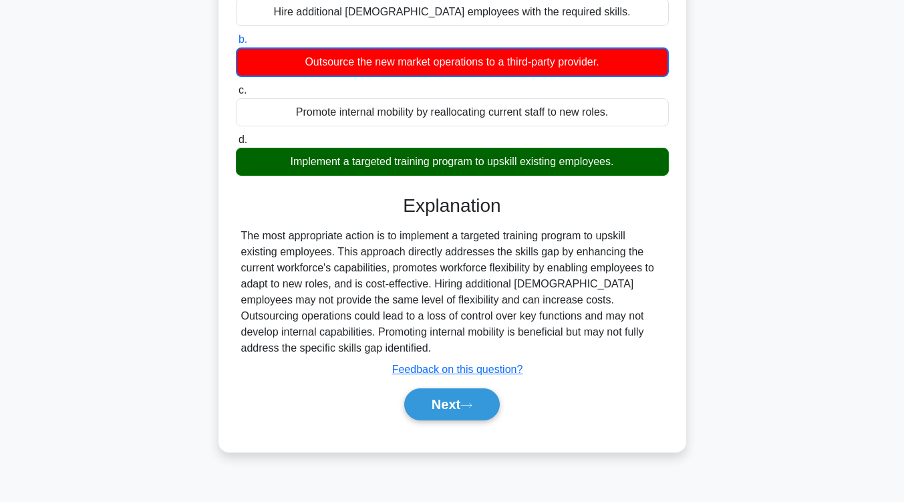
scroll to position [219, 0]
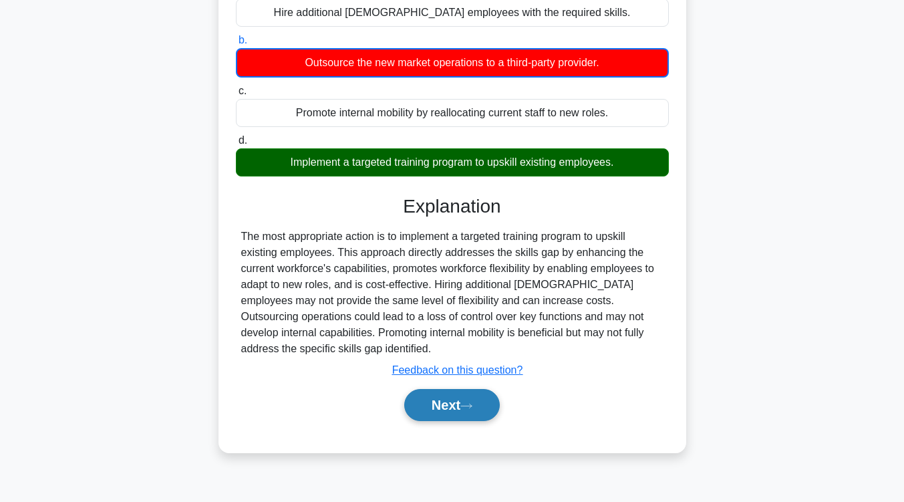
click at [444, 410] on button "Next" at bounding box center [452, 405] width 96 height 32
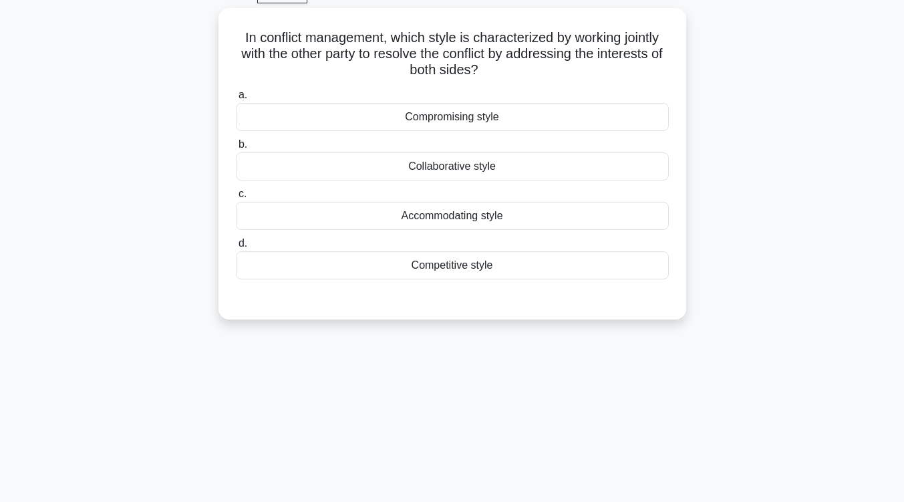
scroll to position [11, 0]
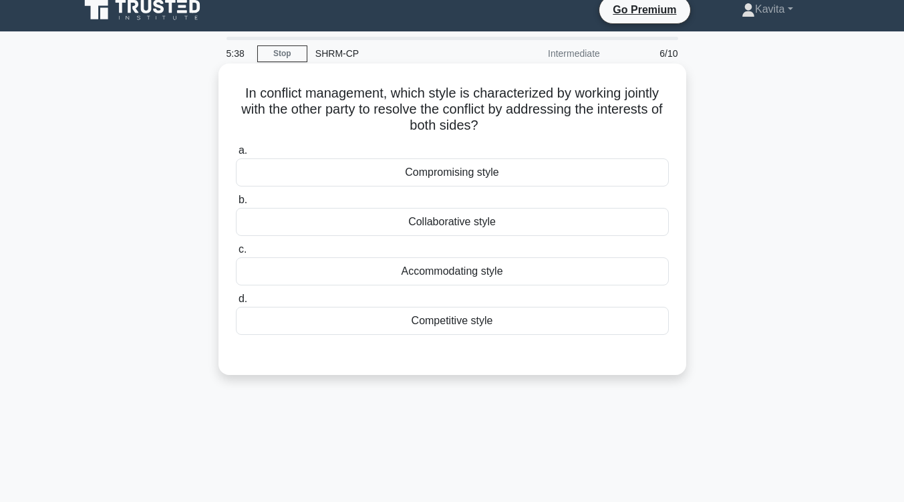
click at [468, 221] on div "Collaborative style" at bounding box center [452, 222] width 433 height 28
click at [236, 204] on input "b. Collaborative style" at bounding box center [236, 200] width 0 height 9
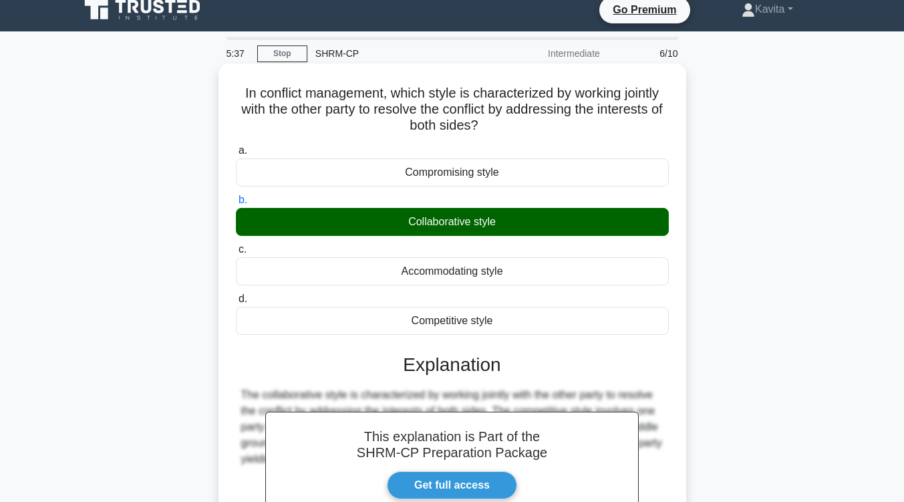
scroll to position [220, 0]
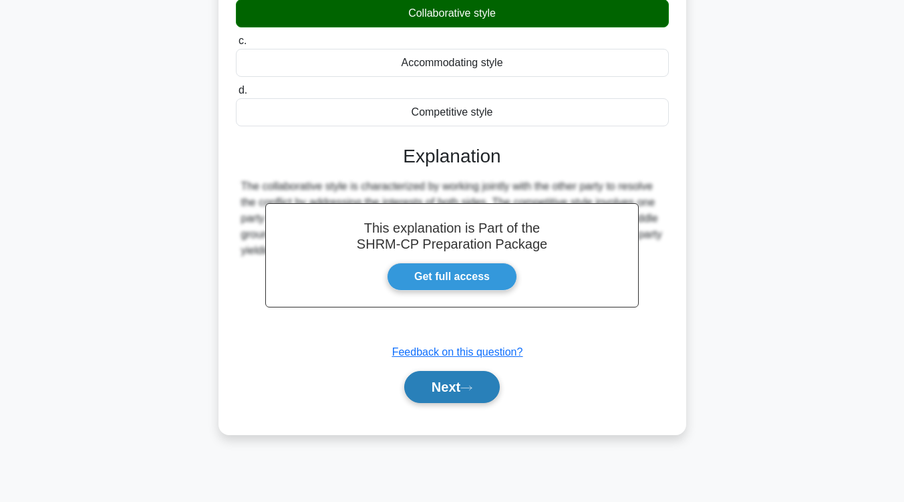
click at [468, 387] on icon at bounding box center [466, 387] width 12 height 7
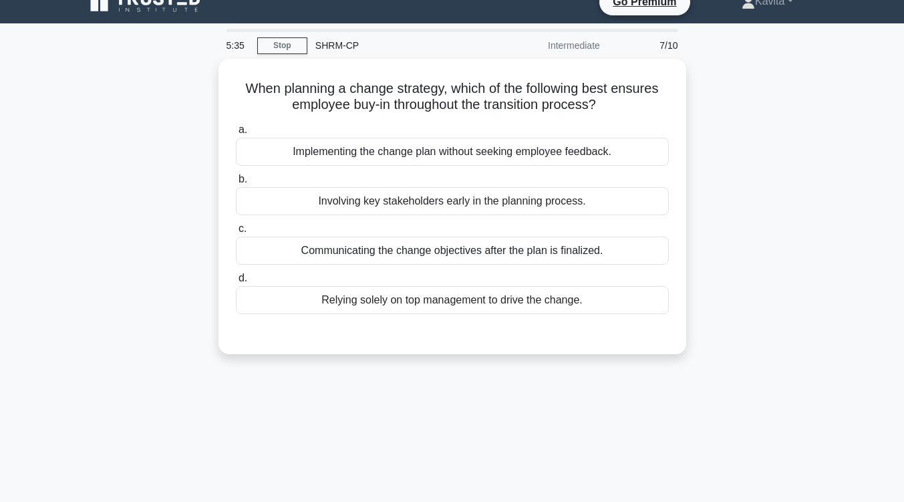
scroll to position [19, 0]
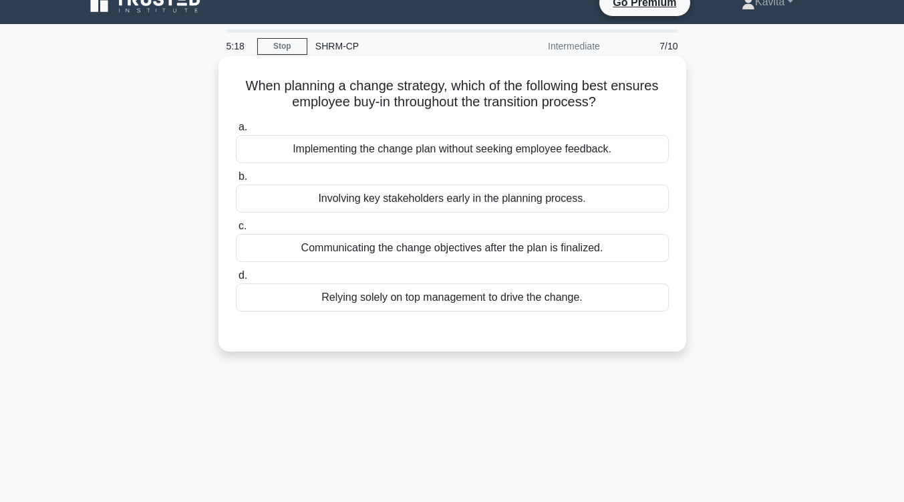
click at [543, 206] on div "Involving key stakeholders early in the planning process." at bounding box center [452, 198] width 433 height 28
click at [236, 181] on input "b. Involving key stakeholders early in the planning process." at bounding box center [236, 176] width 0 height 9
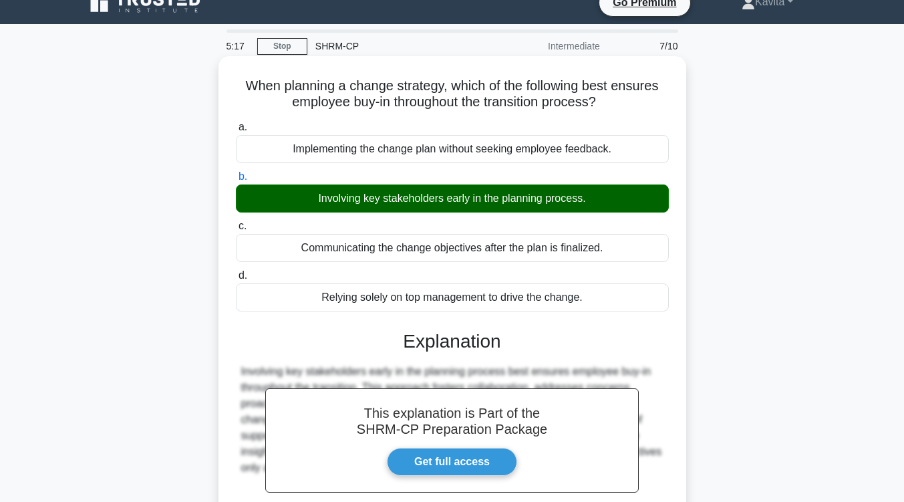
scroll to position [220, 0]
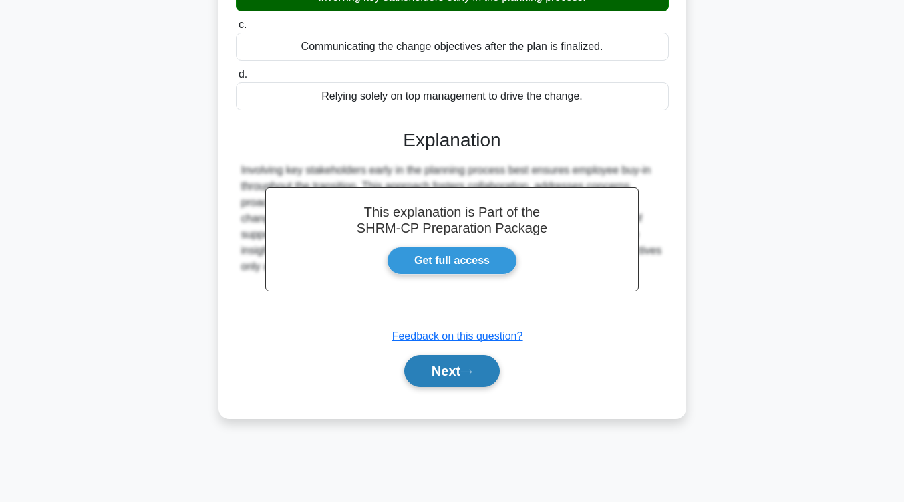
click at [470, 367] on button "Next" at bounding box center [452, 371] width 96 height 32
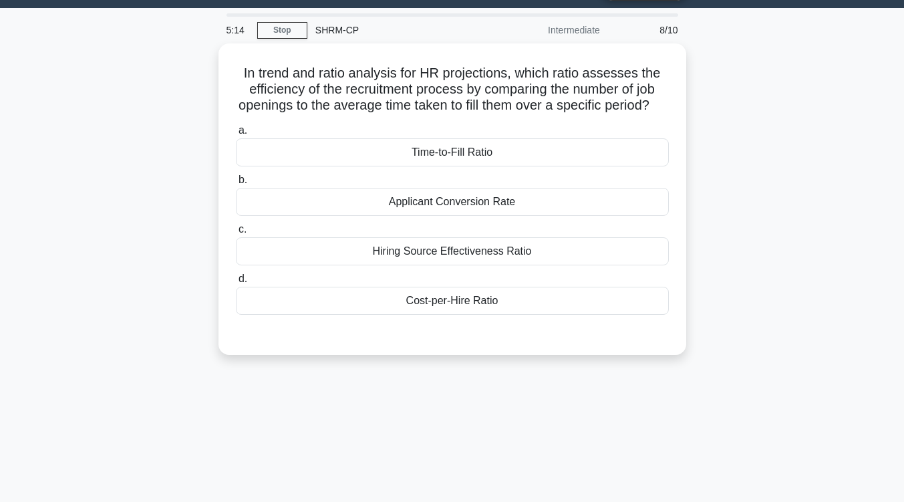
scroll to position [29, 0]
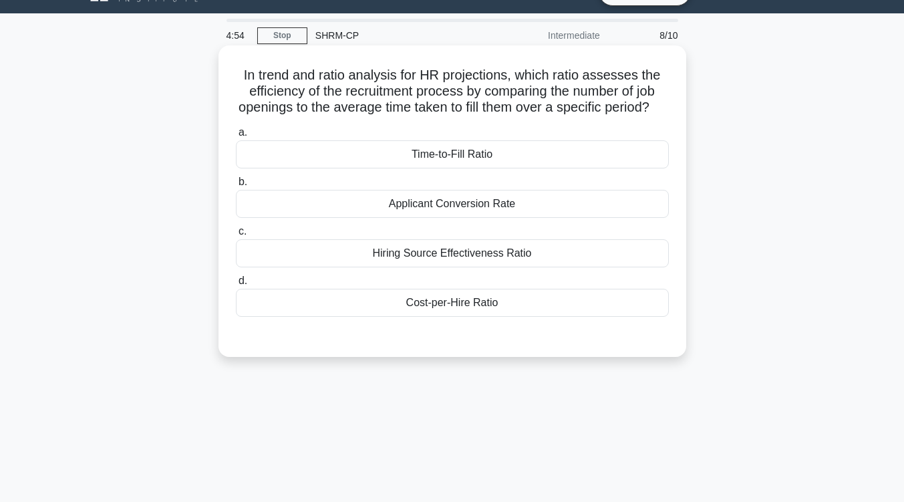
click at [488, 168] on div "Time-to-Fill Ratio" at bounding box center [452, 154] width 433 height 28
click at [236, 137] on input "a. Time-to-Fill Ratio" at bounding box center [236, 132] width 0 height 9
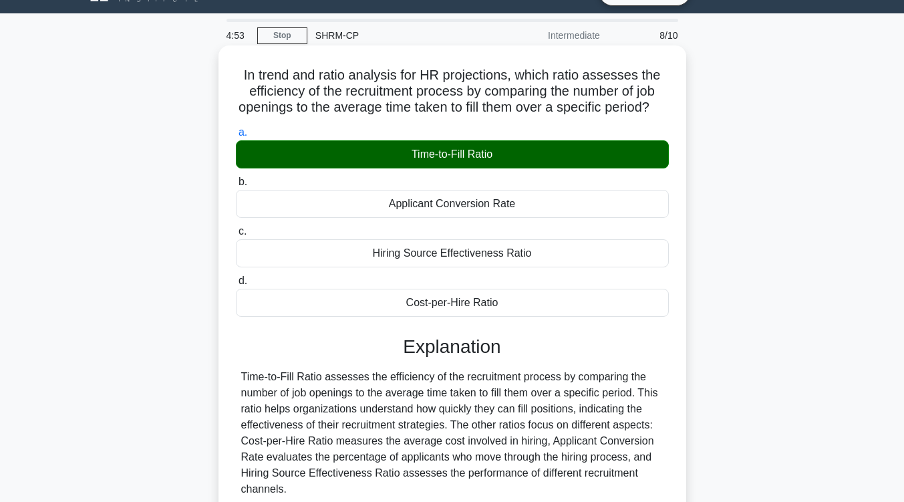
scroll to position [220, 0]
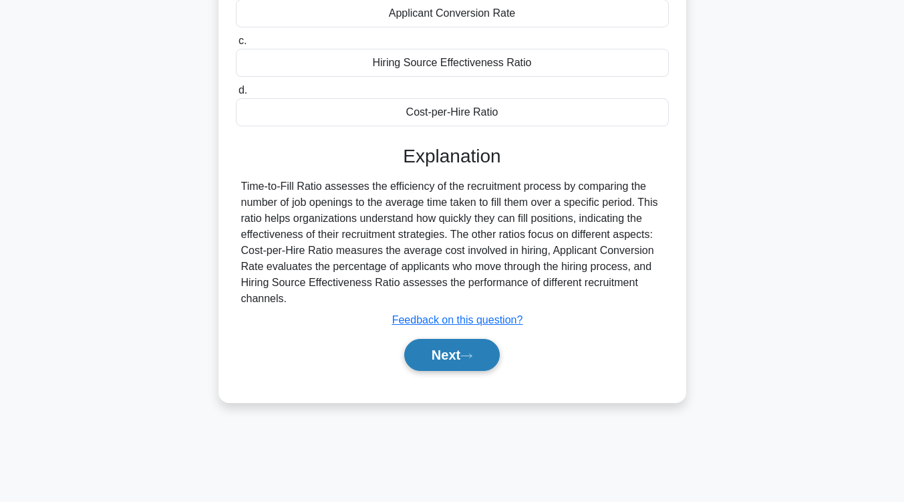
click at [470, 366] on button "Next" at bounding box center [452, 355] width 96 height 32
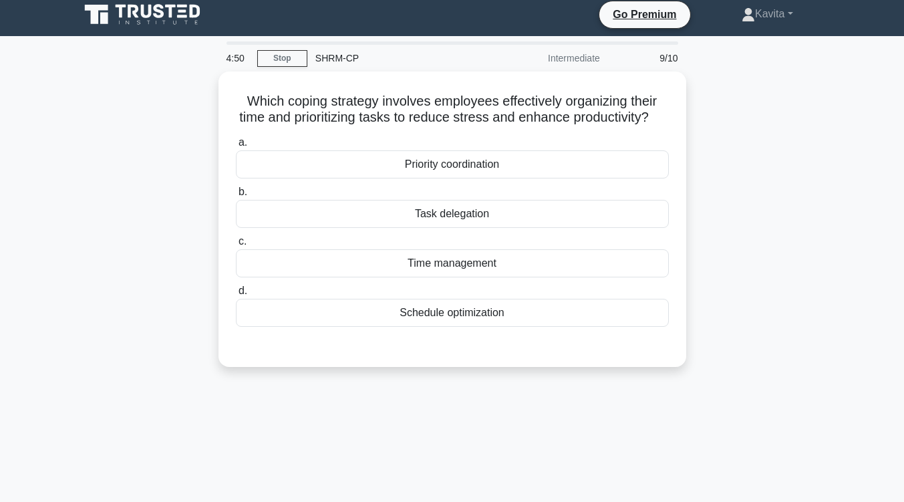
scroll to position [0, 0]
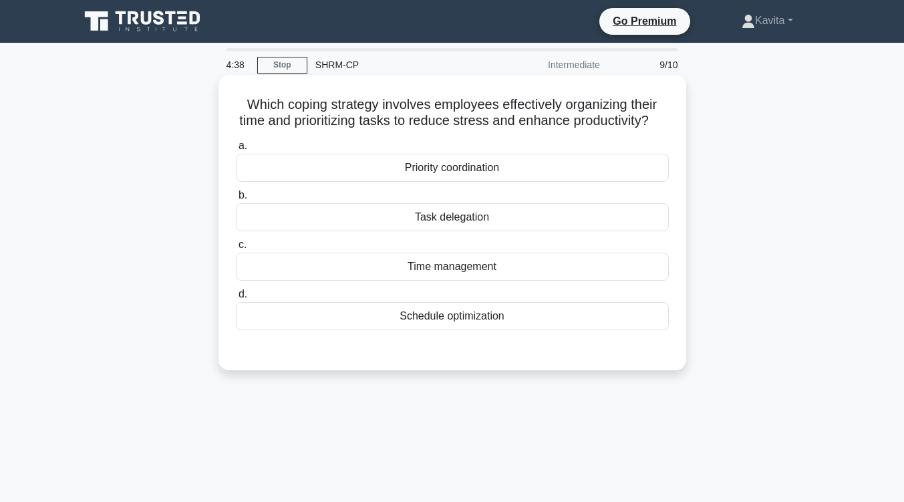
click at [482, 281] on div "Time management" at bounding box center [452, 267] width 433 height 28
click at [236, 249] on input "c. Time management" at bounding box center [236, 245] width 0 height 9
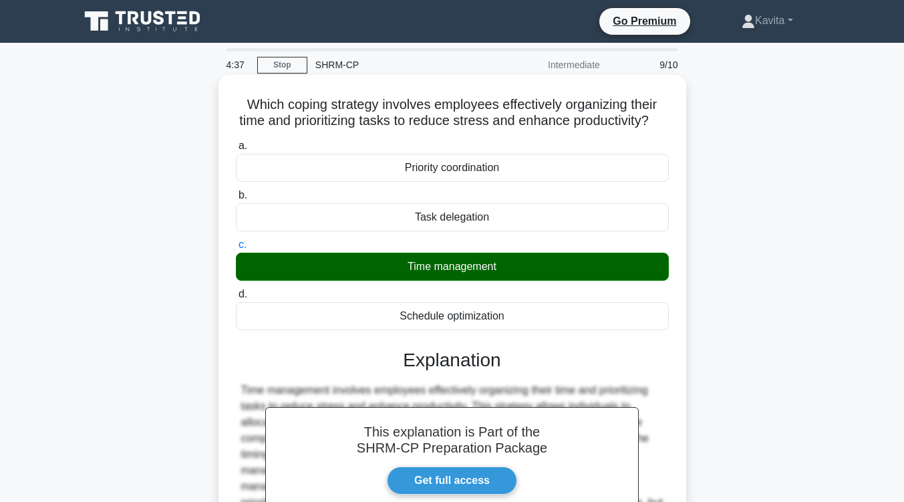
scroll to position [220, 0]
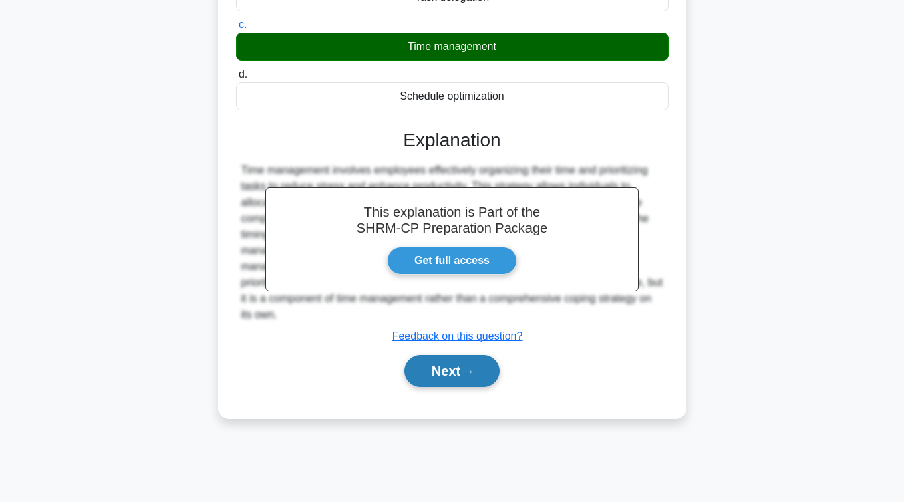
click at [466, 387] on button "Next" at bounding box center [452, 371] width 96 height 32
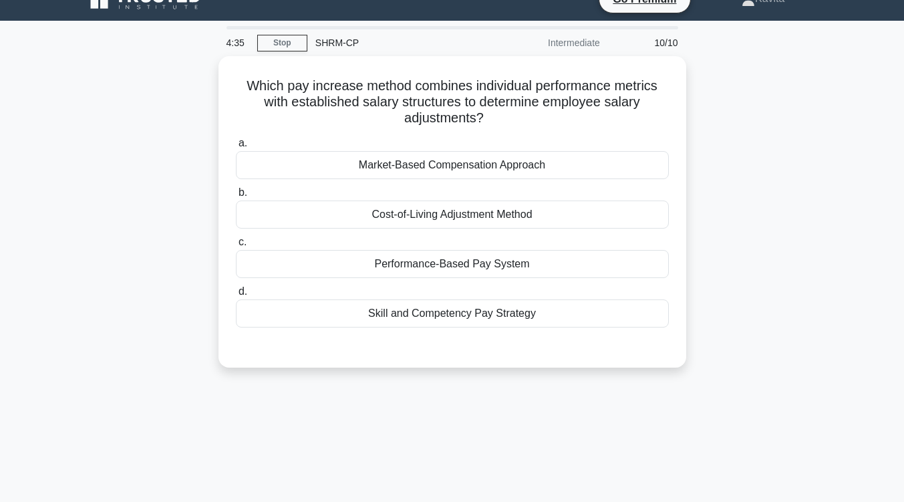
scroll to position [7, 0]
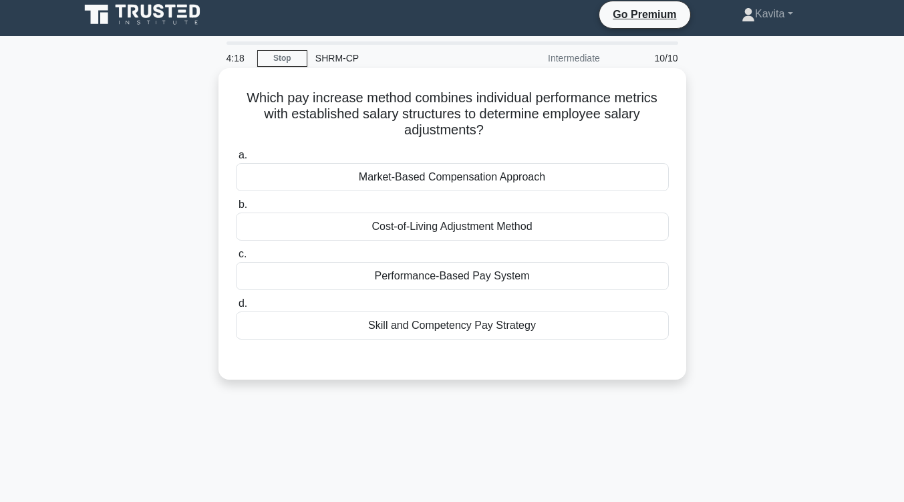
click at [506, 281] on div "Performance-Based Pay System" at bounding box center [452, 276] width 433 height 28
click at [236, 259] on input "c. Performance-Based Pay System" at bounding box center [236, 254] width 0 height 9
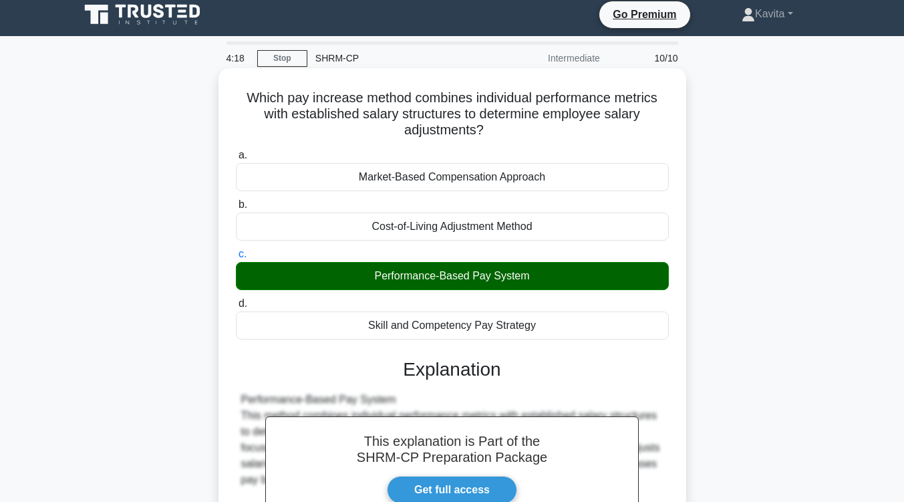
scroll to position [220, 0]
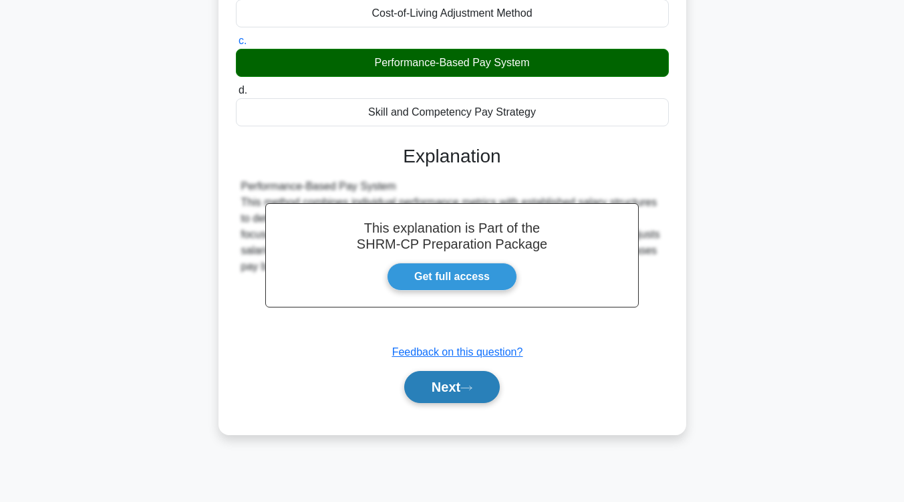
click at [472, 385] on icon at bounding box center [466, 387] width 12 height 7
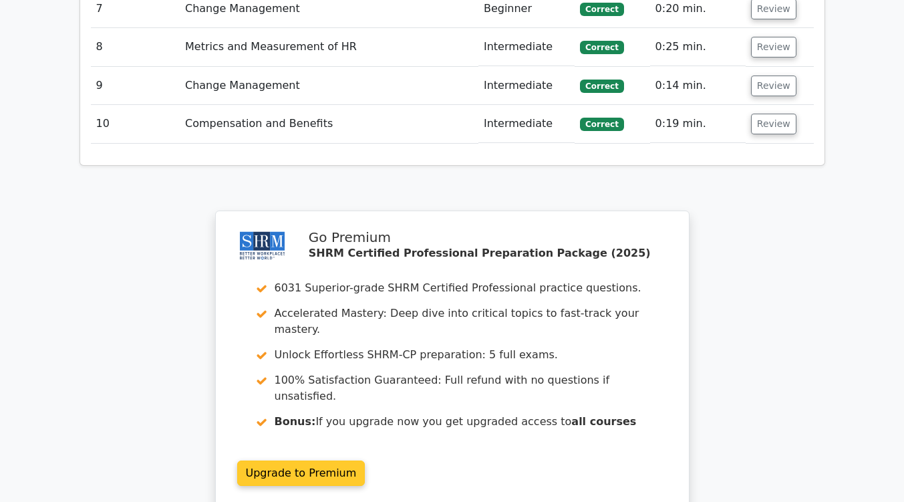
scroll to position [2083, 0]
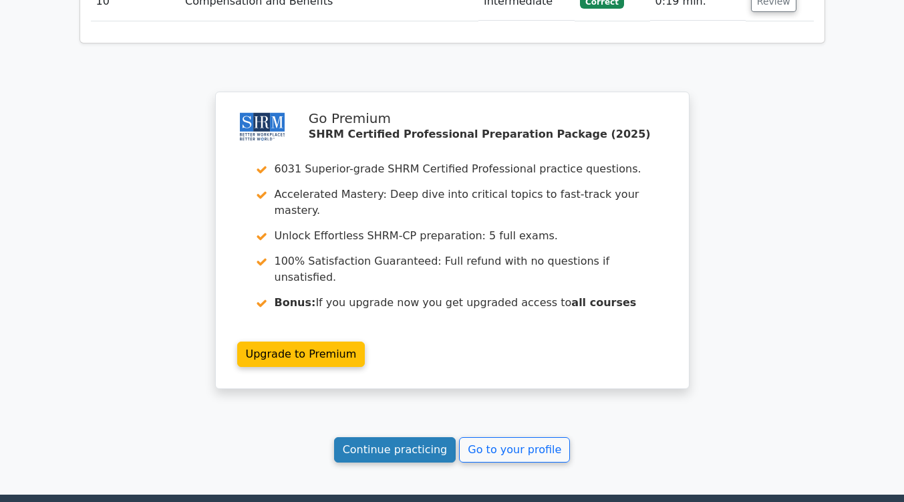
click at [405, 437] on link "Continue practicing" at bounding box center [395, 449] width 122 height 25
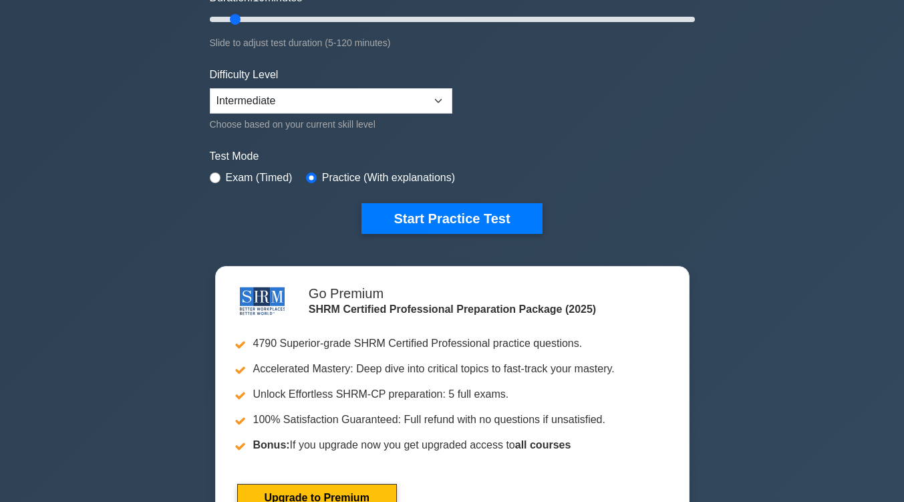
scroll to position [322, 0]
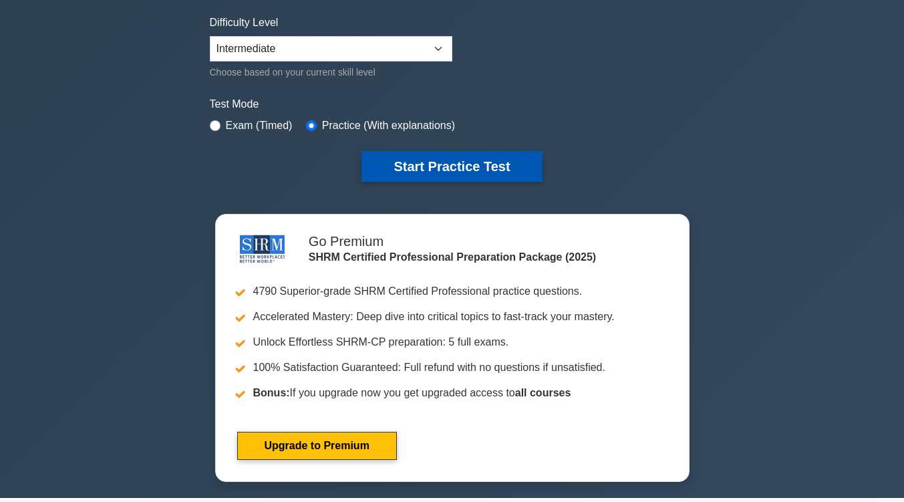
click at [472, 170] on button "Start Practice Test" at bounding box center [451, 166] width 180 height 31
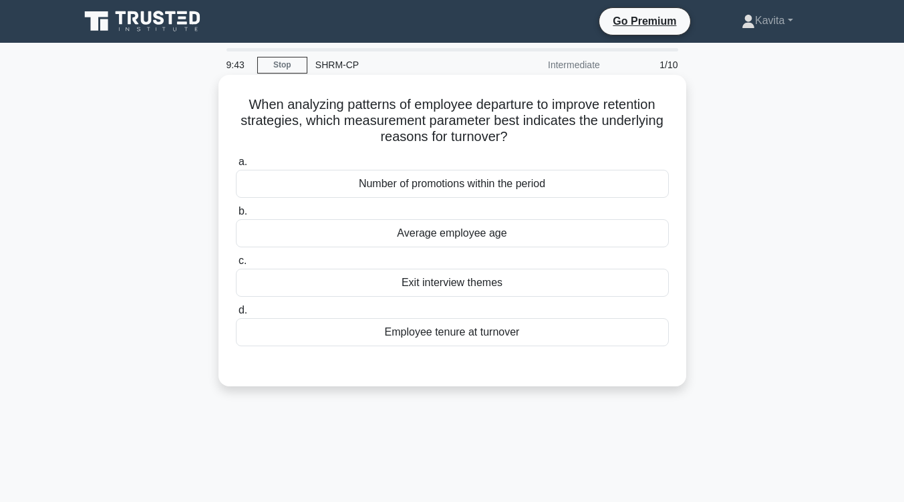
click at [523, 285] on div "Exit interview themes" at bounding box center [452, 283] width 433 height 28
click at [236, 265] on input "c. Exit interview themes" at bounding box center [236, 261] width 0 height 9
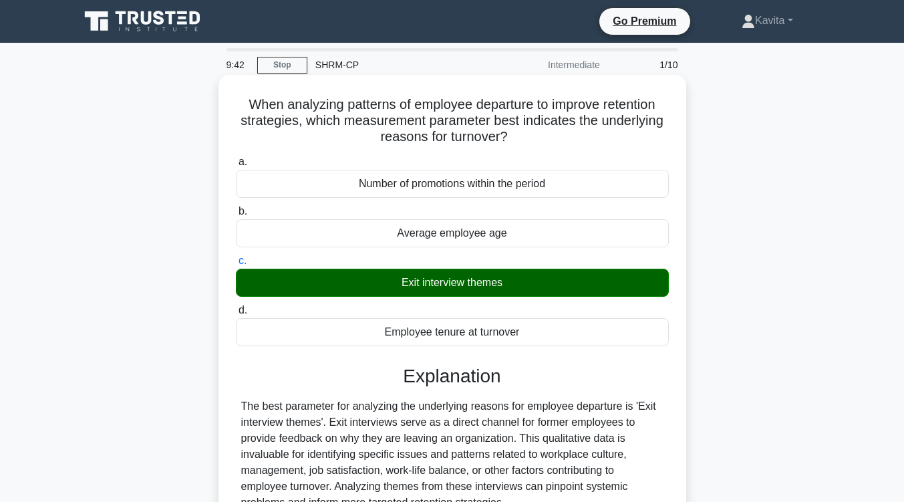
scroll to position [243, 0]
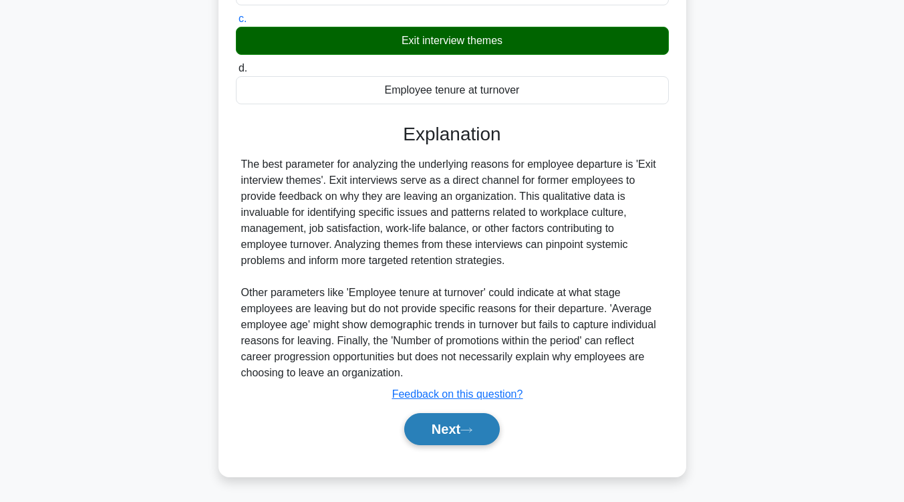
click at [438, 420] on button "Next" at bounding box center [452, 429] width 96 height 32
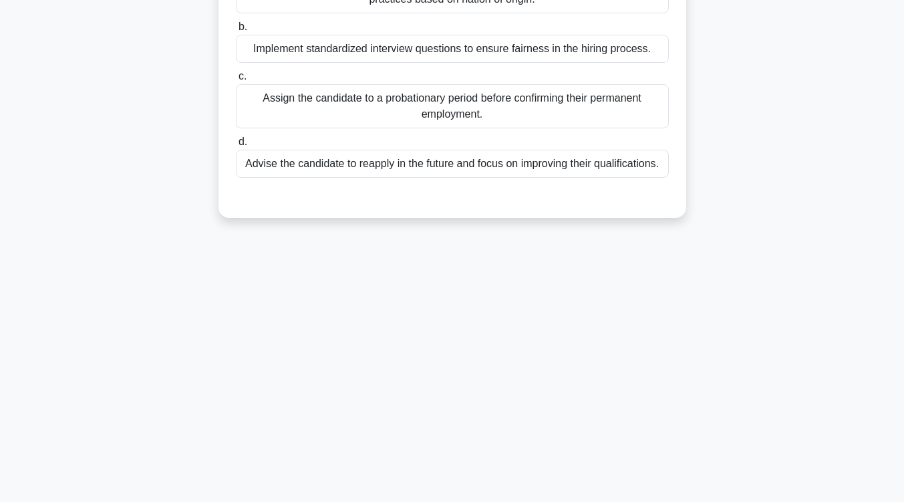
scroll to position [0, 0]
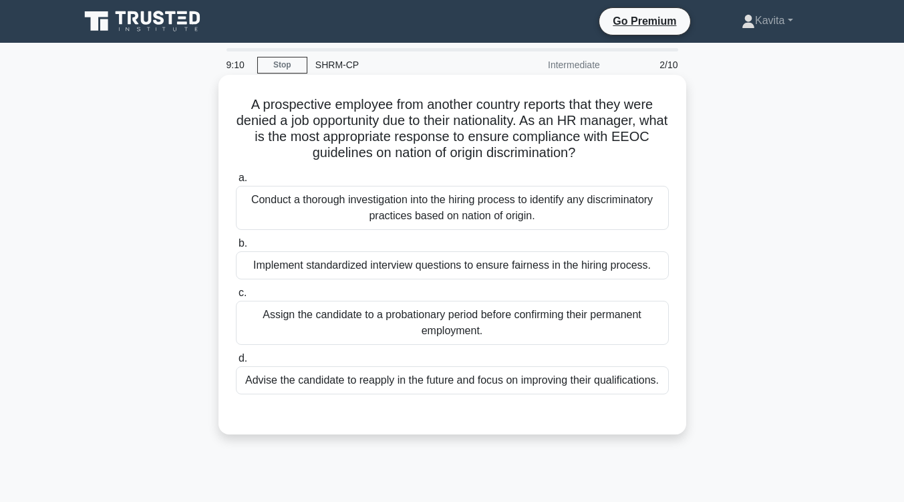
click at [501, 220] on div "Conduct a thorough investigation into the hiring process to identify any discri…" at bounding box center [452, 208] width 433 height 44
click at [236, 182] on input "a. Conduct a thorough investigation into the hiring process to identify any dis…" at bounding box center [236, 178] width 0 height 9
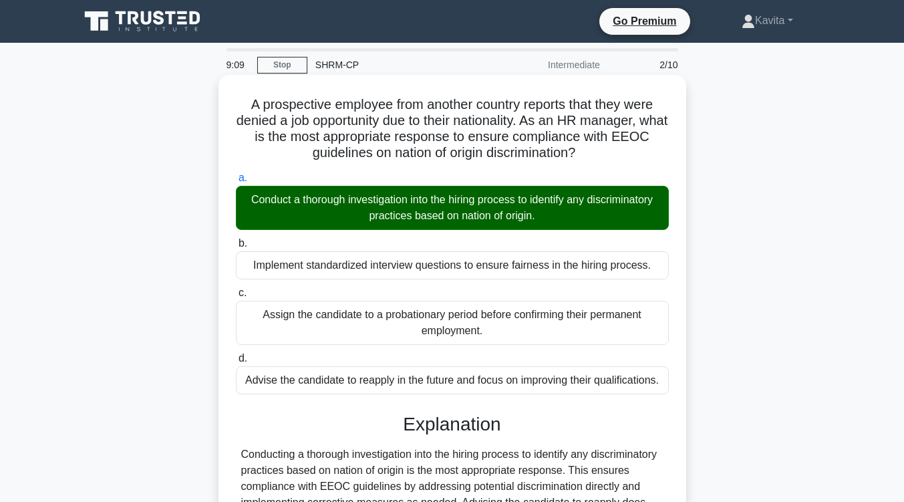
scroll to position [220, 0]
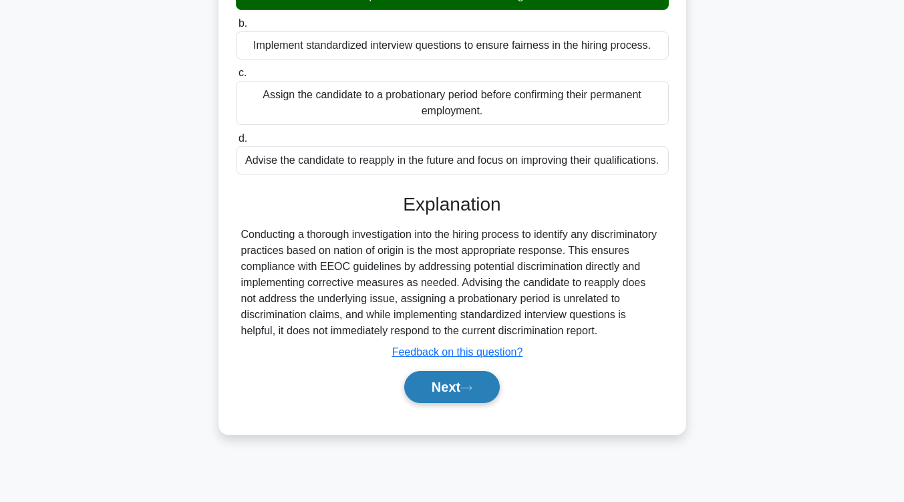
click at [482, 375] on button "Next" at bounding box center [452, 387] width 96 height 32
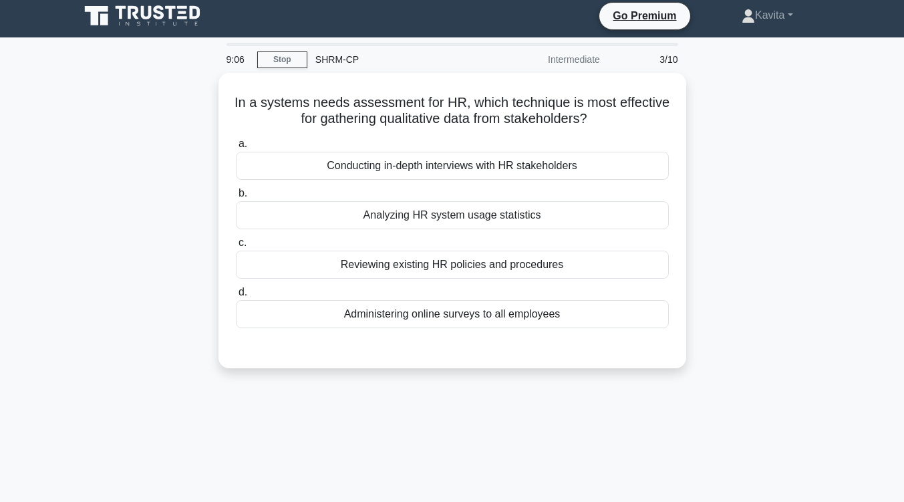
scroll to position [5, 0]
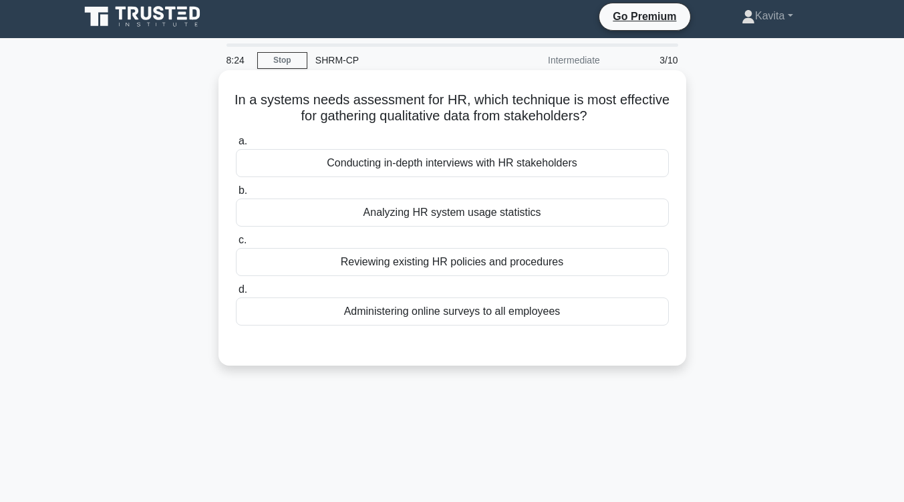
click at [494, 319] on div "Administering online surveys to all employees" at bounding box center [452, 311] width 433 height 28
click at [236, 294] on input "d. Administering online surveys to all employees" at bounding box center [236, 289] width 0 height 9
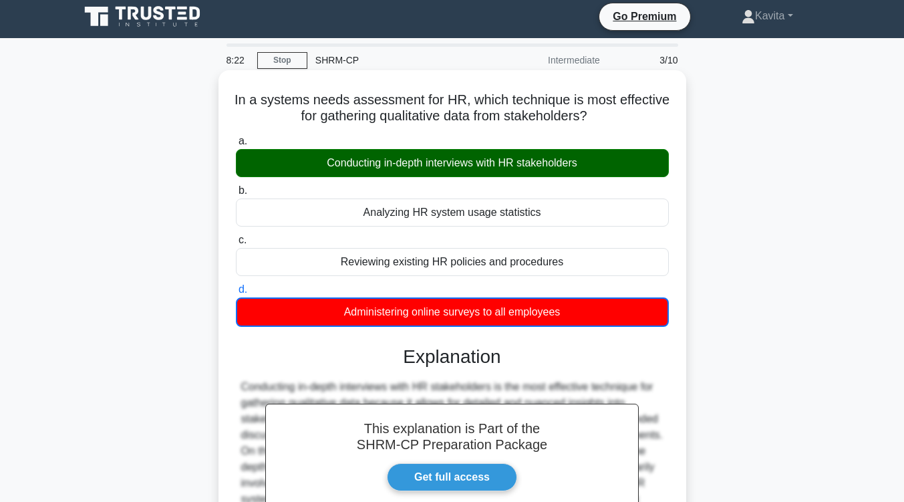
scroll to position [220, 0]
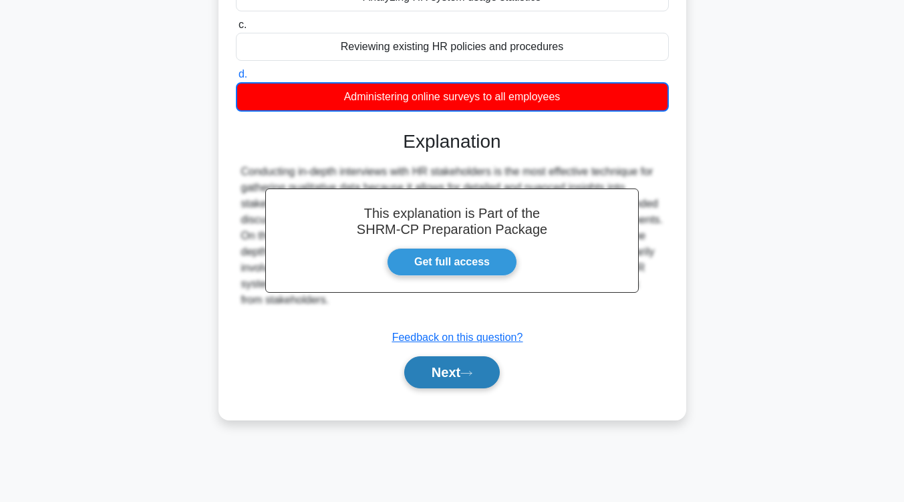
click at [458, 384] on button "Next" at bounding box center [452, 372] width 96 height 32
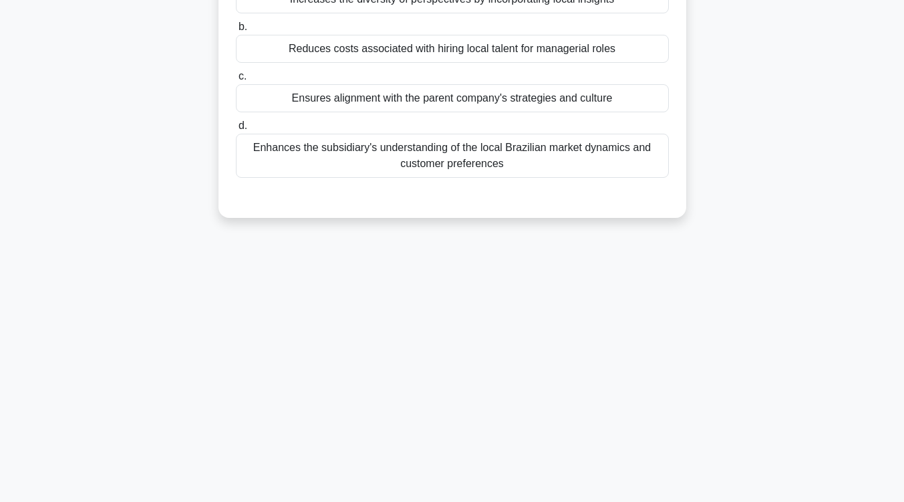
scroll to position [0, 0]
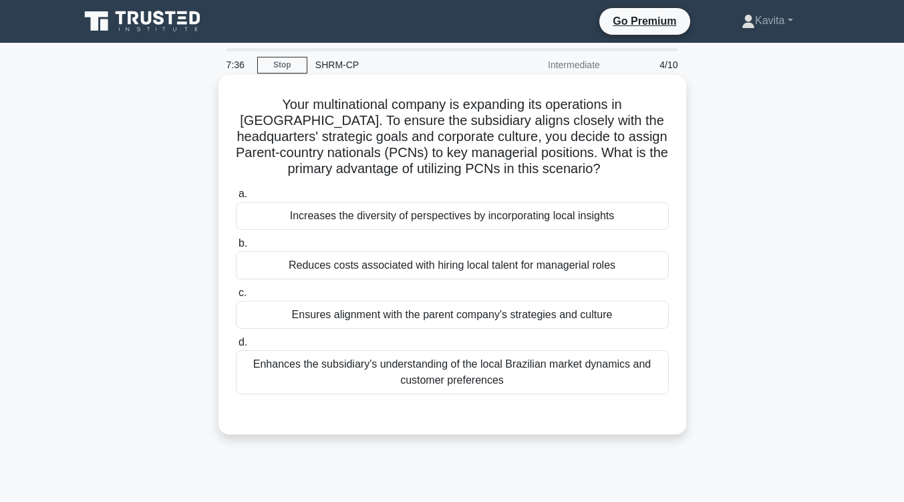
click at [486, 317] on div "Ensures alignment with the parent company's strategies and culture" at bounding box center [452, 315] width 433 height 28
click at [236, 297] on input "c. Ensures alignment with the parent company's strategies and culture" at bounding box center [236, 293] width 0 height 9
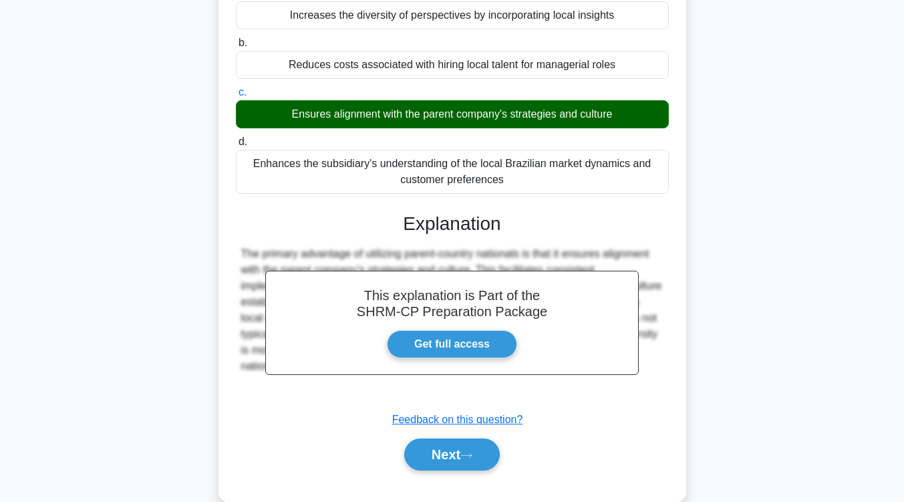
scroll to position [206, 0]
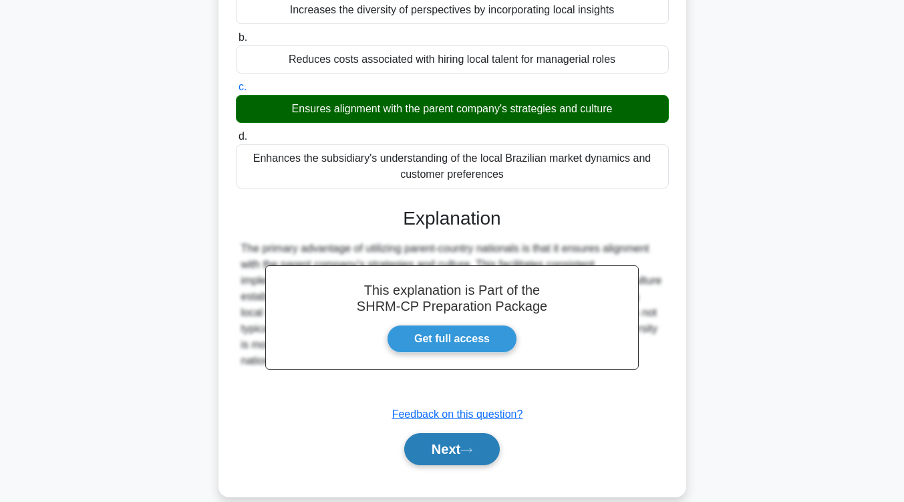
click at [473, 442] on button "Next" at bounding box center [452, 449] width 96 height 32
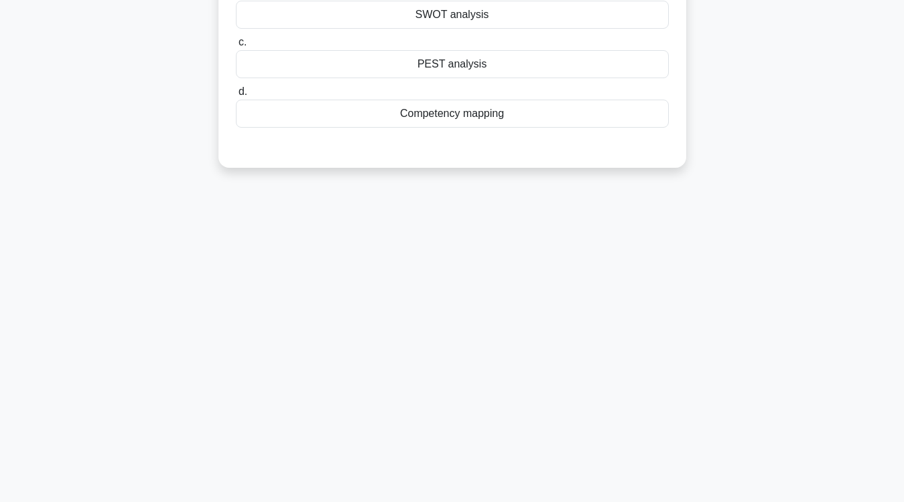
scroll to position [0, 0]
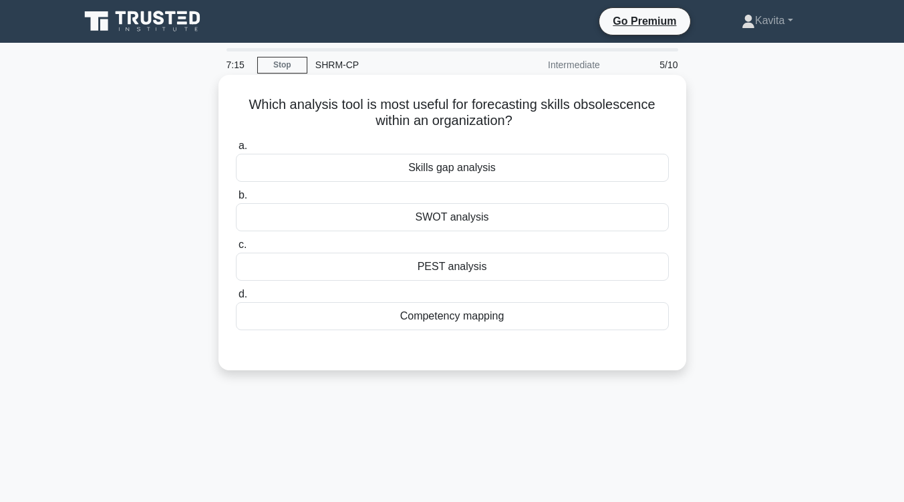
click at [499, 166] on div "Skills gap analysis" at bounding box center [452, 168] width 433 height 28
click at [236, 150] on input "a. Skills gap analysis" at bounding box center [236, 146] width 0 height 9
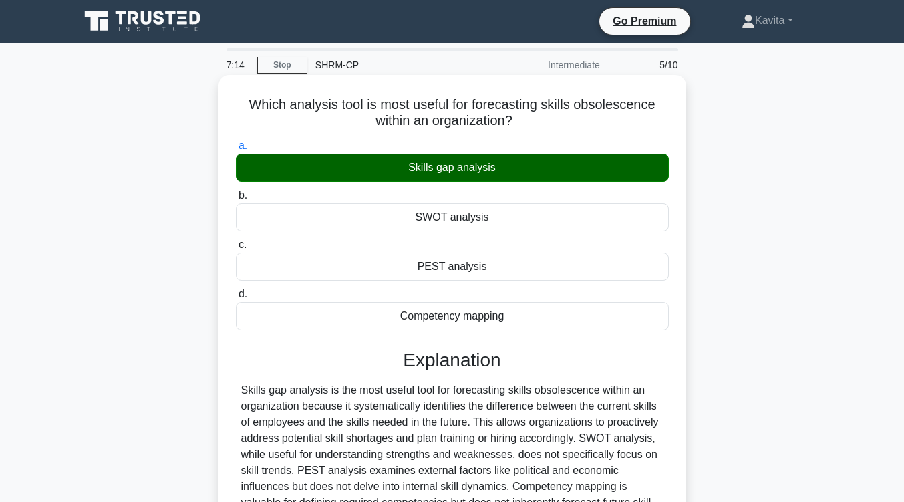
scroll to position [220, 0]
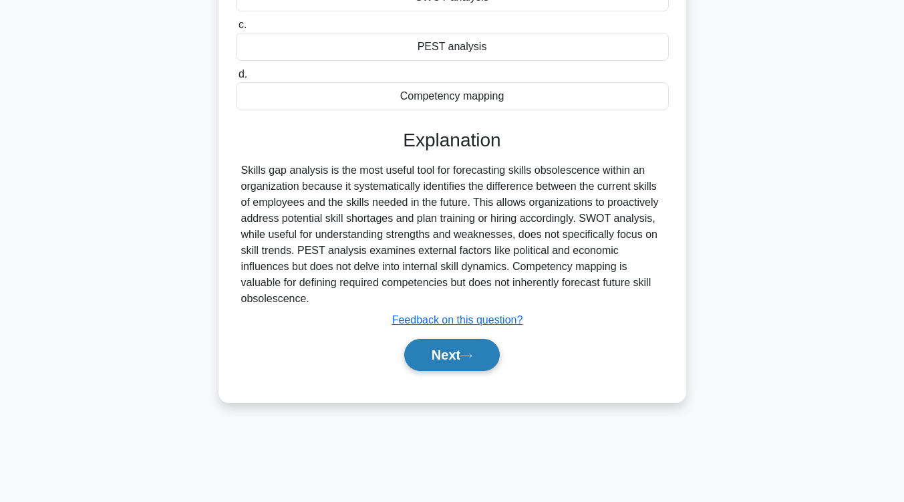
click at [462, 353] on button "Next" at bounding box center [452, 355] width 96 height 32
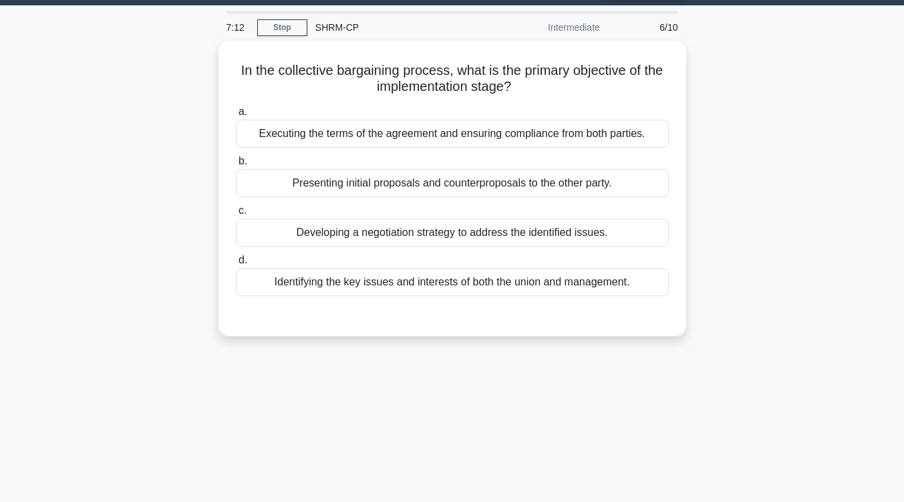
scroll to position [0, 0]
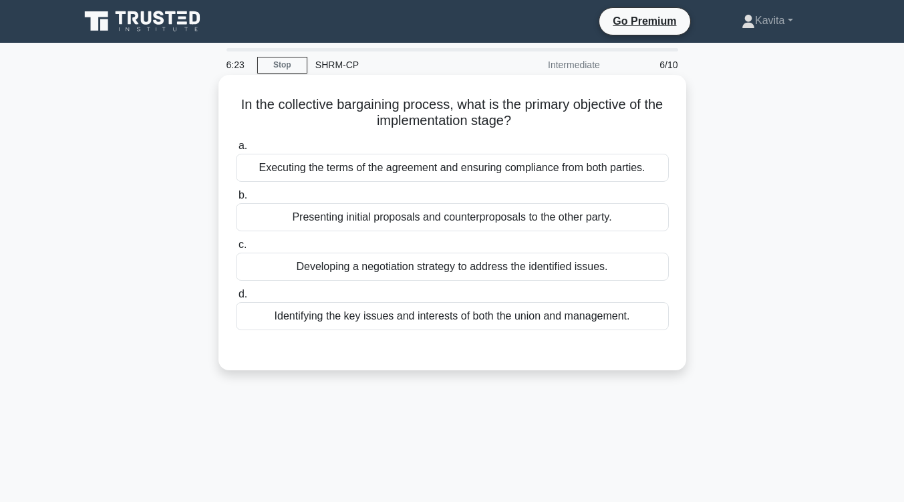
click at [493, 324] on div "Identifying the key issues and interests of both the union and management." at bounding box center [452, 316] width 433 height 28
click at [236, 299] on input "d. Identifying the key issues and interests of both the union and management." at bounding box center [236, 294] width 0 height 9
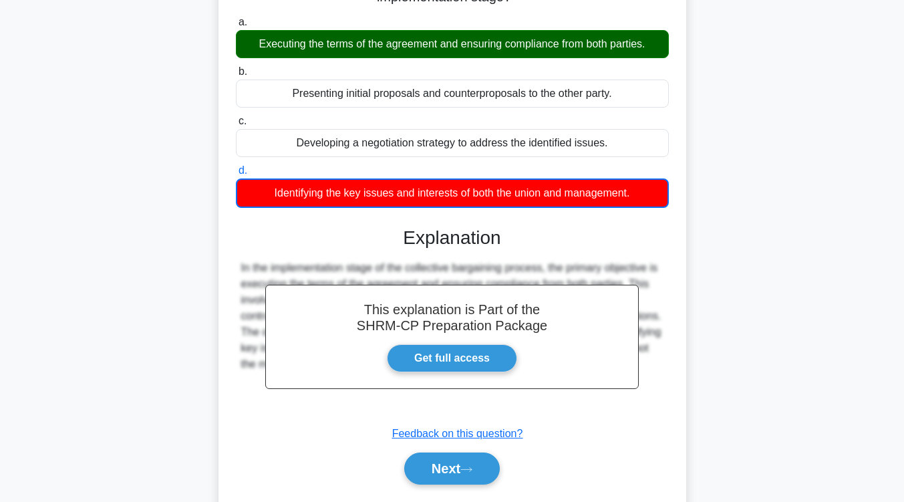
scroll to position [220, 0]
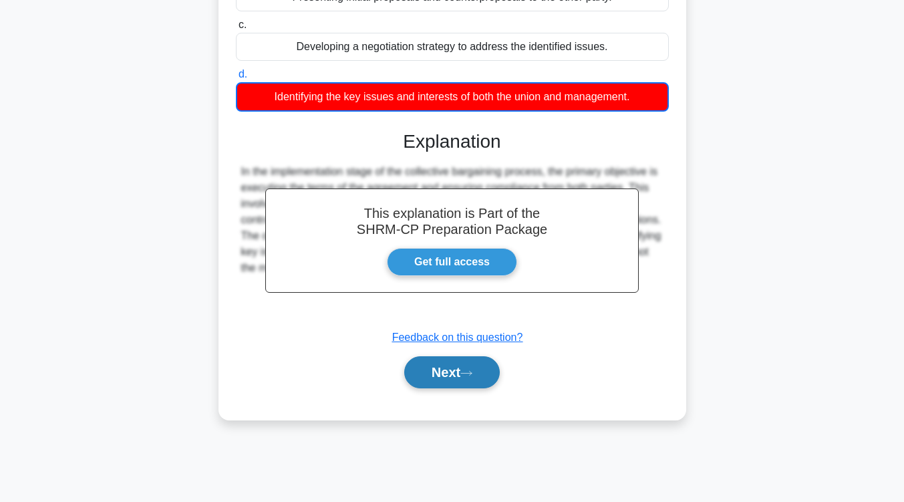
click at [443, 373] on button "Next" at bounding box center [452, 372] width 96 height 32
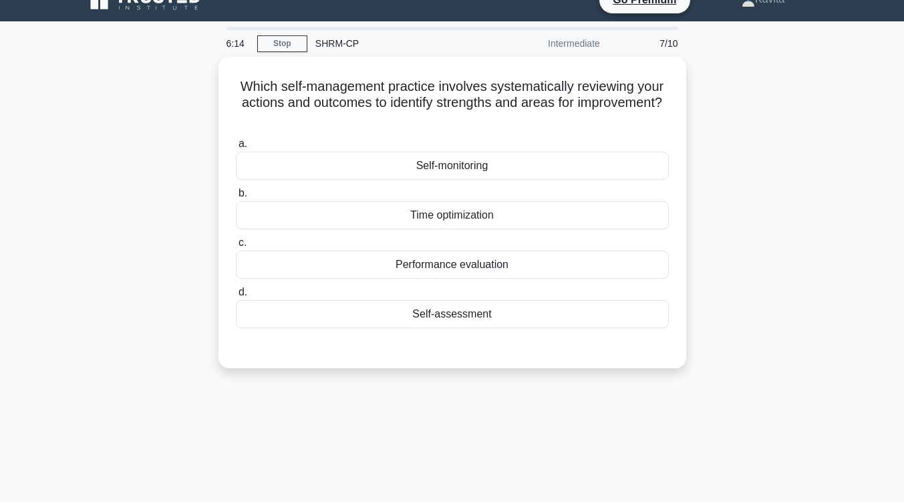
scroll to position [21, 0]
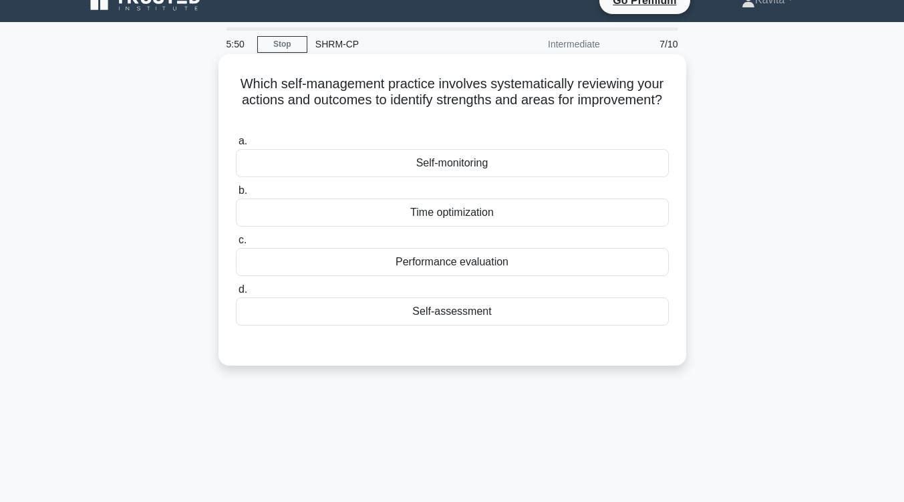
click at [467, 318] on div "Self-assessment" at bounding box center [452, 311] width 433 height 28
click at [236, 294] on input "d. Self-assessment" at bounding box center [236, 289] width 0 height 9
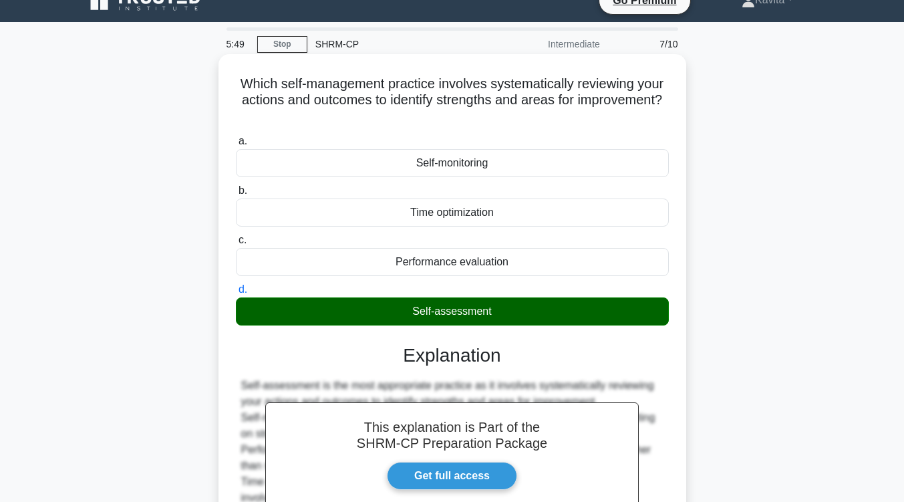
scroll to position [220, 0]
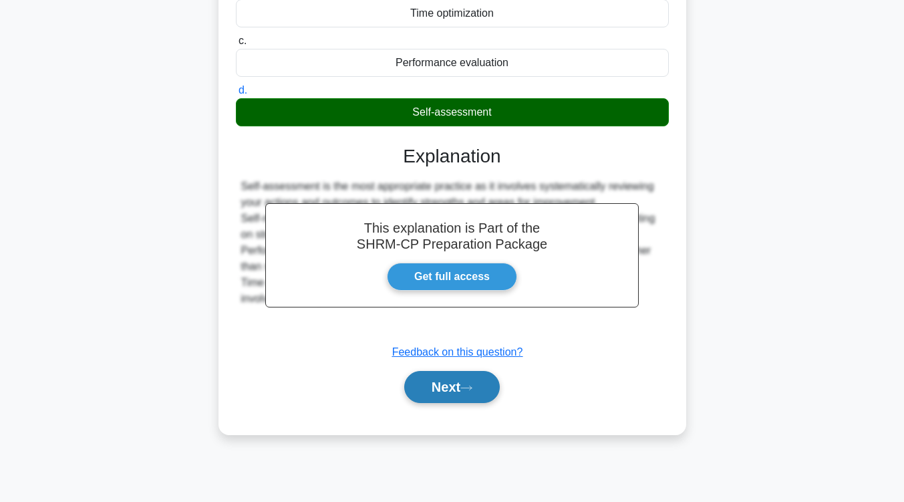
click at [456, 389] on button "Next" at bounding box center [452, 387] width 96 height 32
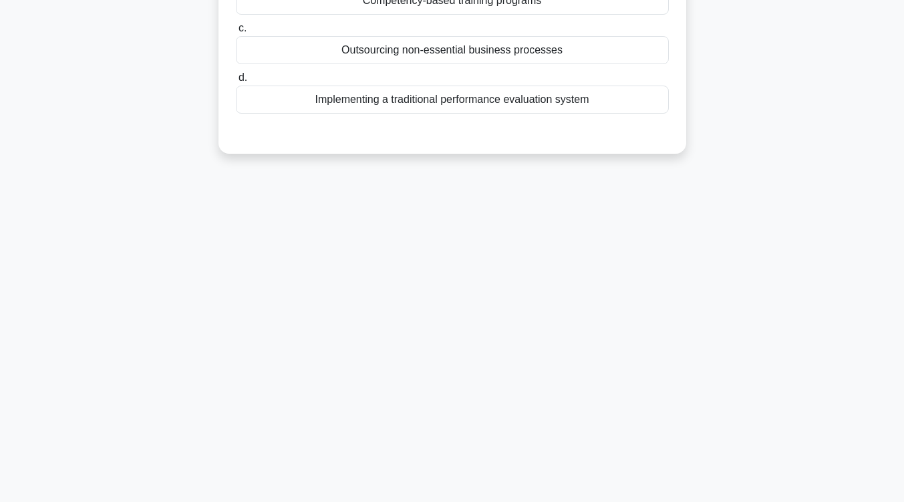
scroll to position [0, 0]
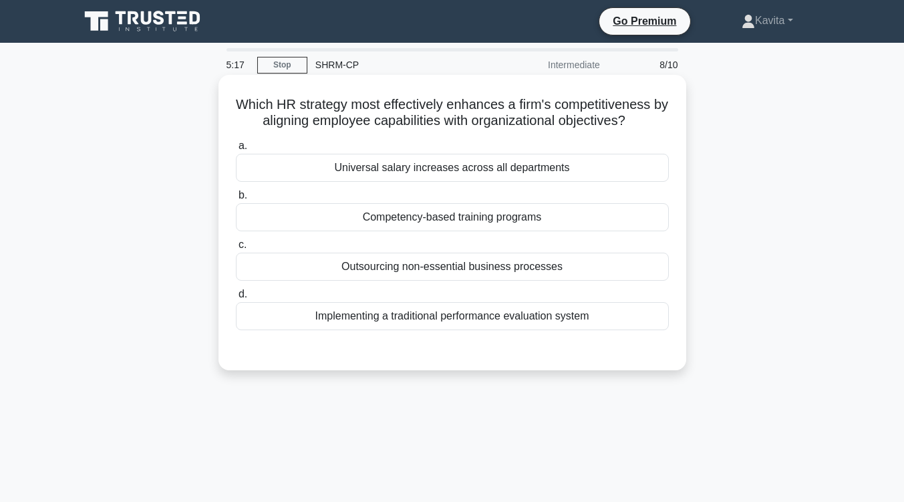
click at [476, 315] on div "Implementing a traditional performance evaluation system" at bounding box center [452, 316] width 433 height 28
click at [236, 299] on input "d. Implementing a traditional performance evaluation system" at bounding box center [236, 294] width 0 height 9
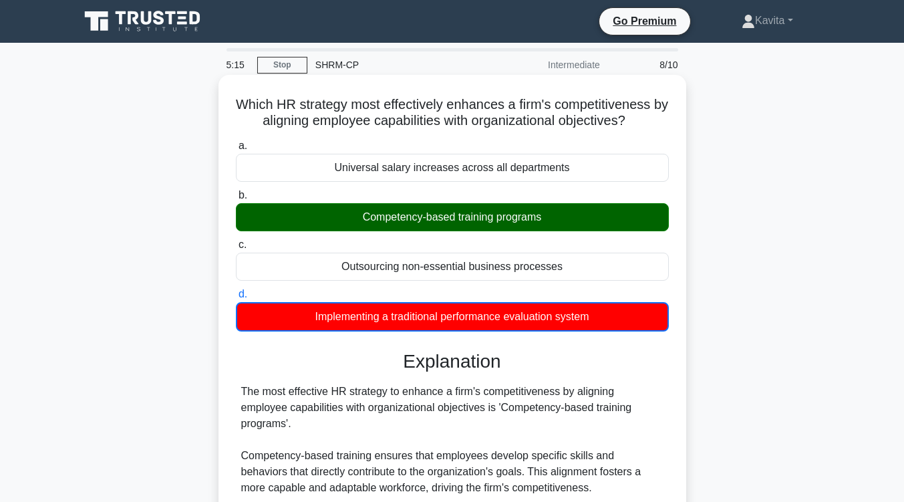
scroll to position [220, 0]
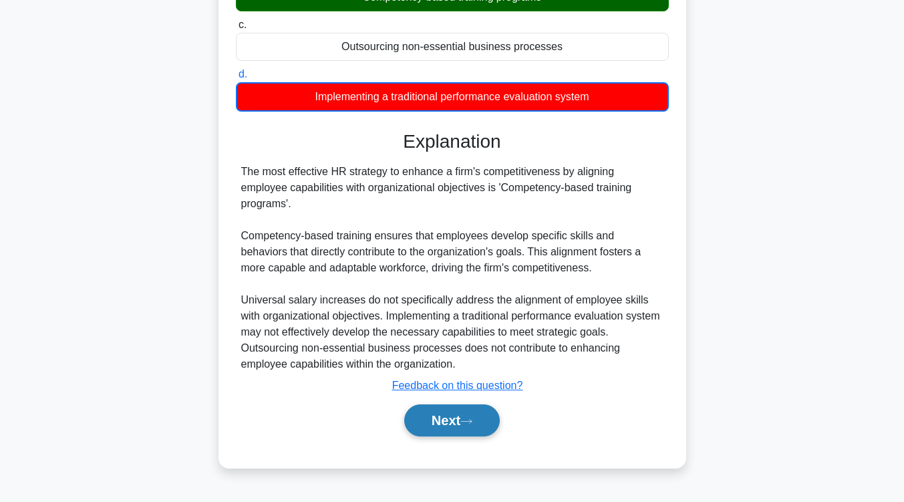
click at [448, 408] on button "Next" at bounding box center [452, 420] width 96 height 32
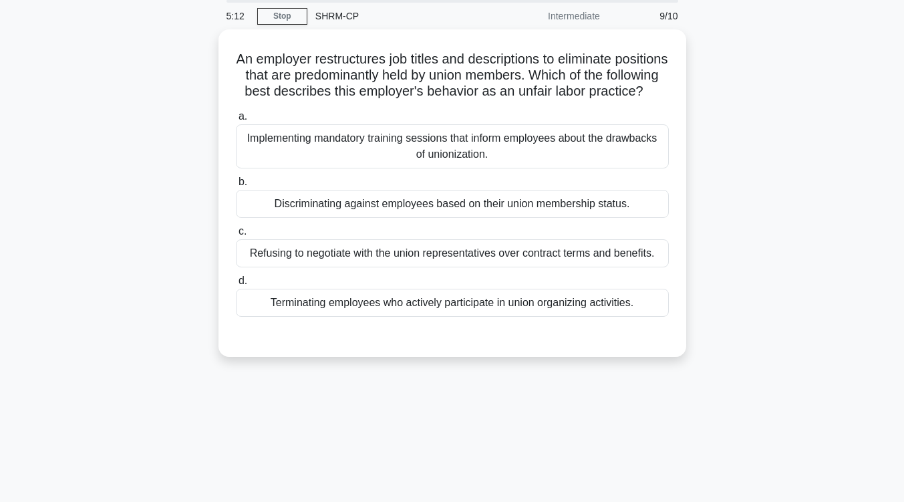
scroll to position [48, 0]
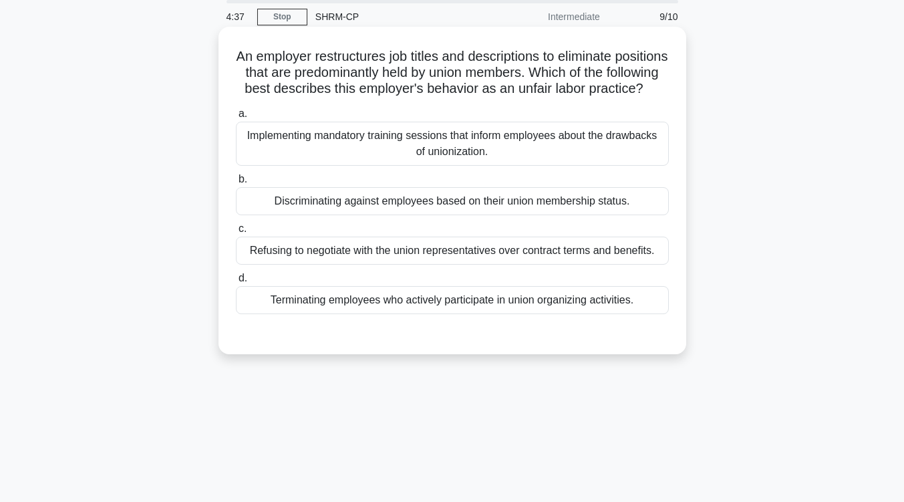
click at [467, 215] on div "Discriminating against employees based on their union membership status." at bounding box center [452, 201] width 433 height 28
click at [236, 184] on input "b. Discriminating against employees based on their union membership status." at bounding box center [236, 179] width 0 height 9
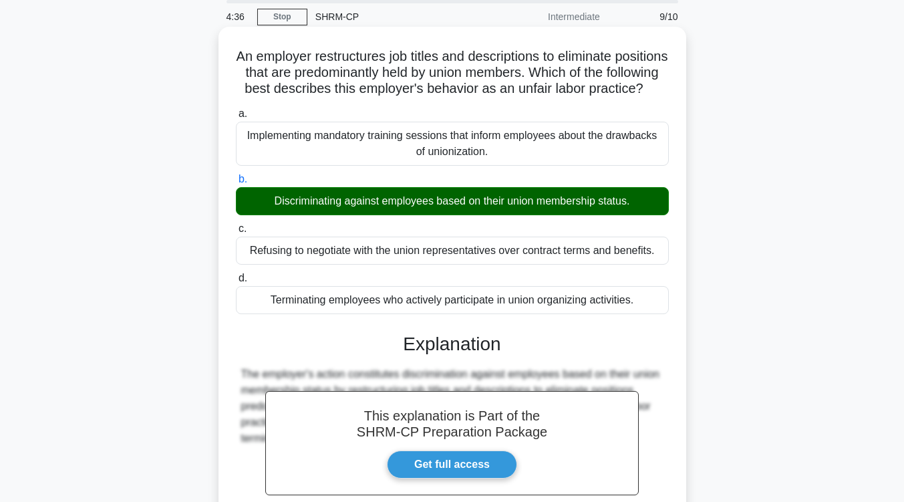
scroll to position [220, 0]
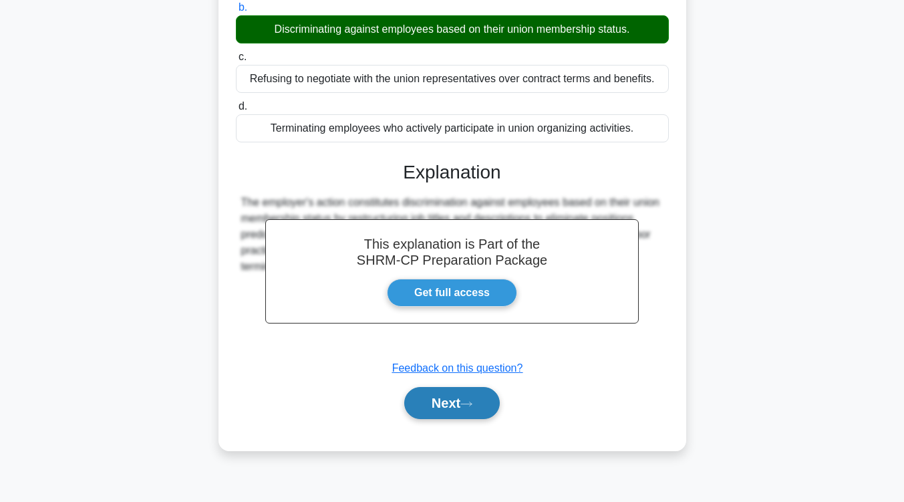
click at [466, 408] on icon at bounding box center [466, 403] width 12 height 7
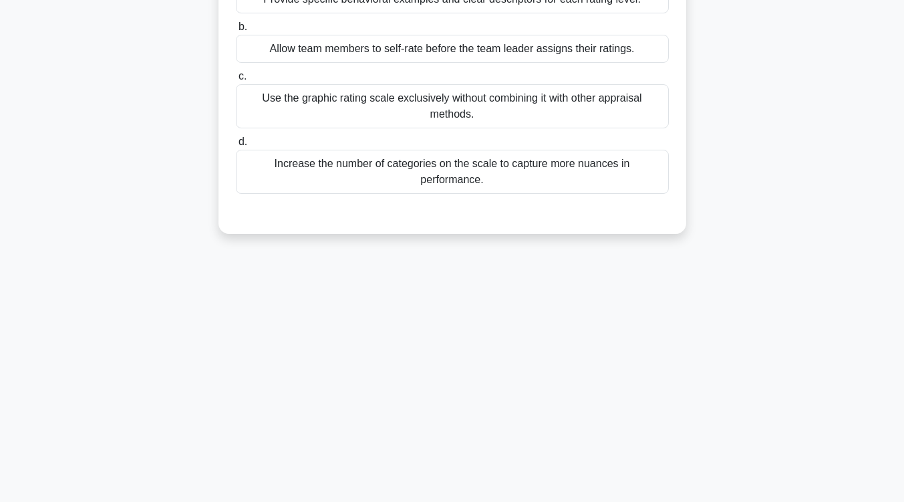
scroll to position [0, 0]
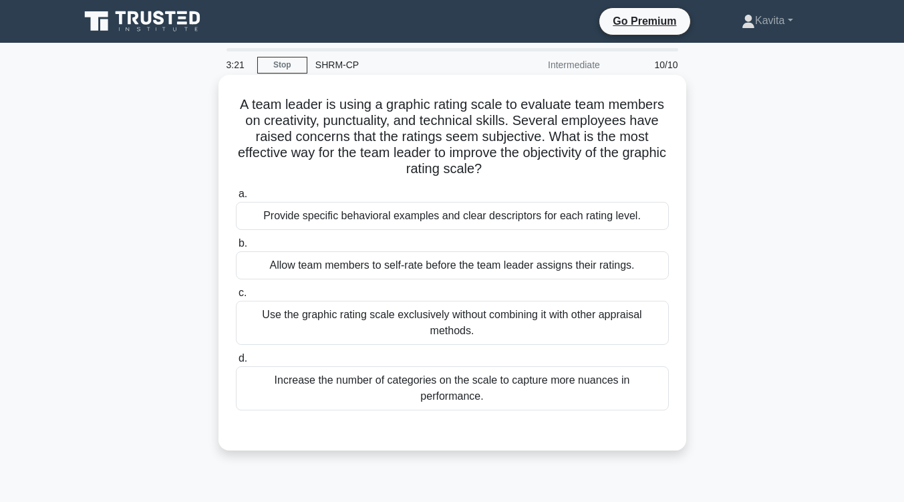
click at [473, 385] on div "Increase the number of categories on the scale to capture more nuances in perfo…" at bounding box center [452, 388] width 433 height 44
click at [236, 363] on input "d. Increase the number of categories on the scale to capture more nuances in pe…" at bounding box center [236, 358] width 0 height 9
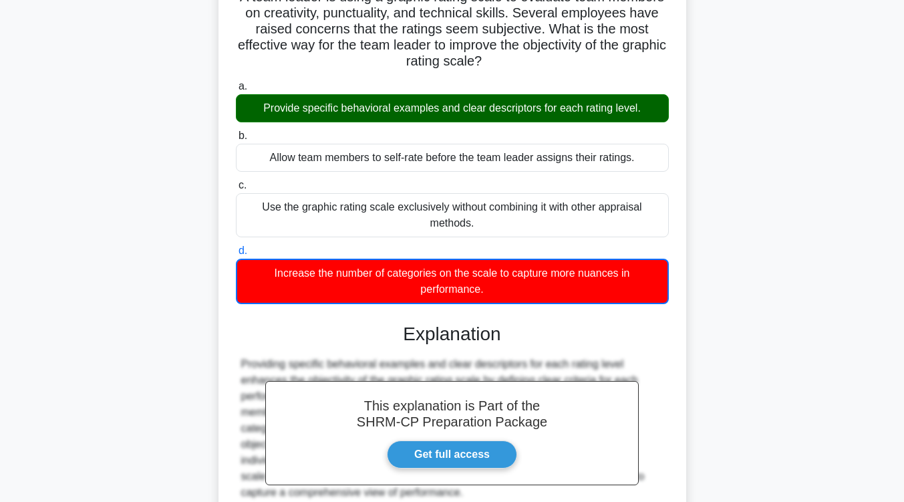
scroll to position [244, 0]
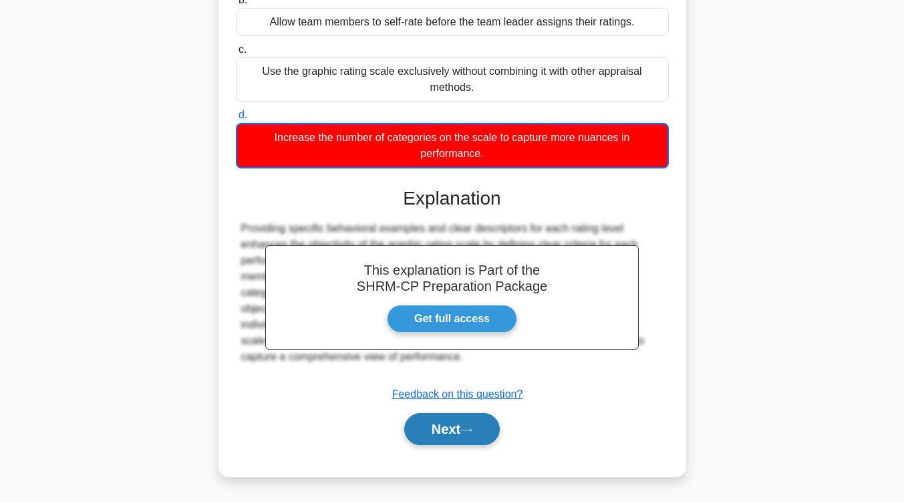
click at [460, 427] on button "Next" at bounding box center [452, 429] width 96 height 32
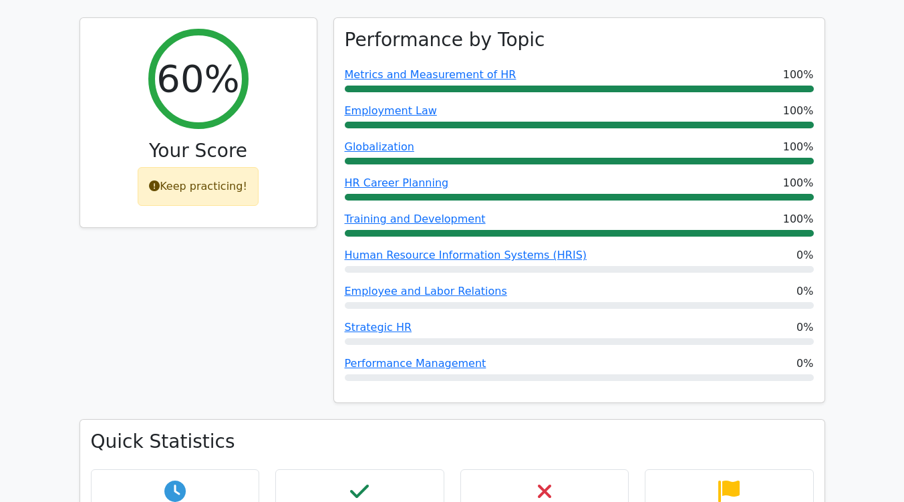
scroll to position [490, 0]
